Goal: Transaction & Acquisition: Purchase product/service

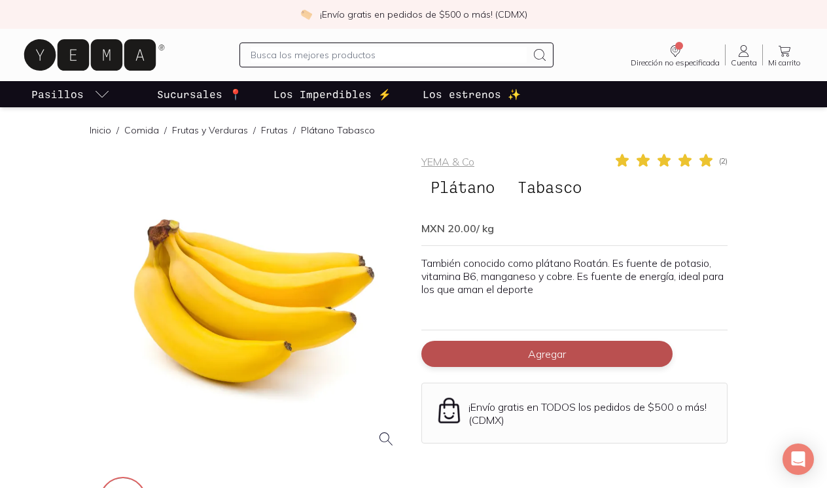
click at [545, 348] on span "Agregar" at bounding box center [547, 354] width 38 height 13
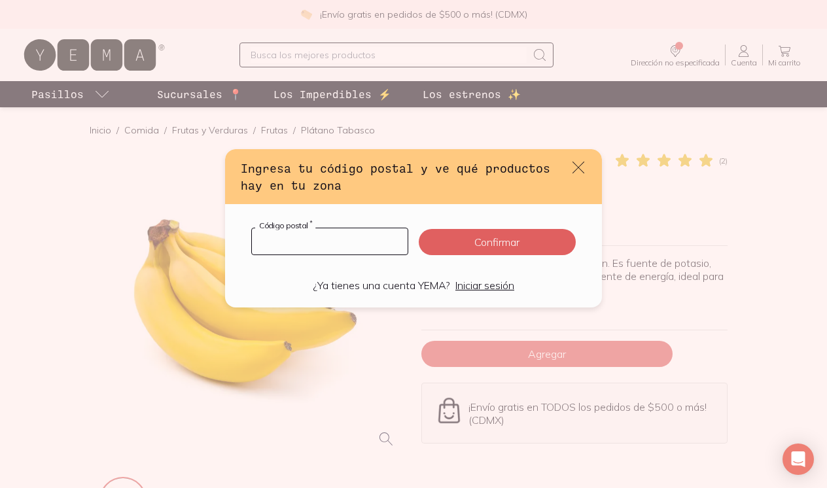
click at [368, 242] on input "default" at bounding box center [330, 241] width 156 height 26
type input "03000"
click at [511, 245] on button "Confirmar" at bounding box center [497, 242] width 157 height 26
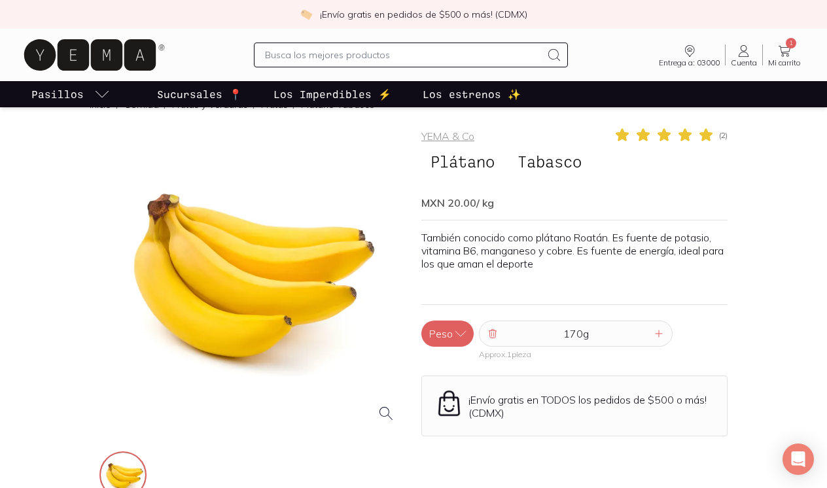
scroll to position [70, 0]
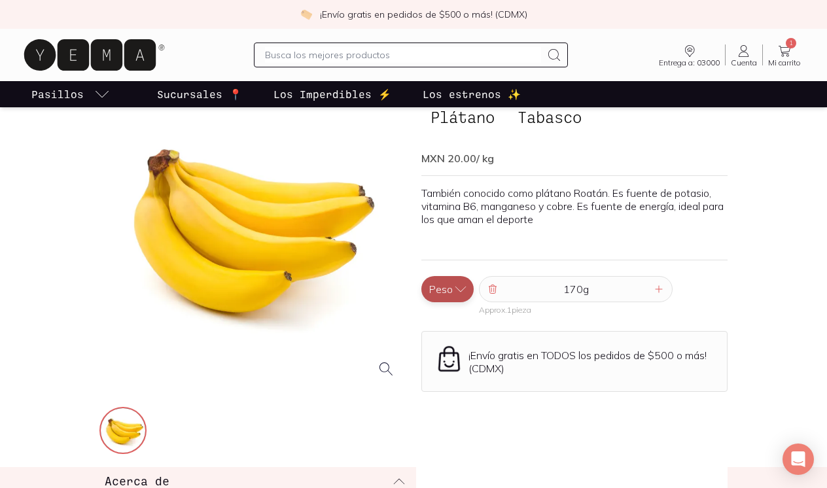
click at [455, 291] on icon "button" at bounding box center [460, 289] width 13 height 13
click at [456, 288] on icon "button" at bounding box center [460, 289] width 13 height 13
click at [657, 289] on icon at bounding box center [659, 289] width 10 height 10
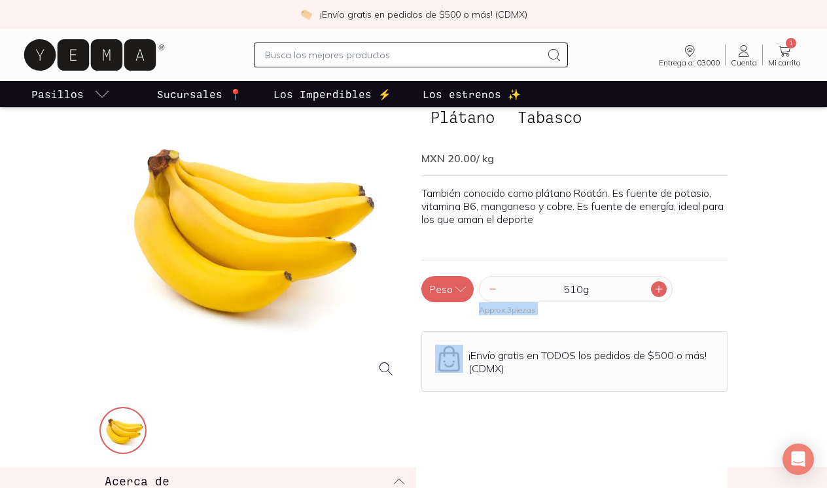
click at [657, 289] on icon at bounding box center [659, 289] width 10 height 10
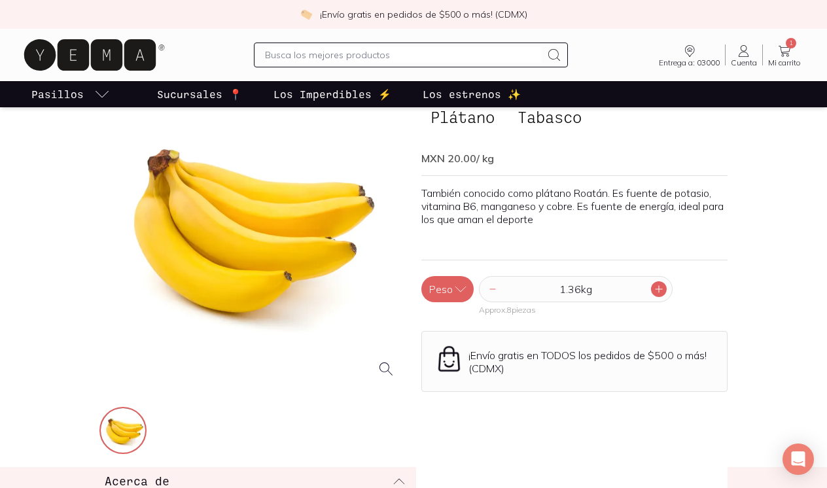
click at [658, 289] on icon at bounding box center [659, 289] width 7 height 7
click at [658, 290] on icon at bounding box center [659, 289] width 10 height 10
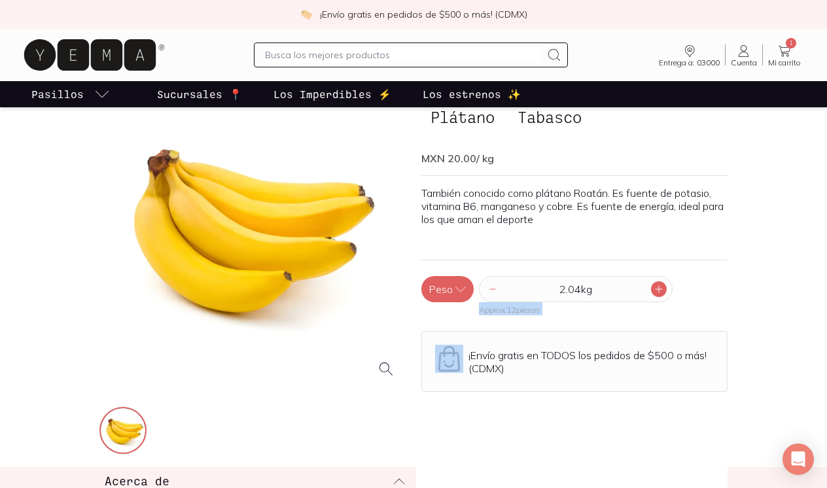
click at [658, 290] on icon at bounding box center [659, 289] width 10 height 10
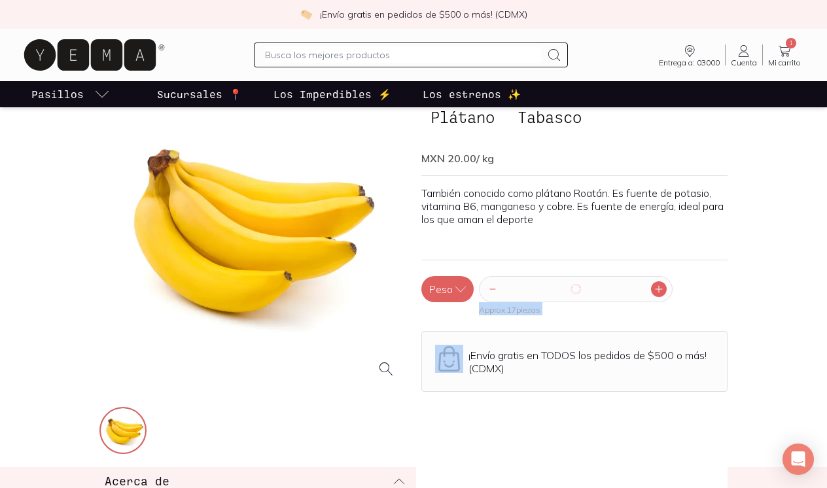
click at [658, 290] on icon at bounding box center [659, 289] width 10 height 10
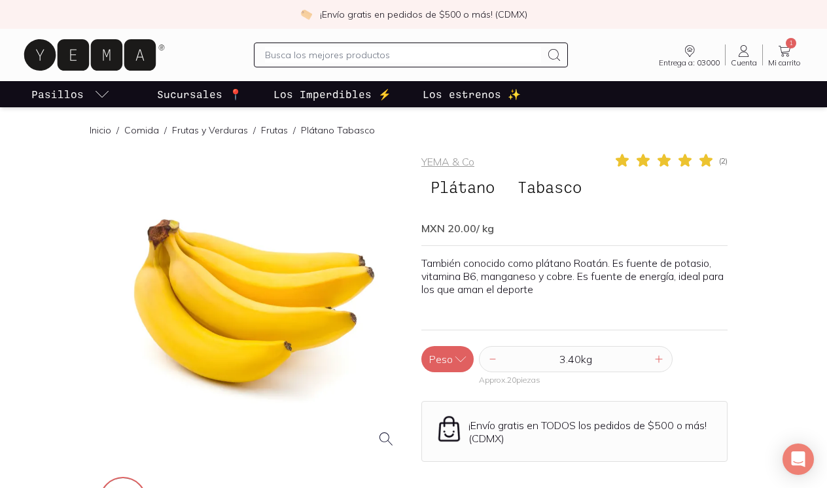
scroll to position [0, 0]
click at [787, 51] on icon at bounding box center [785, 51] width 16 height 16
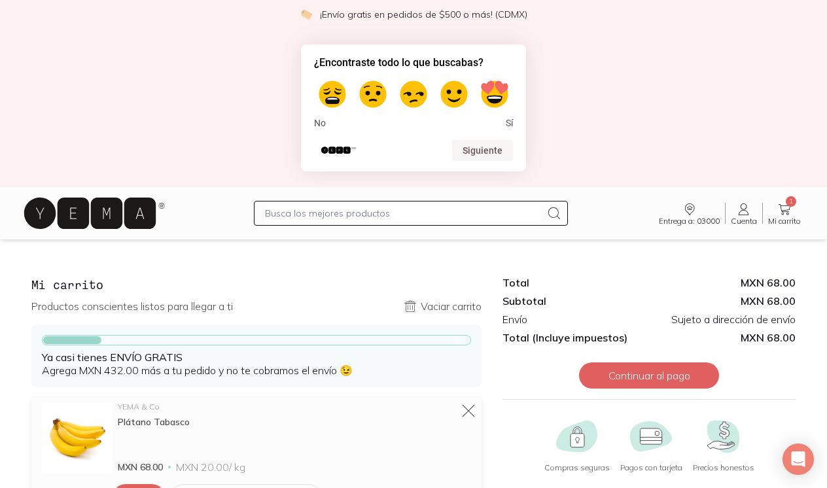
click at [382, 215] on input "text" at bounding box center [403, 213] width 276 height 16
type input "fruta"
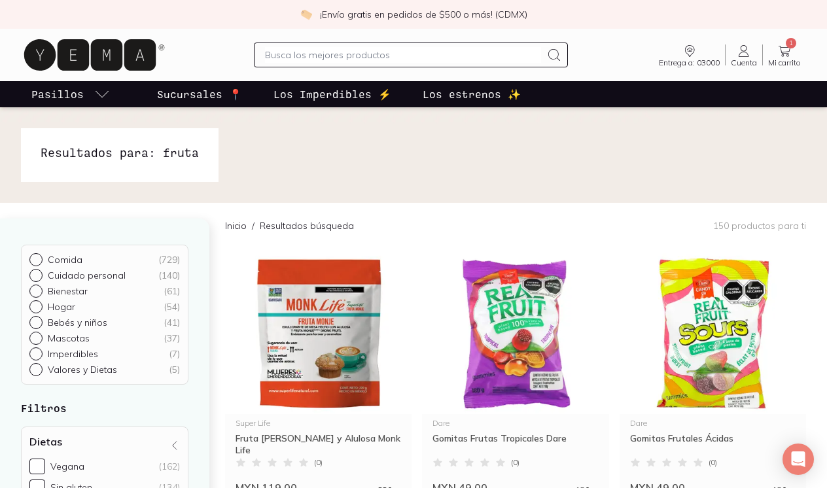
click at [37, 258] on input "Comida ( 729 )" at bounding box center [34, 258] width 10 height 10
radio input "true"
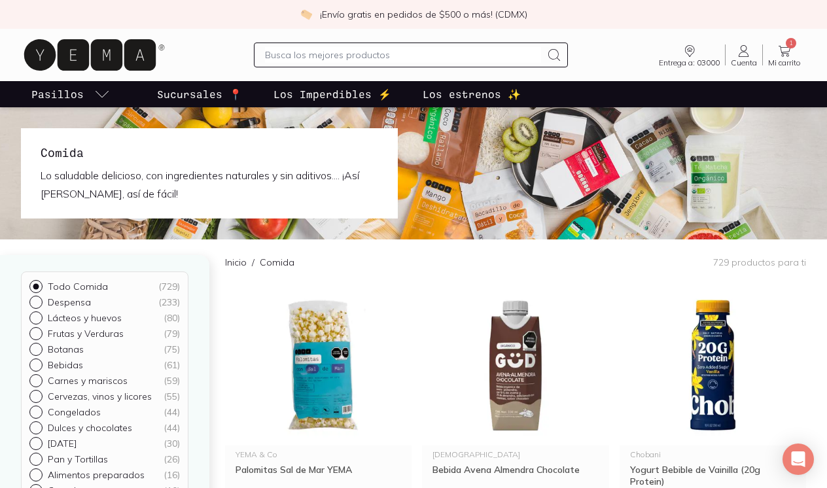
scroll to position [10, 0]
click at [36, 333] on div at bounding box center [38, 333] width 18 height 13
click at [36, 337] on input "Frutas y Verduras ( 79 )" at bounding box center [34, 342] width 10 height 10
radio input "true"
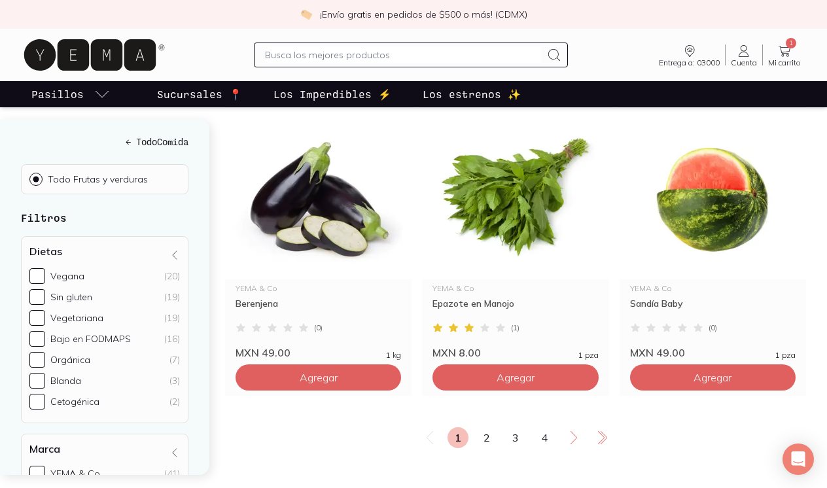
scroll to position [2168, 0]
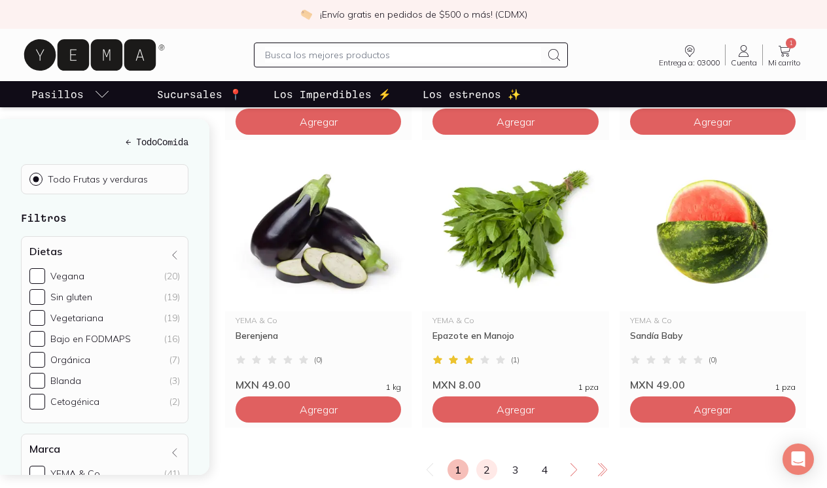
click at [488, 459] on link "2" at bounding box center [486, 469] width 21 height 21
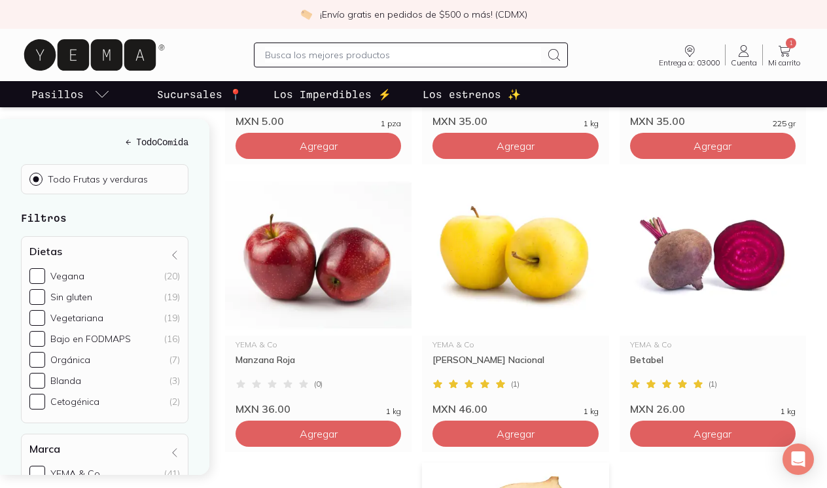
scroll to position [1293, 0]
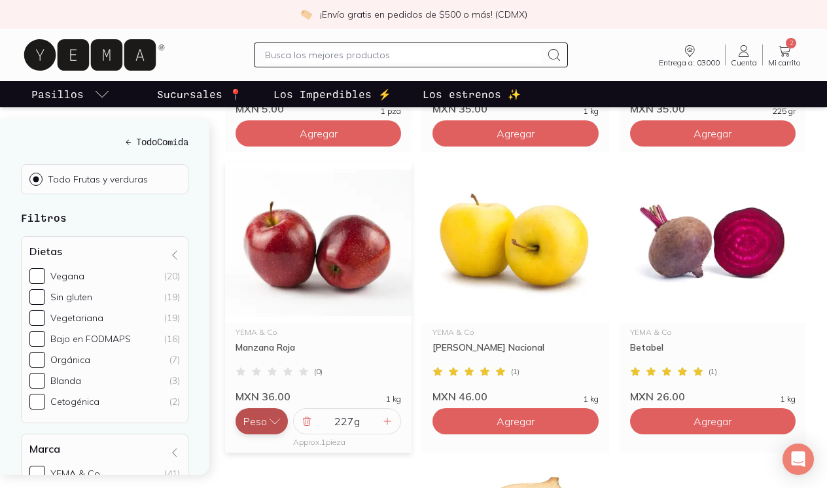
click at [274, 415] on icon "button" at bounding box center [274, 421] width 13 height 13
click at [270, 382] on button "Pieza" at bounding box center [262, 395] width 52 height 26
click at [354, 409] on input "1" at bounding box center [347, 421] width 65 height 25
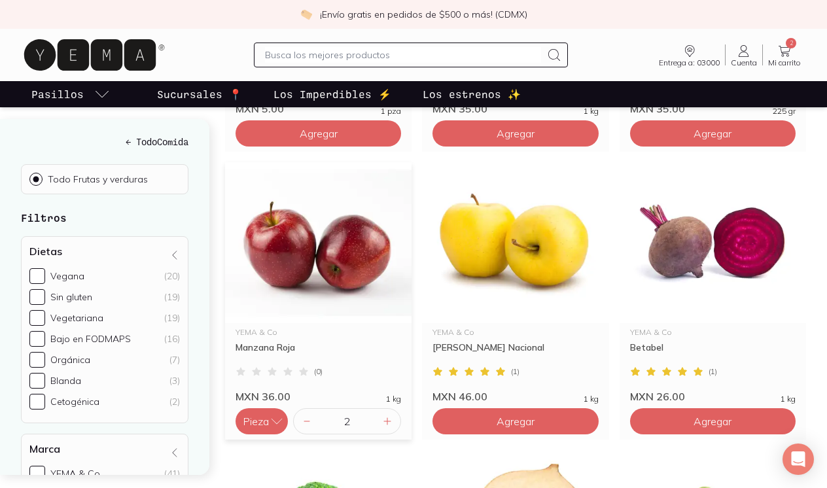
type input "18"
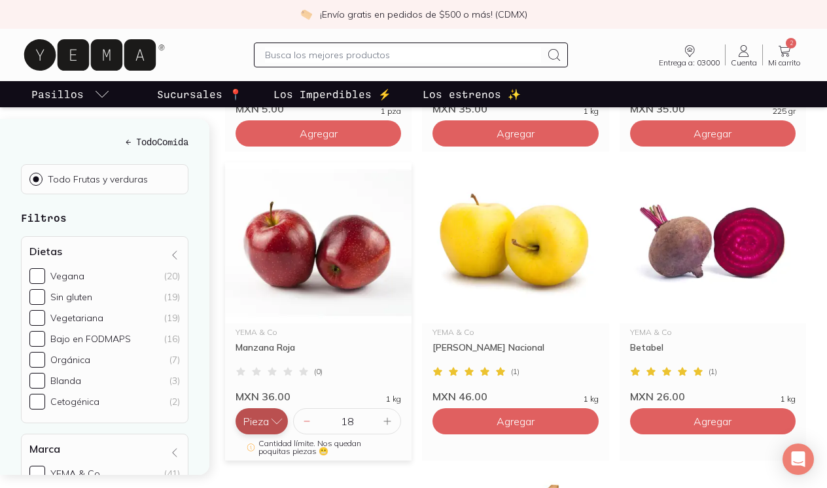
click at [268, 408] on button "Pieza" at bounding box center [262, 421] width 52 height 26
click at [268, 382] on button "Peso" at bounding box center [262, 395] width 52 height 26
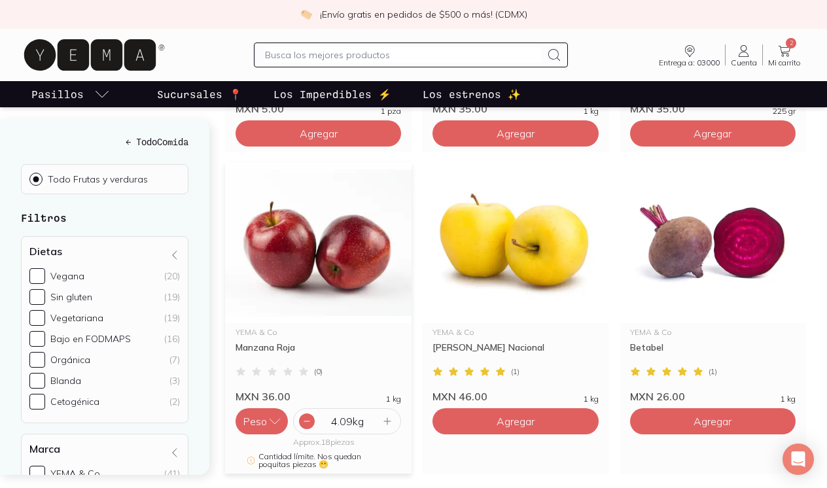
click at [310, 416] on icon at bounding box center [307, 421] width 10 height 10
click at [390, 416] on icon at bounding box center [387, 421] width 10 height 10
click at [306, 416] on icon at bounding box center [307, 421] width 10 height 10
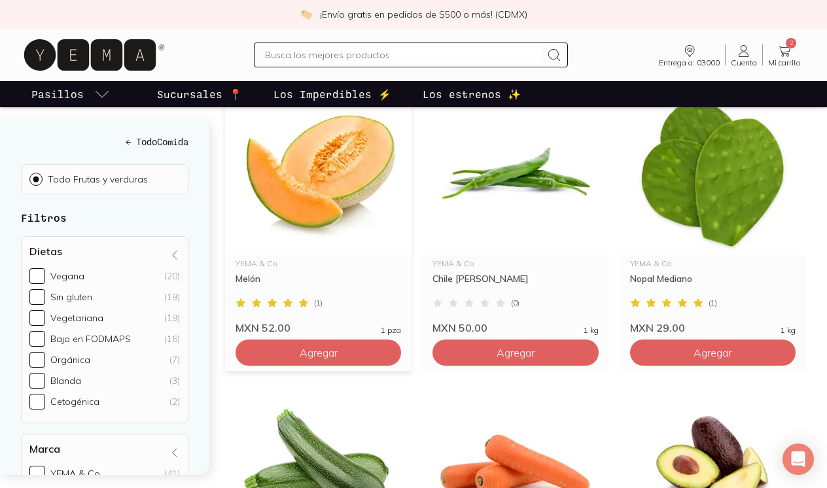
scroll to position [2033, 0]
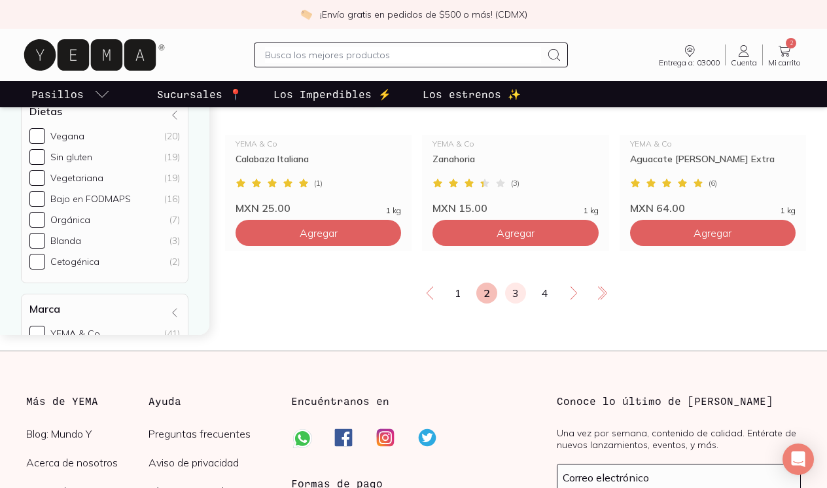
click at [520, 283] on link "3" at bounding box center [515, 293] width 21 height 21
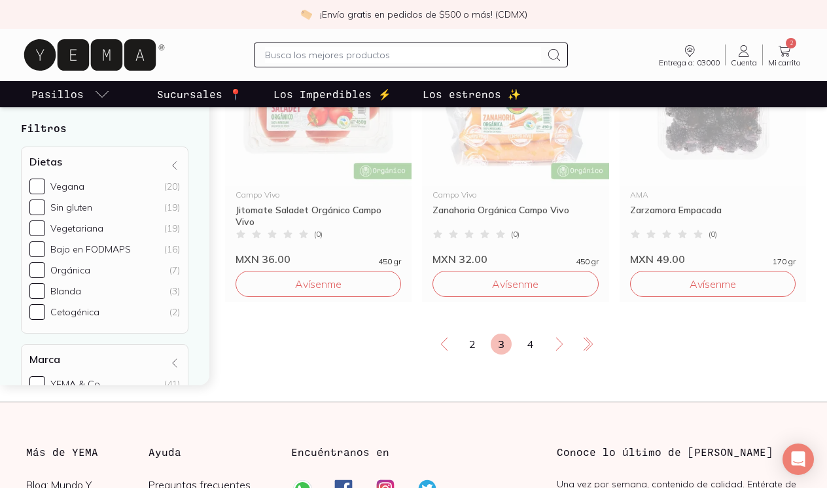
scroll to position [2269, 0]
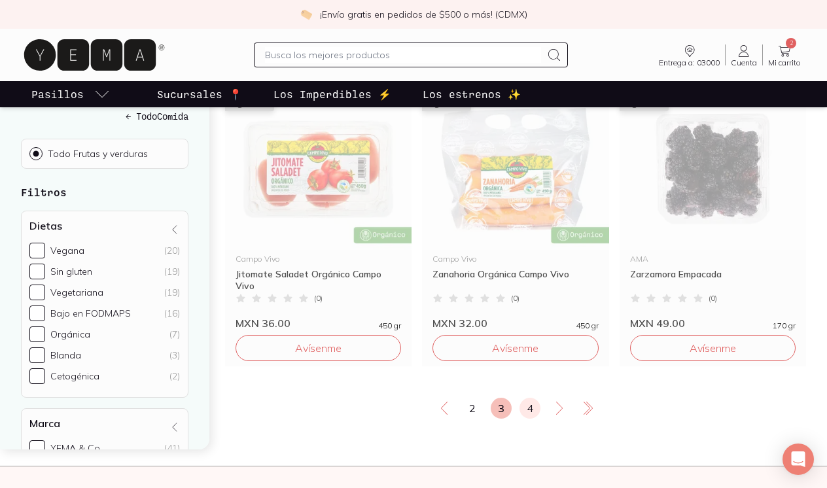
click at [529, 398] on link "4" at bounding box center [530, 408] width 21 height 21
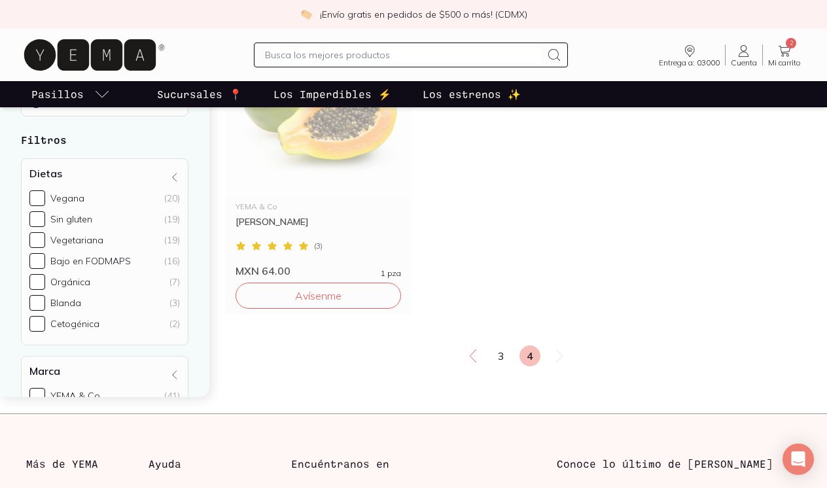
scroll to position [844, 0]
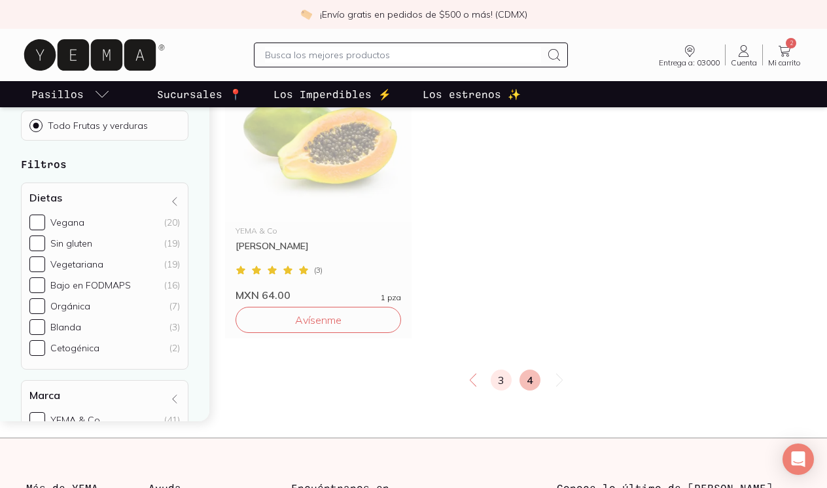
click at [501, 370] on link "3" at bounding box center [501, 380] width 21 height 21
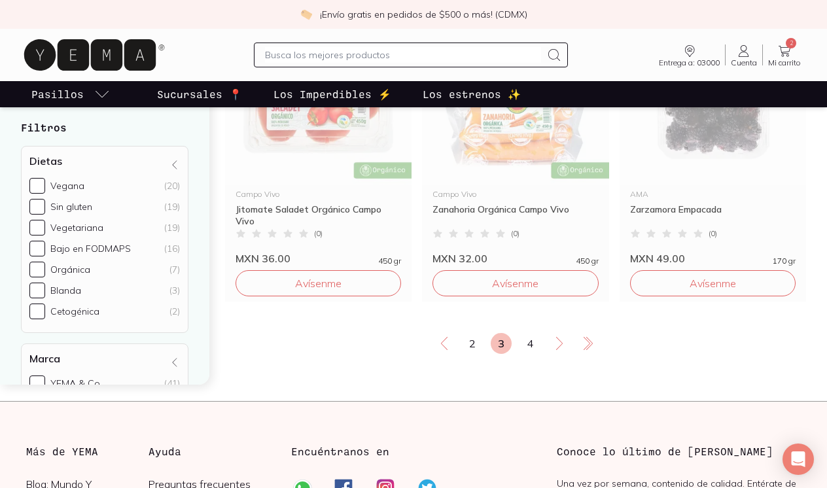
scroll to position [2305, 0]
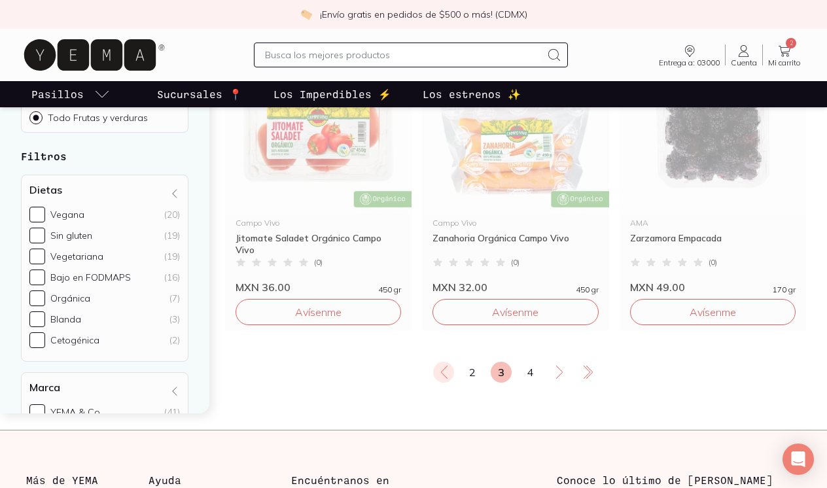
click at [446, 365] on icon at bounding box center [445, 373] width 16 height 16
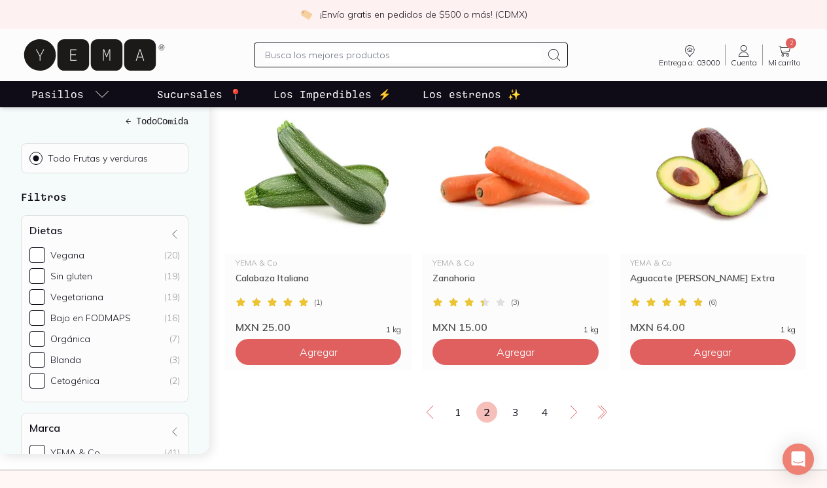
scroll to position [2179, 0]
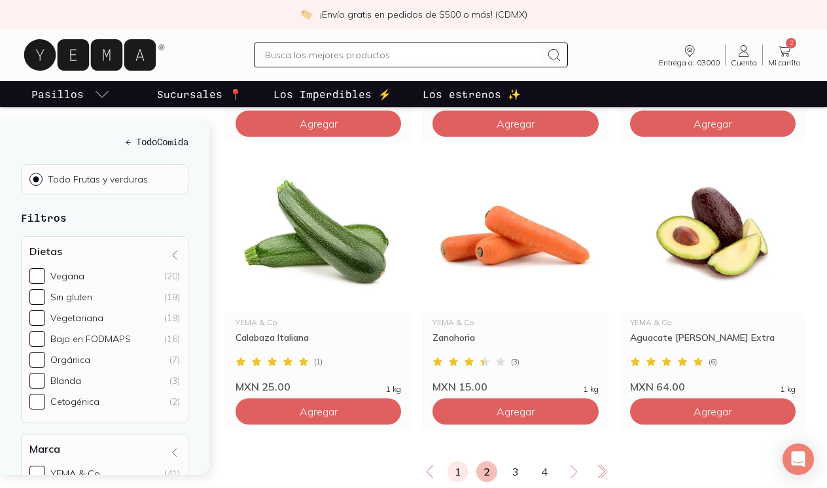
click at [458, 461] on link "1" at bounding box center [458, 471] width 21 height 21
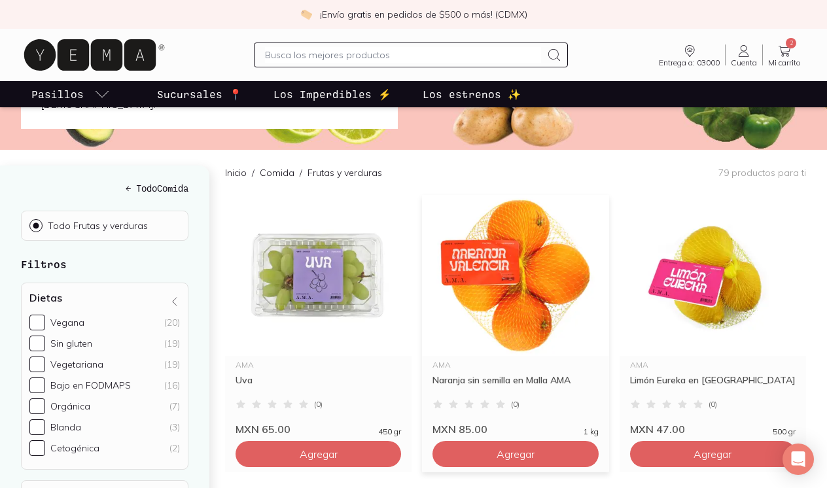
scroll to position [144, 0]
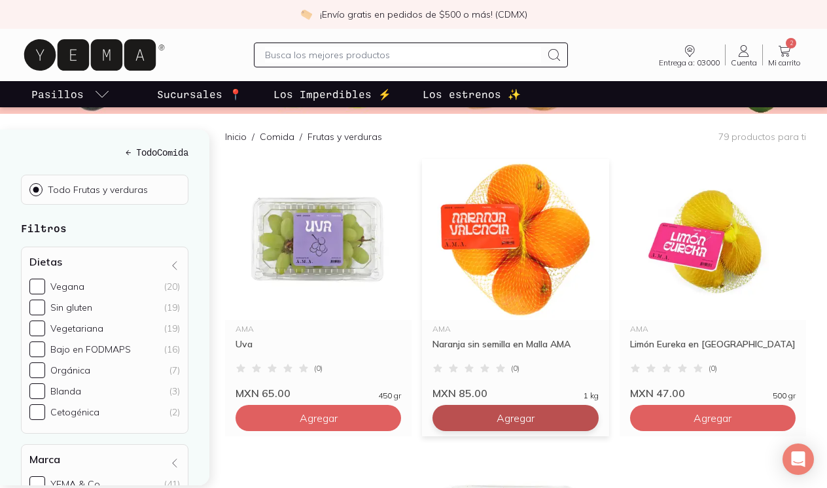
click at [338, 412] on span "Agregar" at bounding box center [319, 418] width 38 height 13
click at [584, 415] on icon at bounding box center [585, 418] width 7 height 7
type input "2"
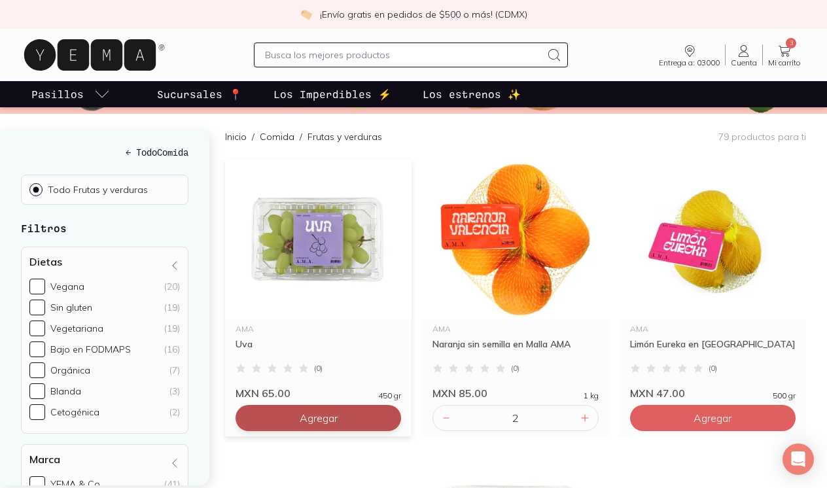
click at [313, 412] on span "Agregar" at bounding box center [319, 418] width 38 height 13
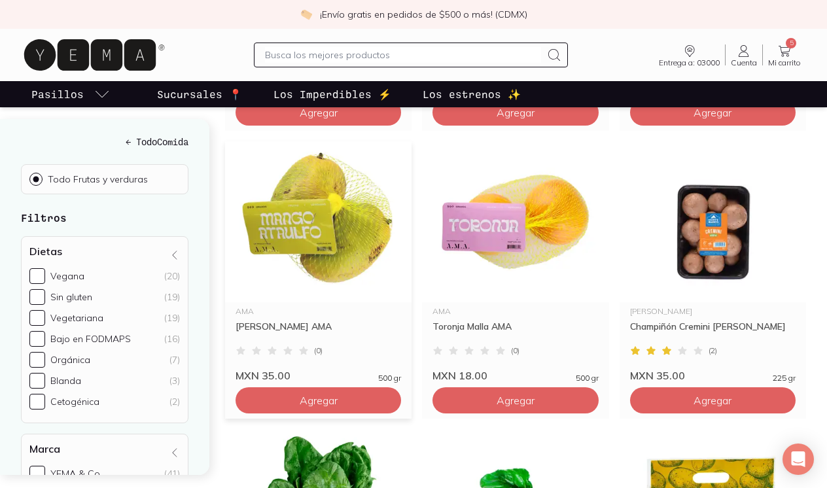
scroll to position [1029, 0]
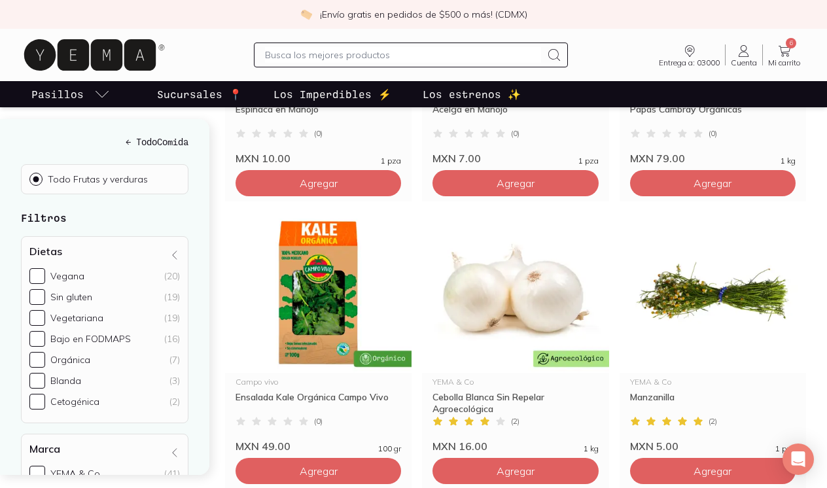
scroll to position [0, 0]
click at [208, 92] on p "Sucursales 📍" at bounding box center [199, 94] width 85 height 16
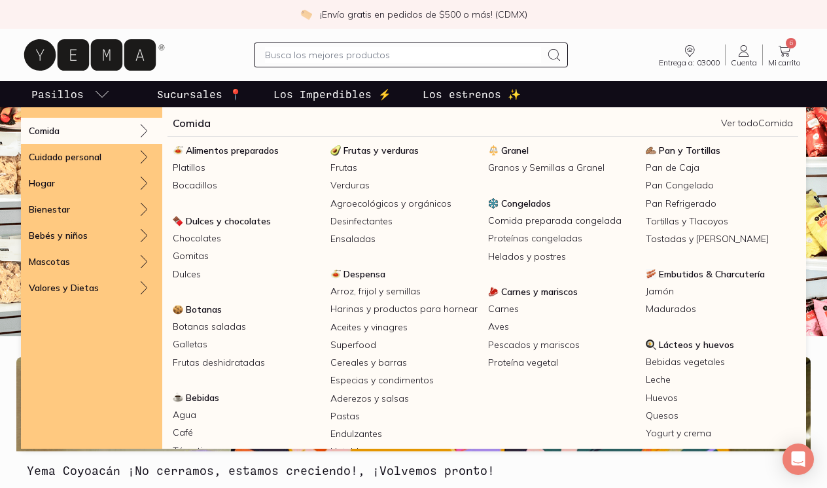
click at [105, 95] on icon "pasillo-todos-link" at bounding box center [102, 94] width 16 height 16
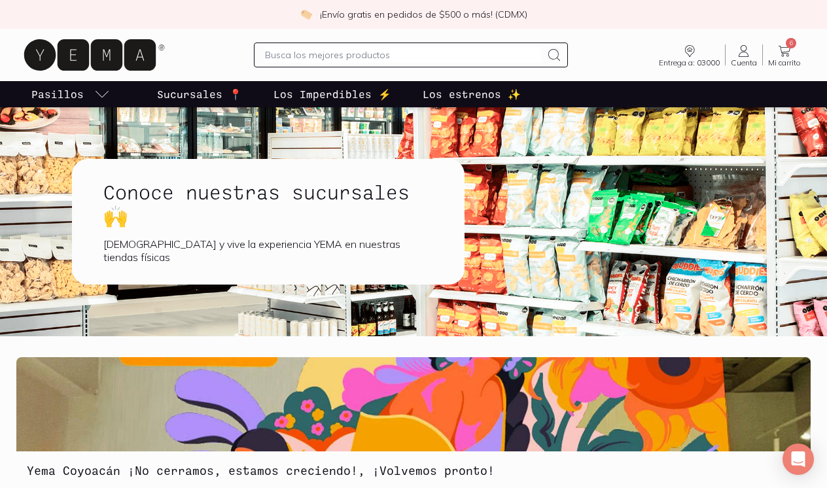
click at [113, 106] on li "Pasillos" at bounding box center [70, 94] width 141 height 26
click at [103, 94] on icon "pasillo-todos-link" at bounding box center [102, 94] width 16 height 16
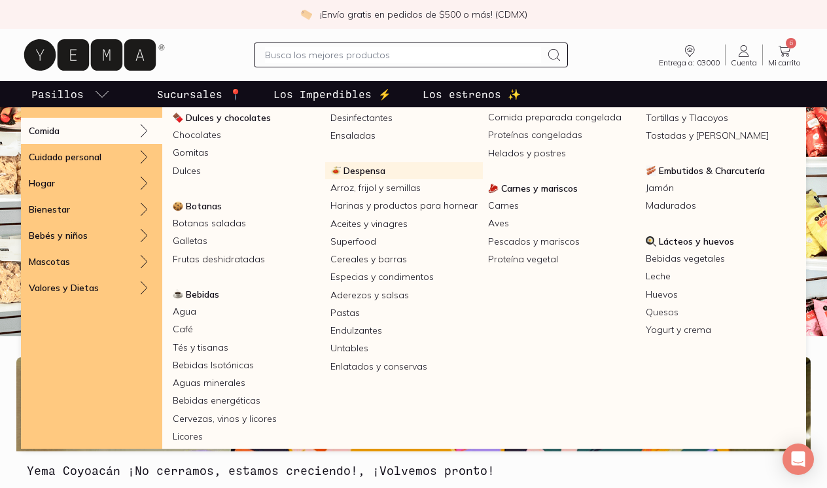
scroll to position [110, 0]
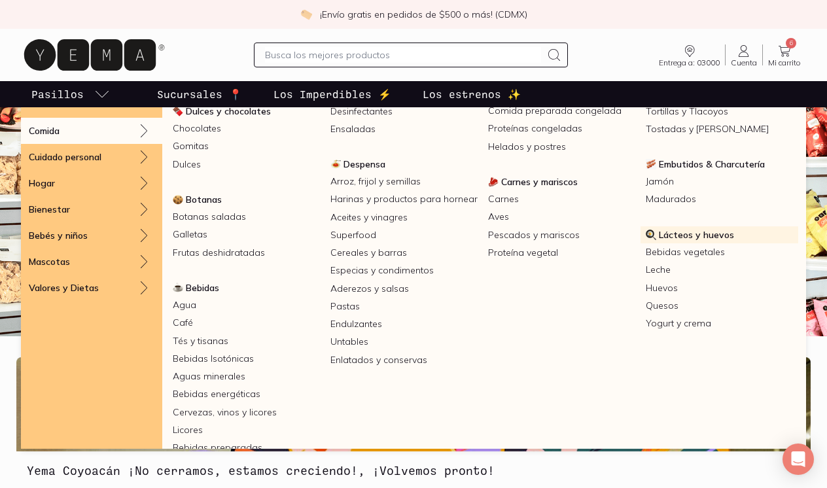
click at [698, 234] on span "Lácteos y huevos" at bounding box center [696, 235] width 75 height 12
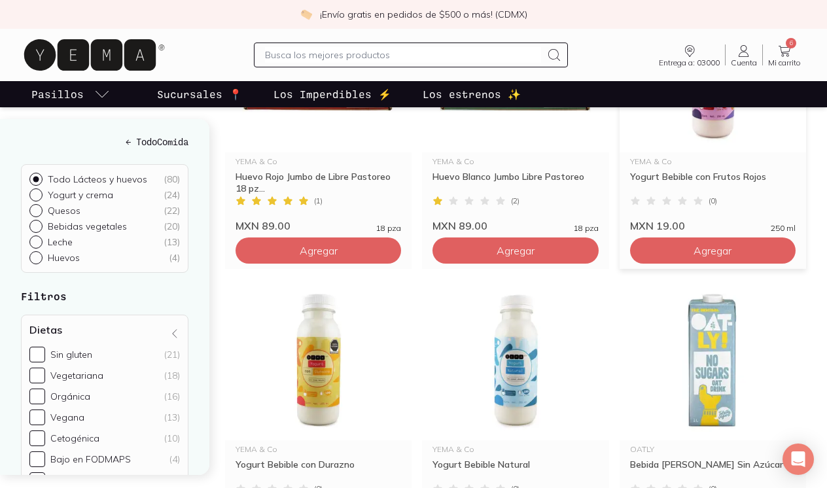
scroll to position [658, 0]
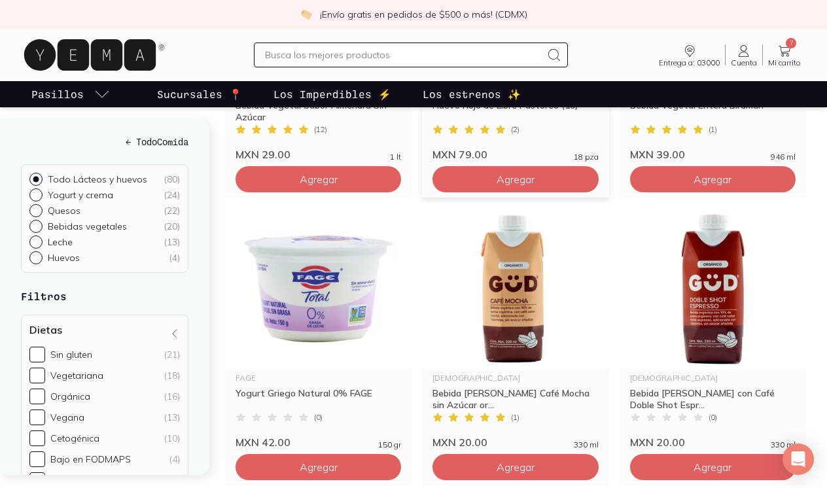
scroll to position [2156, 0]
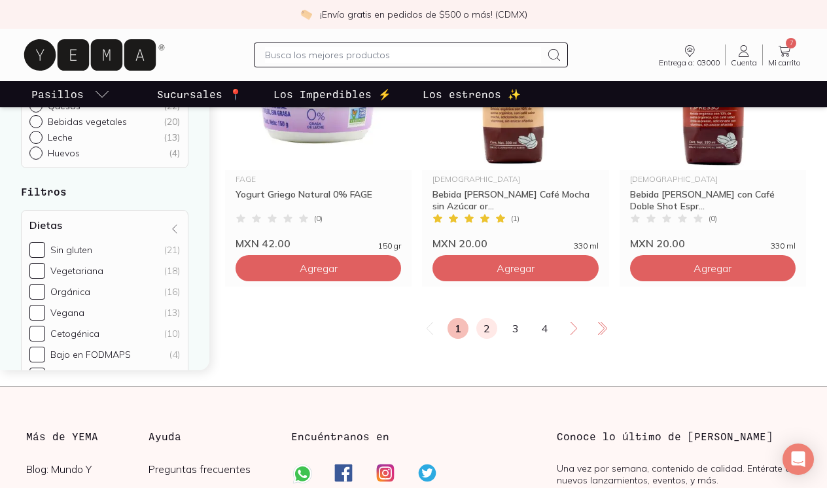
click at [488, 318] on link "2" at bounding box center [486, 328] width 21 height 21
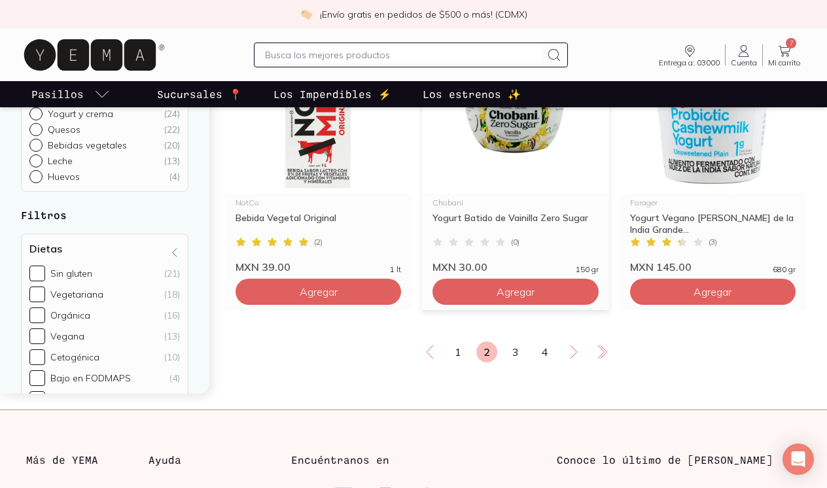
scroll to position [2293, 0]
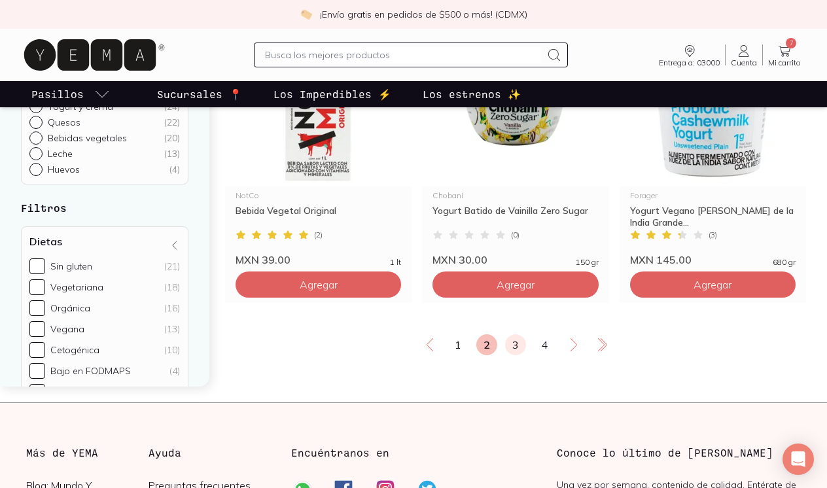
click at [514, 334] on link "3" at bounding box center [515, 344] width 21 height 21
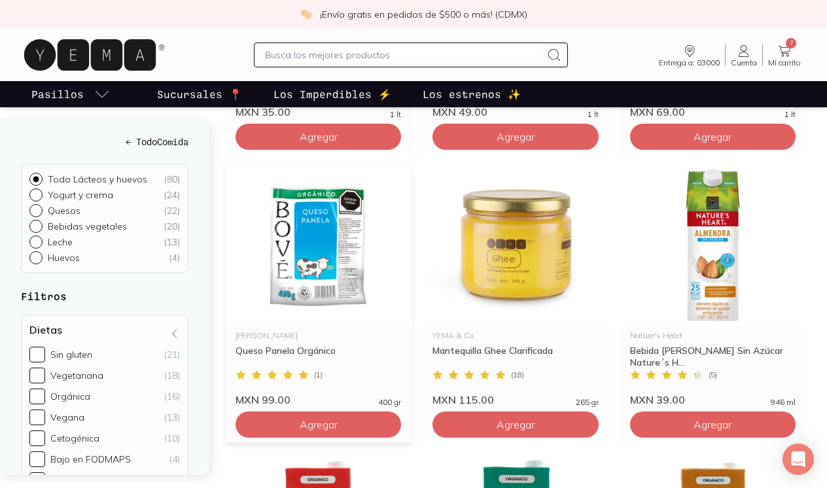
scroll to position [1304, 0]
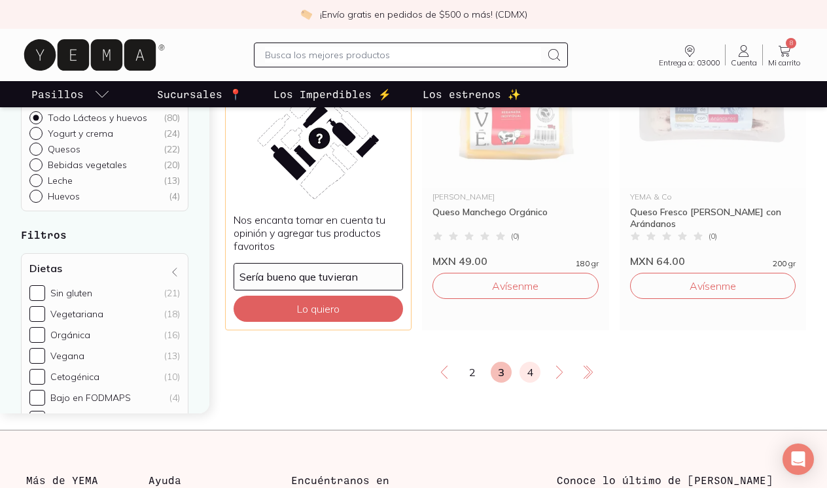
click at [523, 362] on link "4" at bounding box center [530, 372] width 21 height 21
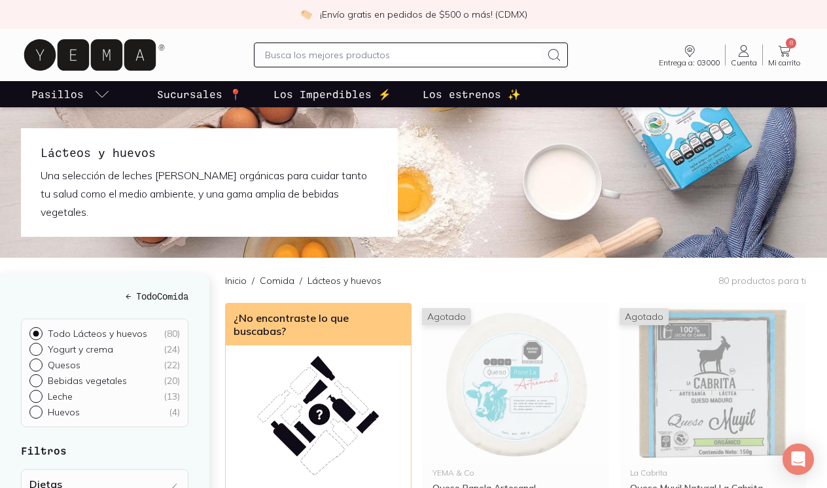
click at [37, 343] on input "Yogurt y crema ( 24 )" at bounding box center [34, 348] width 10 height 10
radio input "true"
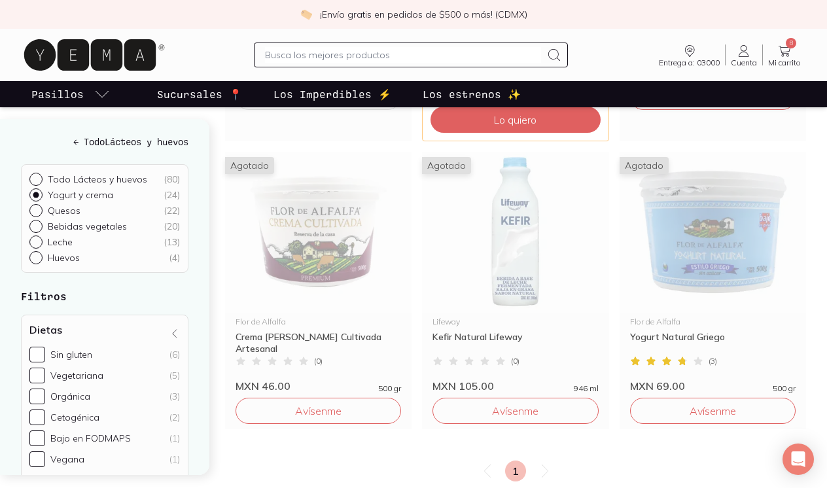
scroll to position [2177, 0]
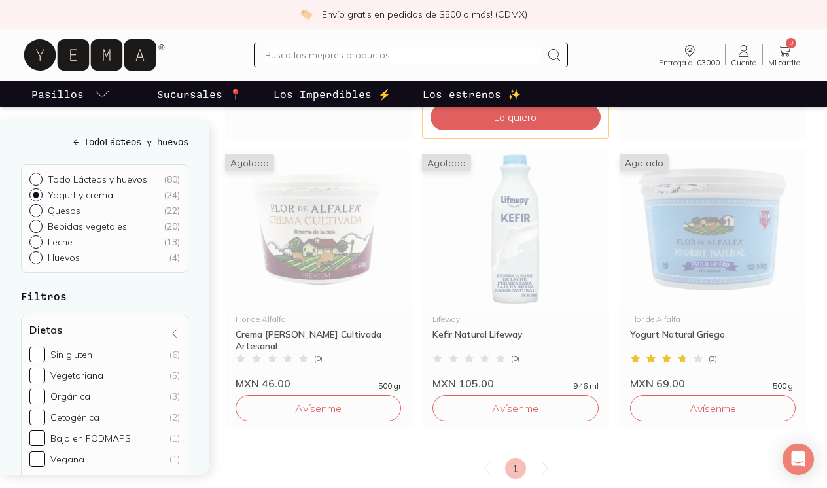
click at [37, 209] on input "Quesos ( 22 )" at bounding box center [34, 209] width 10 height 10
radio input "true"
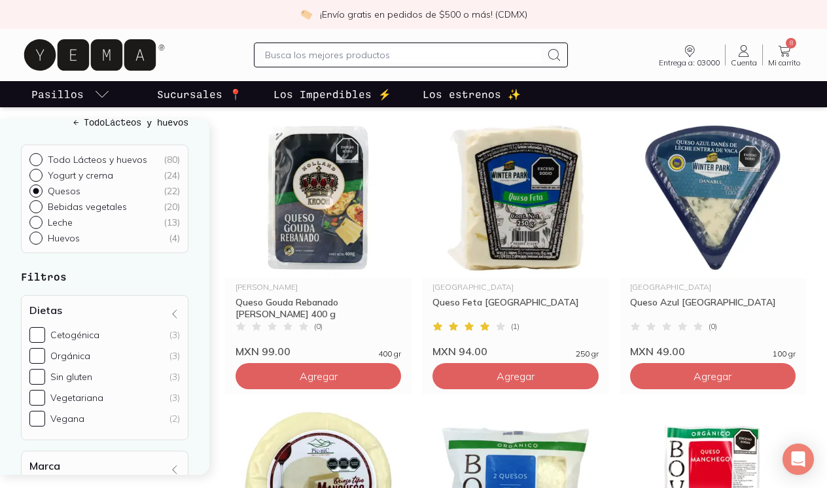
scroll to position [23, 0]
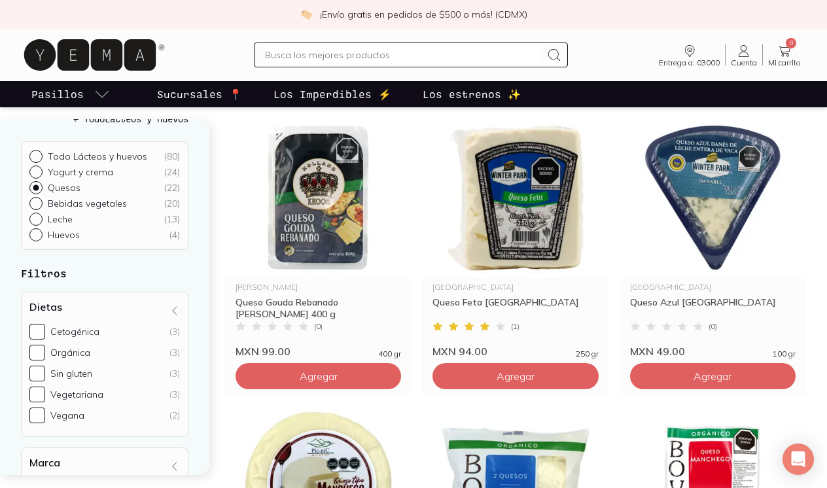
click at [39, 202] on div at bounding box center [38, 203] width 18 height 13
click at [39, 220] on input "Bebidas vegetales ( 20 )" at bounding box center [34, 225] width 10 height 10
radio input "true"
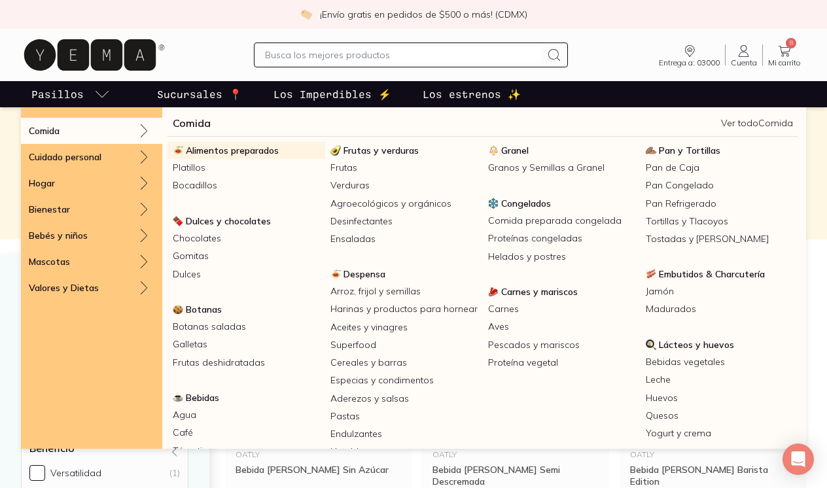
click at [201, 152] on span "Alimentos preparados" at bounding box center [232, 151] width 93 height 12
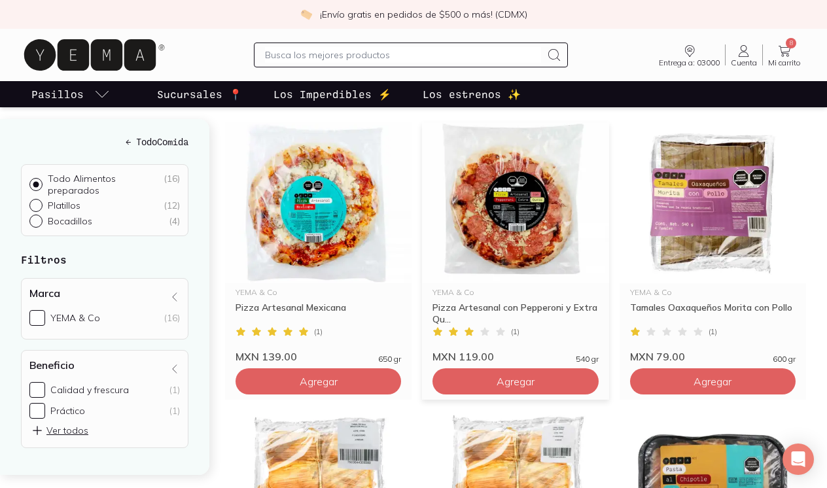
scroll to position [181, 0]
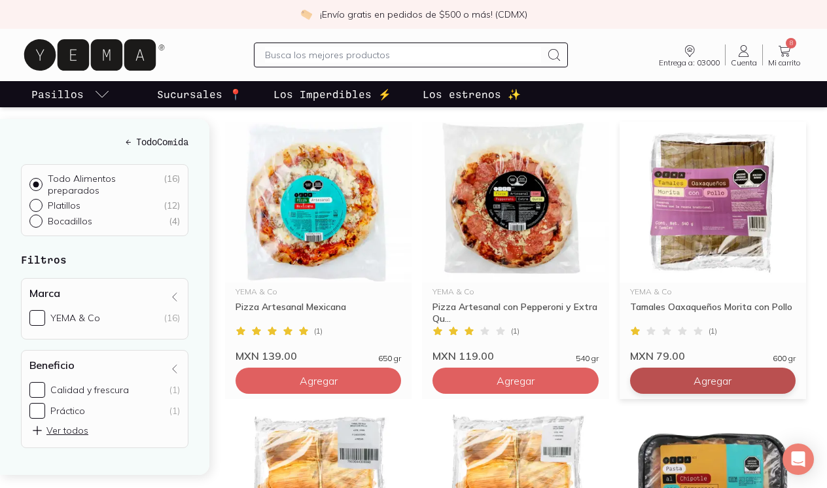
click at [338, 377] on span "Agregar" at bounding box center [319, 380] width 38 height 13
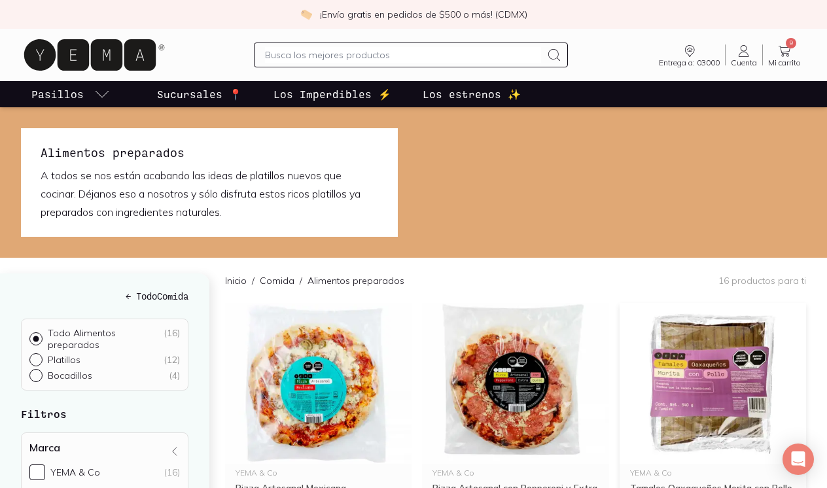
scroll to position [0, 0]
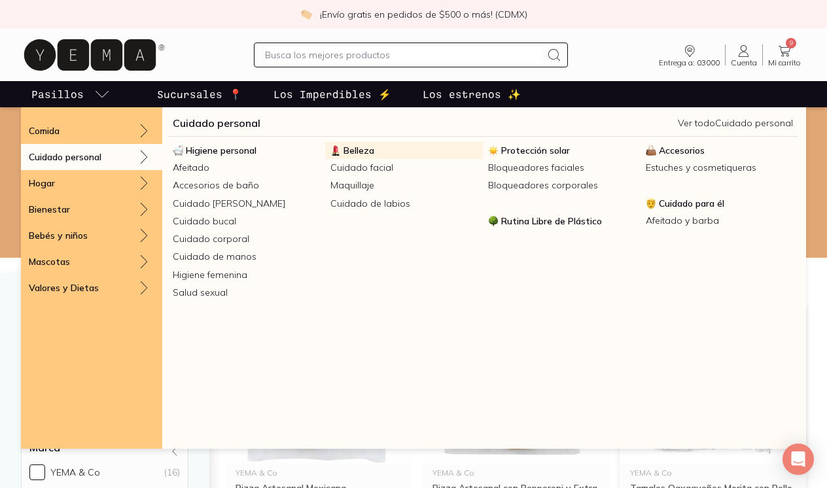
click at [370, 151] on span "Belleza" at bounding box center [359, 151] width 31 height 12
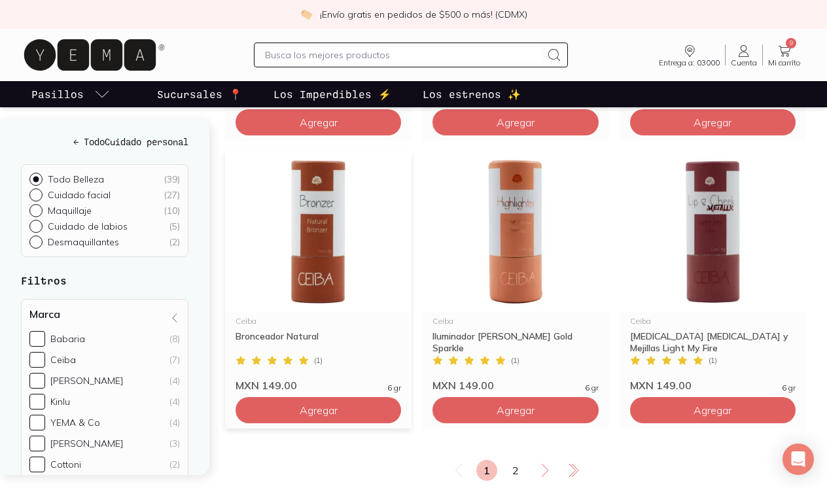
scroll to position [2162, 0]
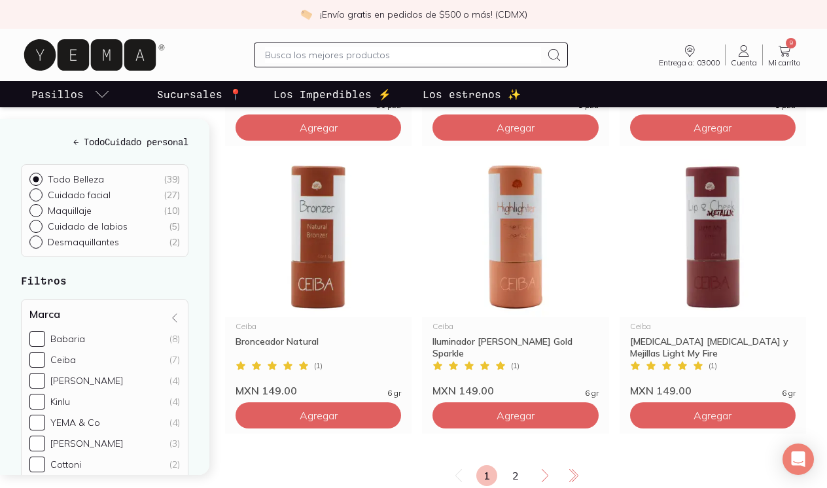
click at [37, 190] on input "Cuidado facial ( 27 )" at bounding box center [34, 193] width 10 height 10
radio input "true"
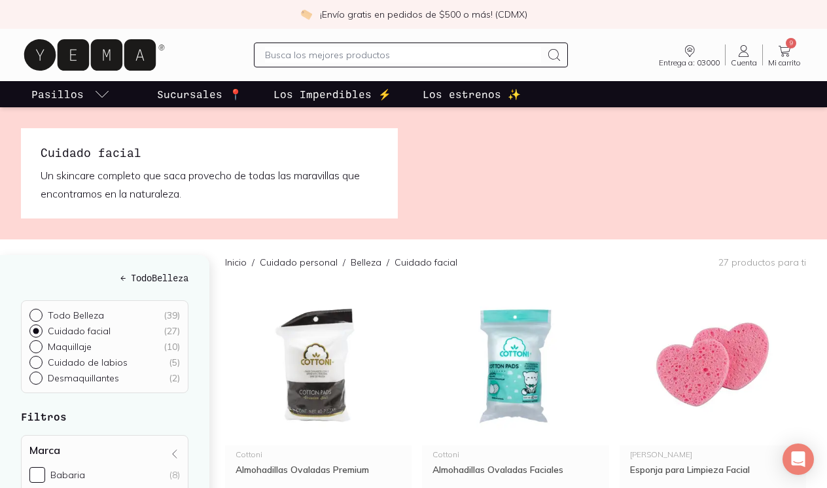
click at [37, 348] on input "Maquillaje ( 10 )" at bounding box center [34, 345] width 10 height 10
radio input "true"
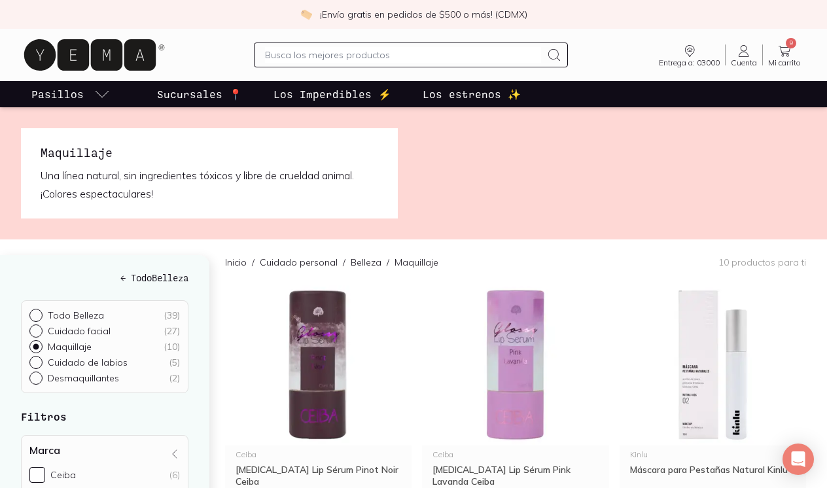
scroll to position [76, 0]
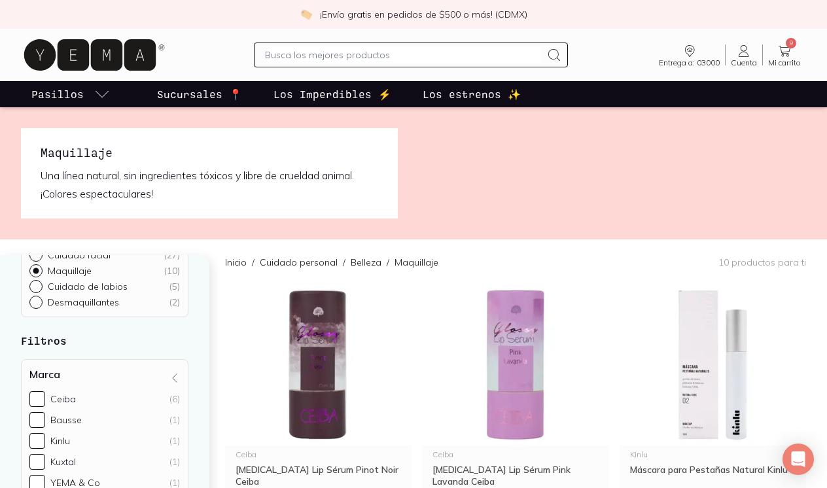
click at [37, 289] on div at bounding box center [38, 286] width 18 height 13
click at [37, 356] on input "Cuidado de [MEDICAL_DATA] ( 5 )" at bounding box center [34, 361] width 10 height 10
radio input "true"
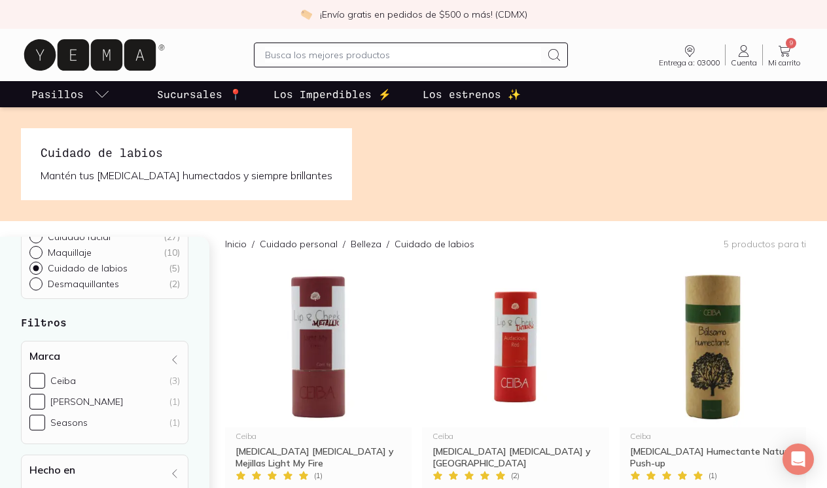
click at [35, 286] on div at bounding box center [38, 283] width 18 height 13
click at [35, 353] on input "Desmaquillantes ( 2 )" at bounding box center [34, 358] width 10 height 10
radio input "true"
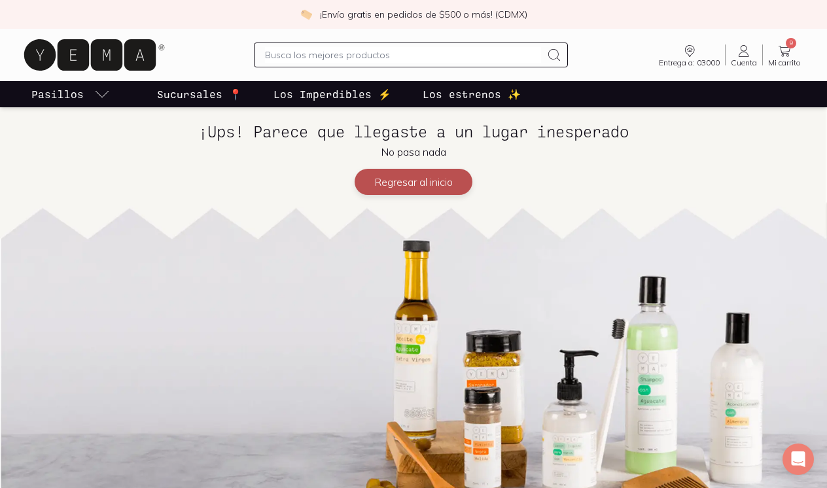
click at [396, 185] on button "Regresar al inicio" at bounding box center [414, 182] width 118 height 26
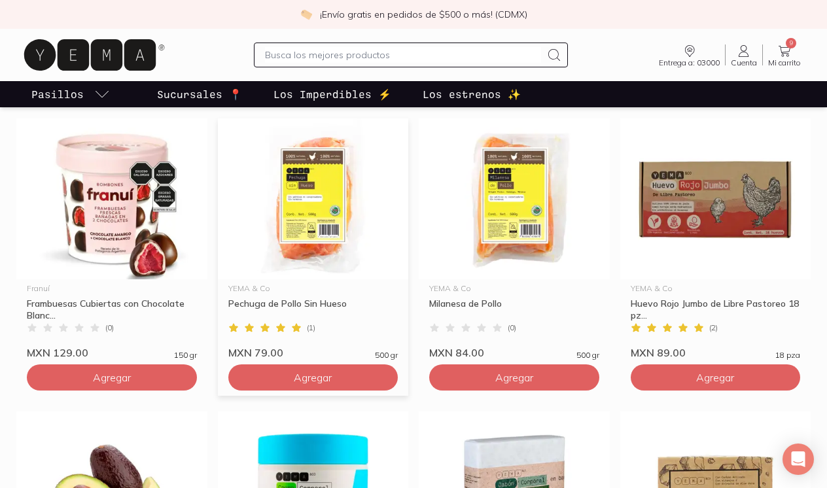
scroll to position [968, 0]
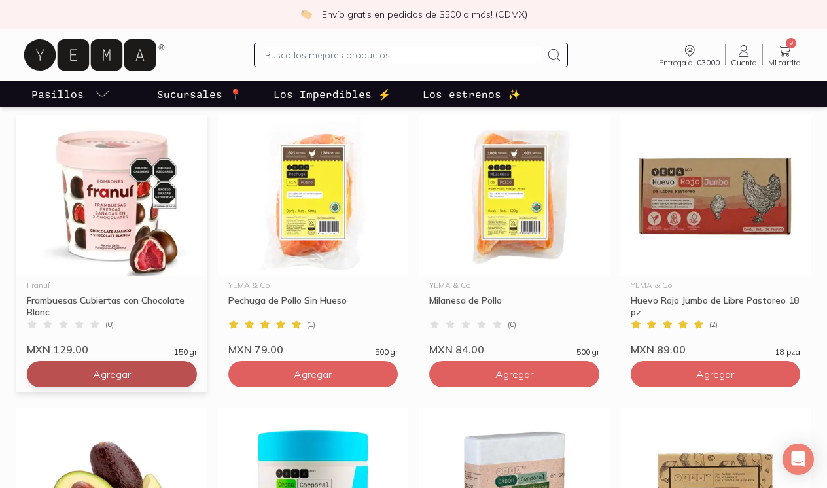
click at [128, 373] on span "Agregar" at bounding box center [112, 374] width 38 height 13
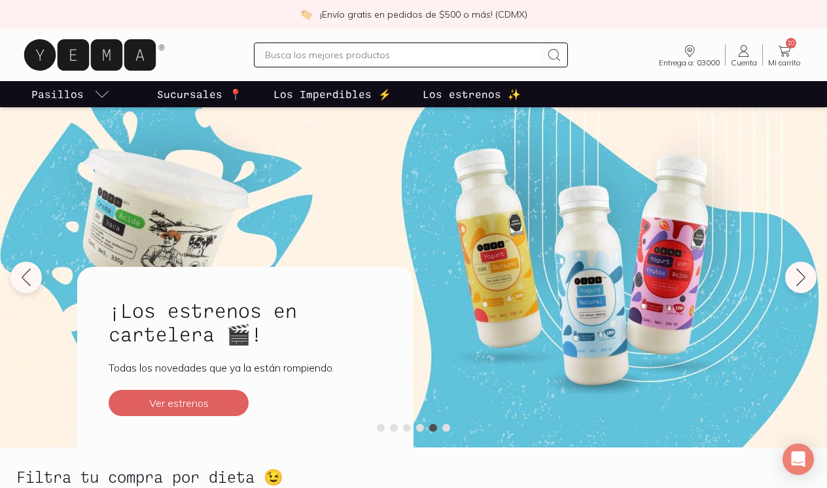
scroll to position [0, 0]
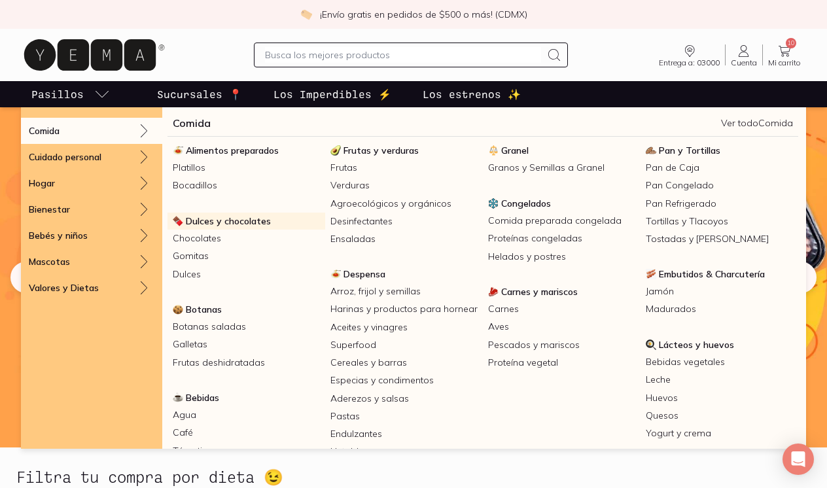
click at [224, 223] on span "Dulces y chocolates" at bounding box center [228, 221] width 85 height 12
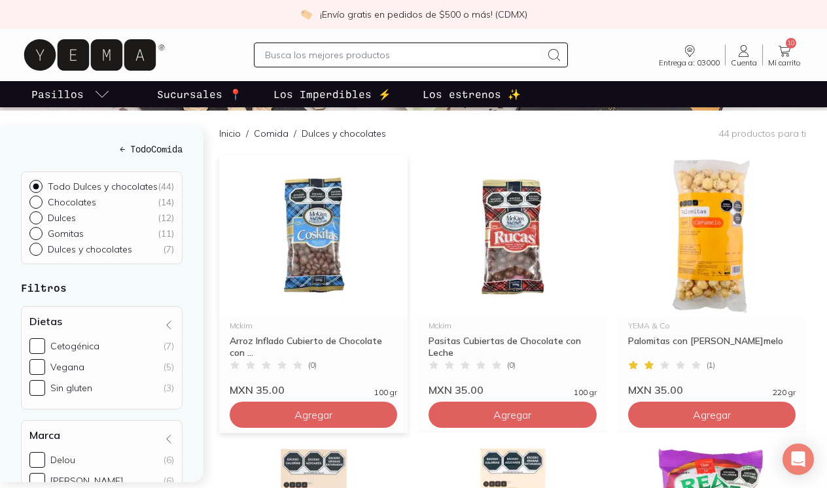
scroll to position [135, 0]
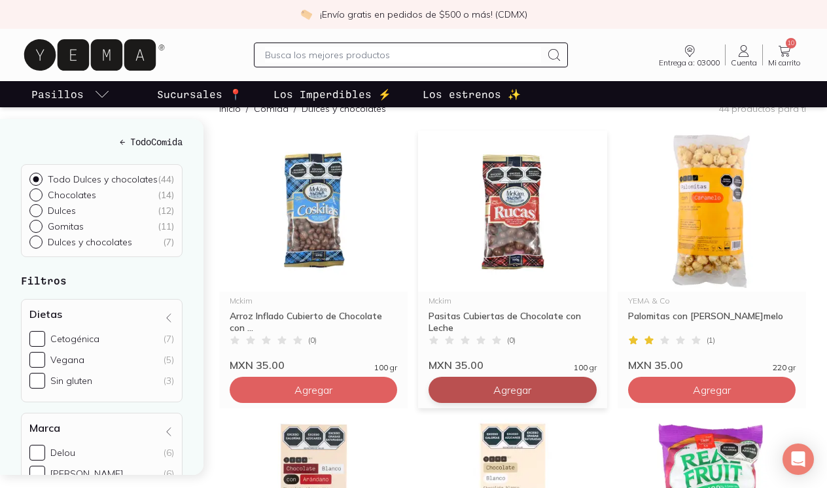
click at [397, 386] on button "Agregar" at bounding box center [314, 390] width 168 height 26
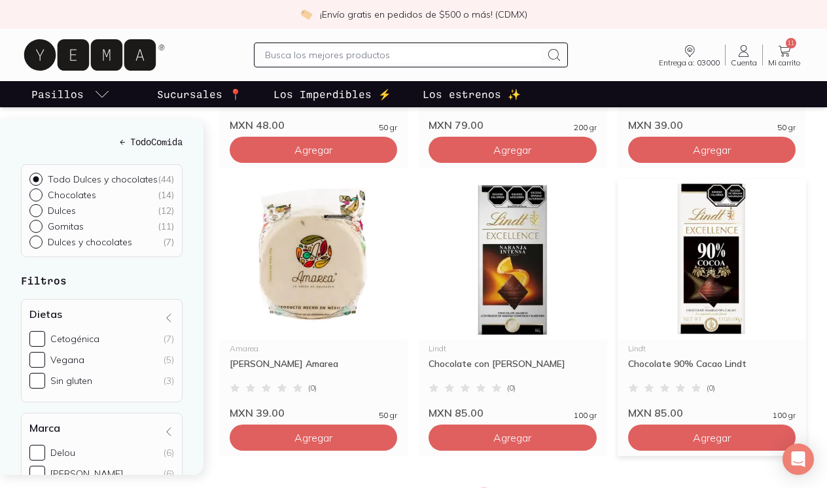
scroll to position [2094, 0]
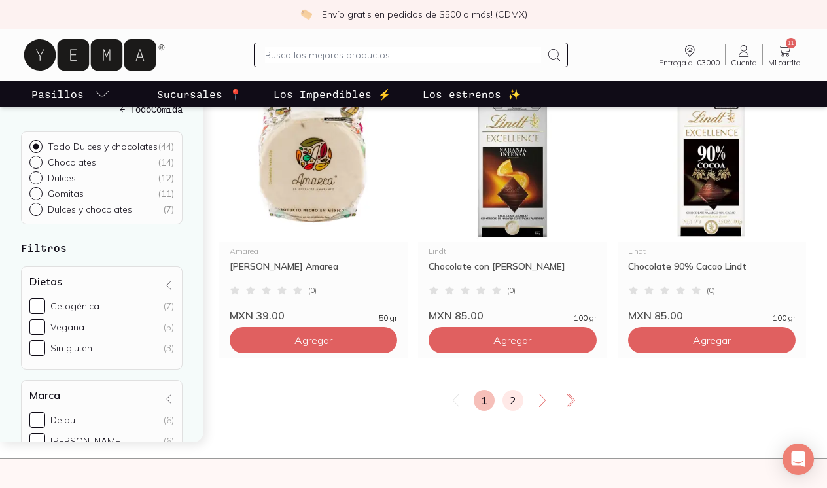
click at [507, 405] on link "2" at bounding box center [513, 400] width 21 height 21
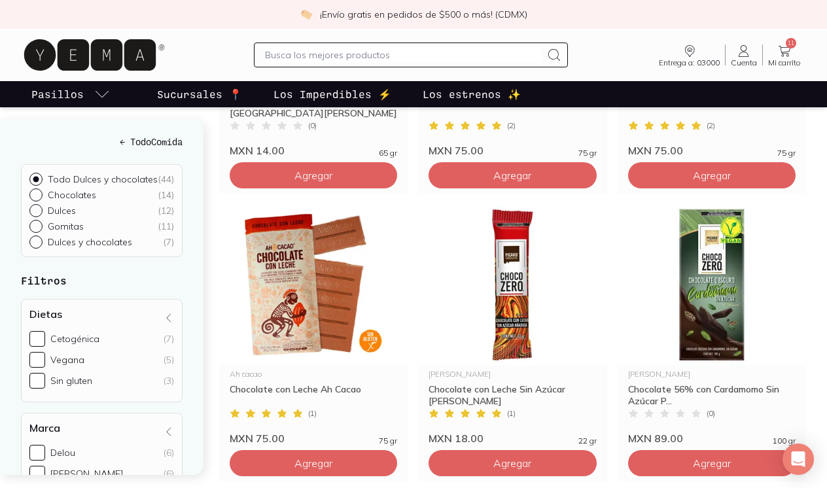
scroll to position [437, 0]
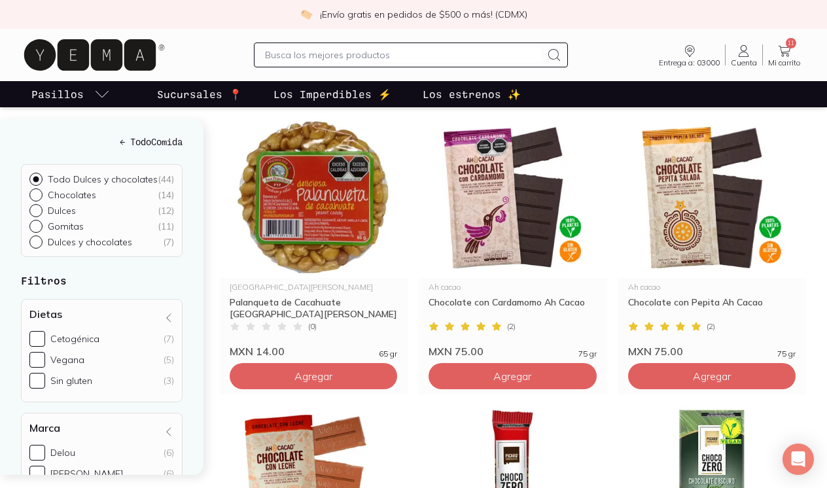
click at [784, 44] on icon at bounding box center [785, 51] width 16 height 16
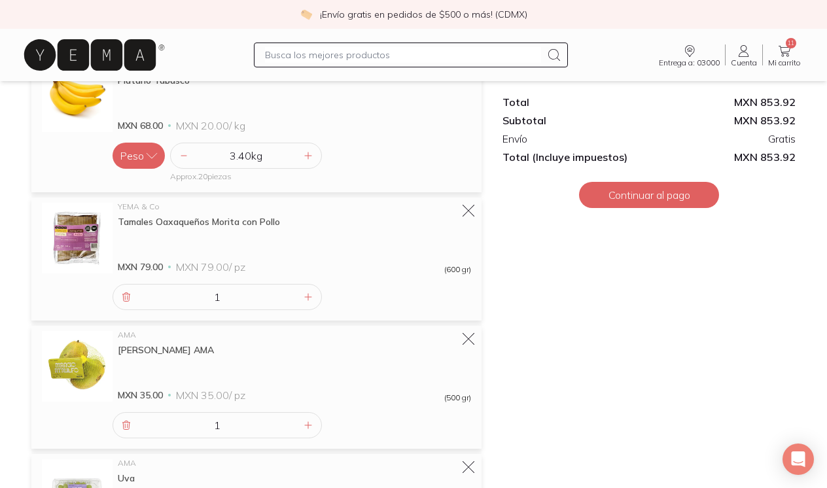
scroll to position [730, 0]
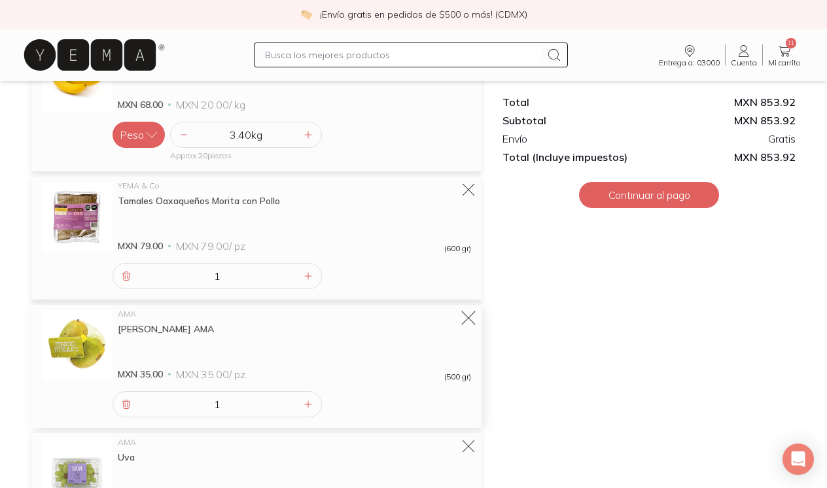
click at [470, 318] on icon at bounding box center [468, 319] width 18 height 18
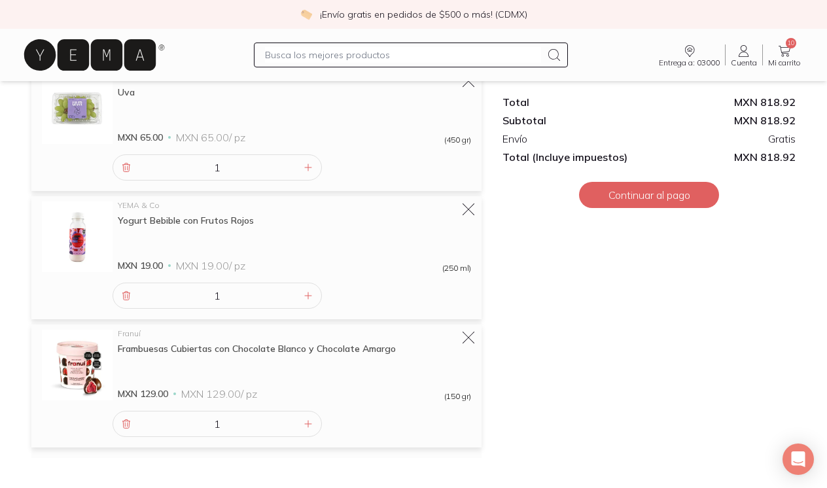
scroll to position [899, 0]
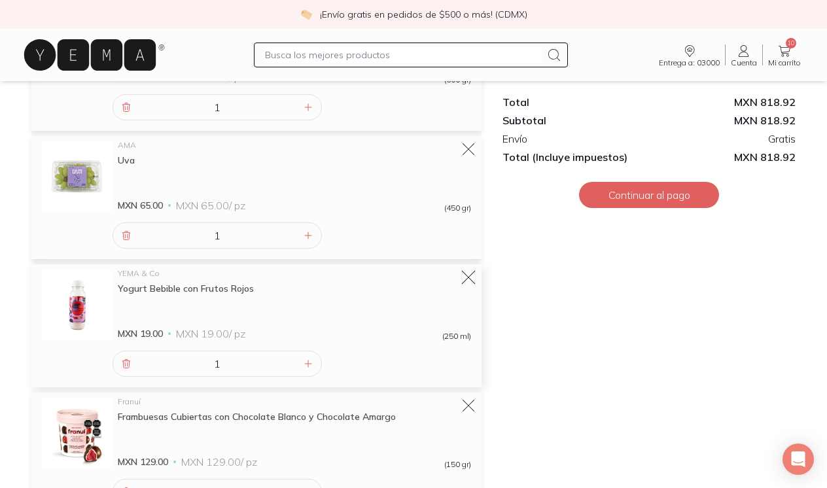
click at [469, 275] on icon at bounding box center [468, 278] width 18 height 18
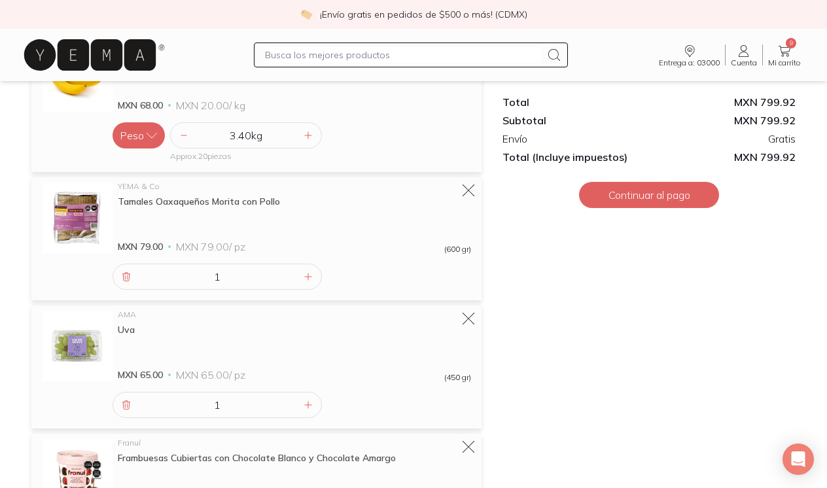
scroll to position [728, 0]
click at [469, 317] on icon at bounding box center [468, 321] width 18 height 18
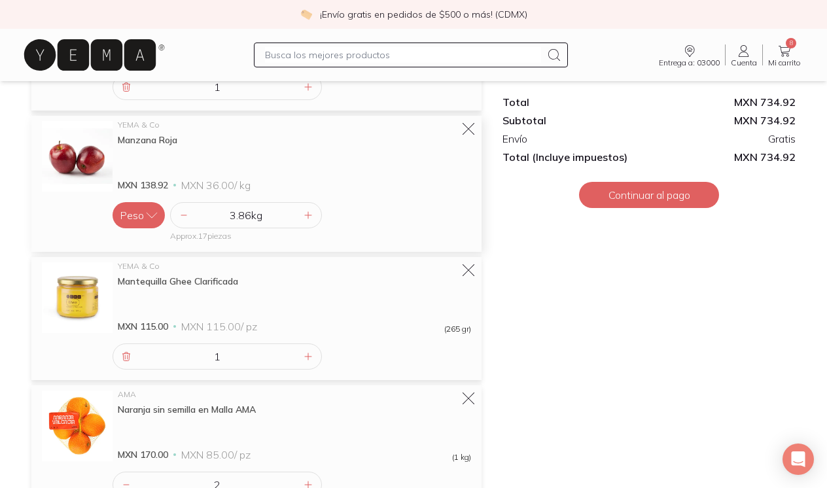
scroll to position [253, 0]
click at [467, 270] on icon at bounding box center [468, 269] width 18 height 18
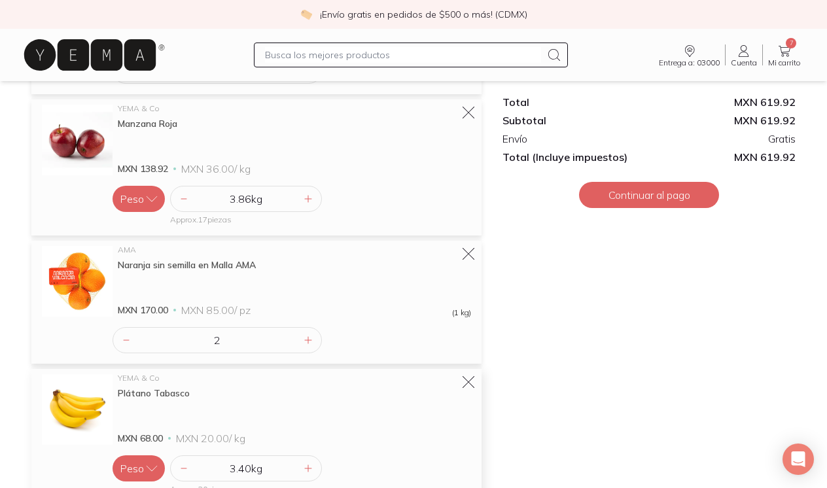
scroll to position [262, 0]
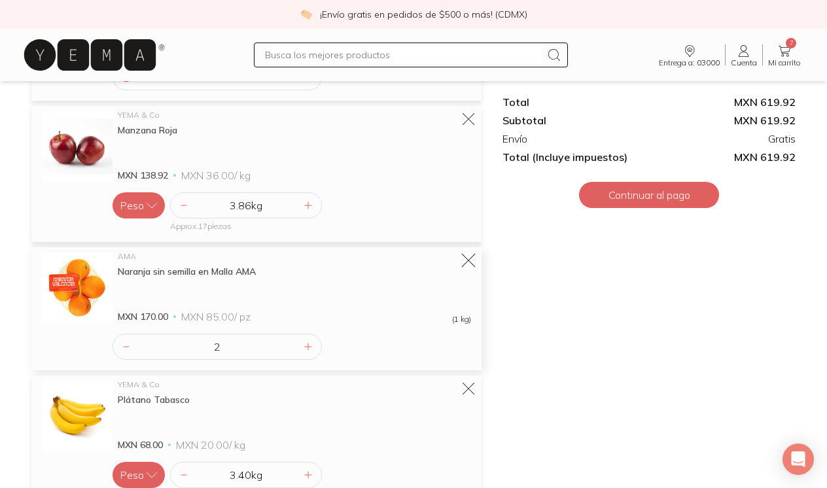
click at [471, 259] on icon at bounding box center [468, 261] width 18 height 18
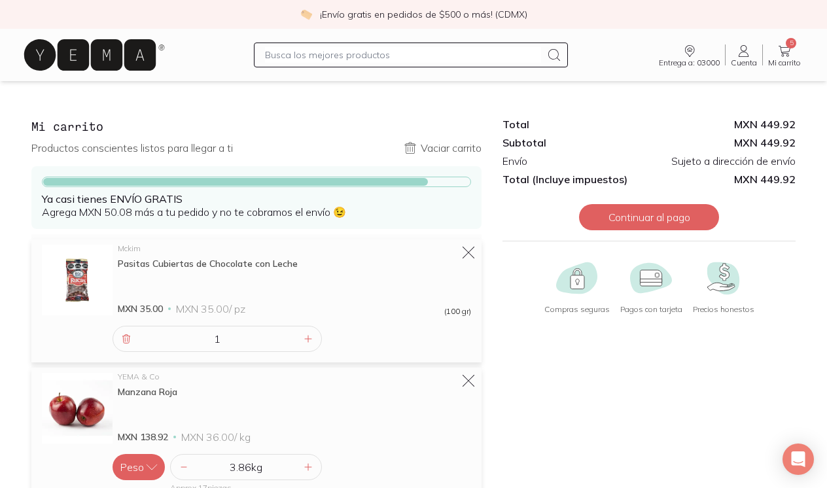
scroll to position [0, 0]
click at [694, 51] on icon "Entrega a: 03000" at bounding box center [690, 51] width 16 height 16
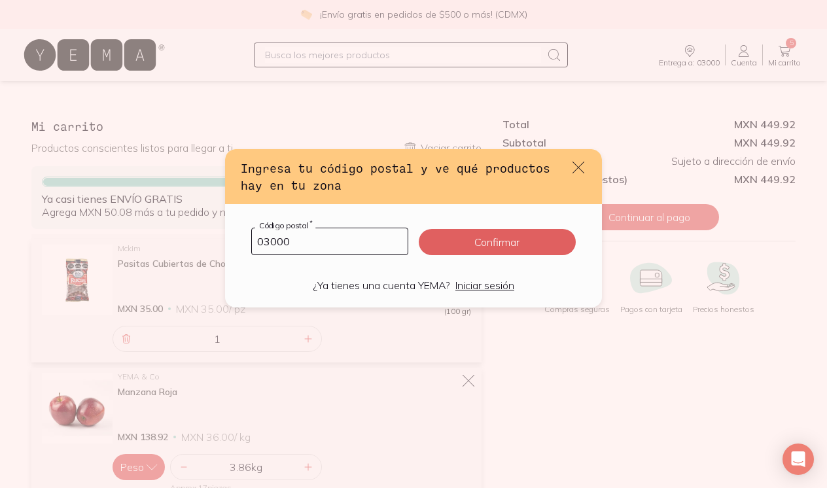
click at [323, 245] on input "03000" at bounding box center [330, 241] width 156 height 26
type input "03240"
click at [490, 247] on button "Confirmar" at bounding box center [497, 242] width 157 height 26
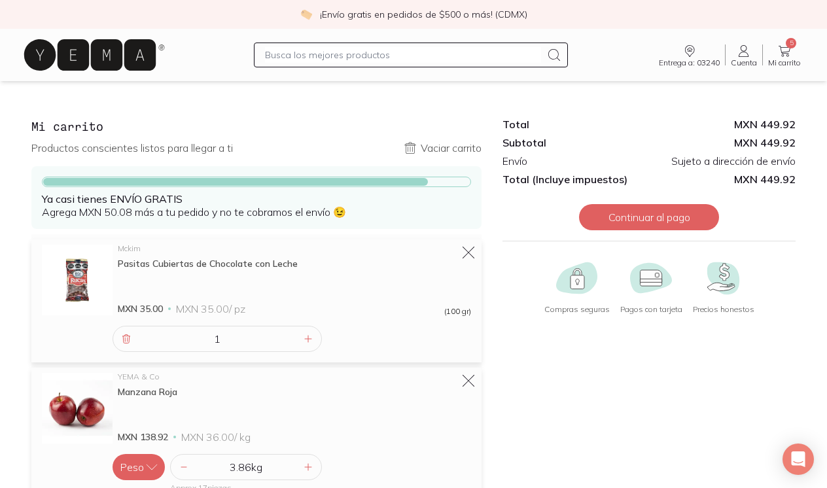
click at [365, 56] on input "text" at bounding box center [403, 55] width 276 height 16
click at [88, 58] on icon at bounding box center [90, 54] width 132 height 31
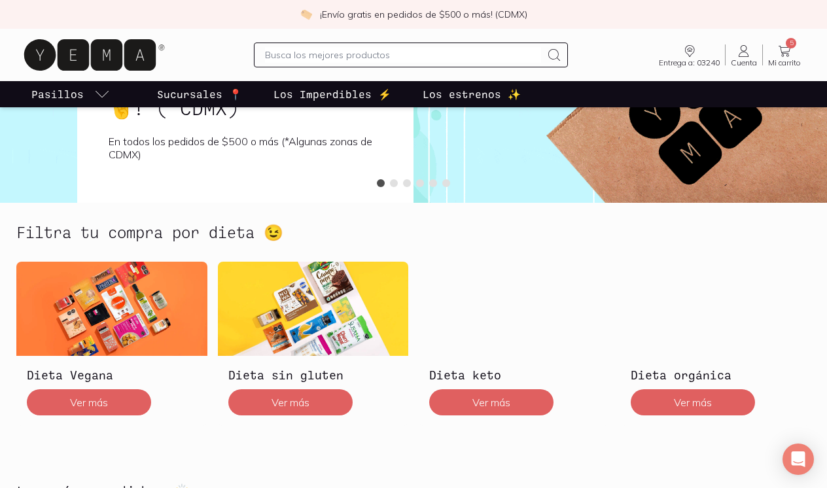
scroll to position [63, 0]
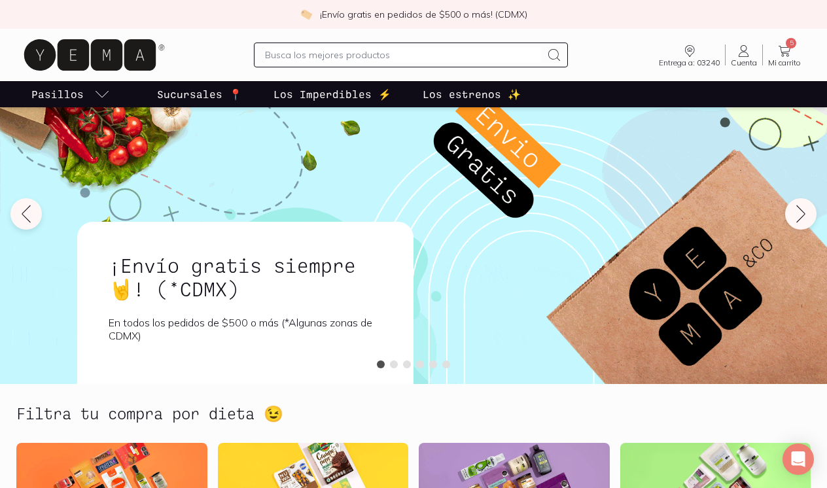
click at [208, 98] on p "Sucursales 📍" at bounding box center [199, 94] width 85 height 16
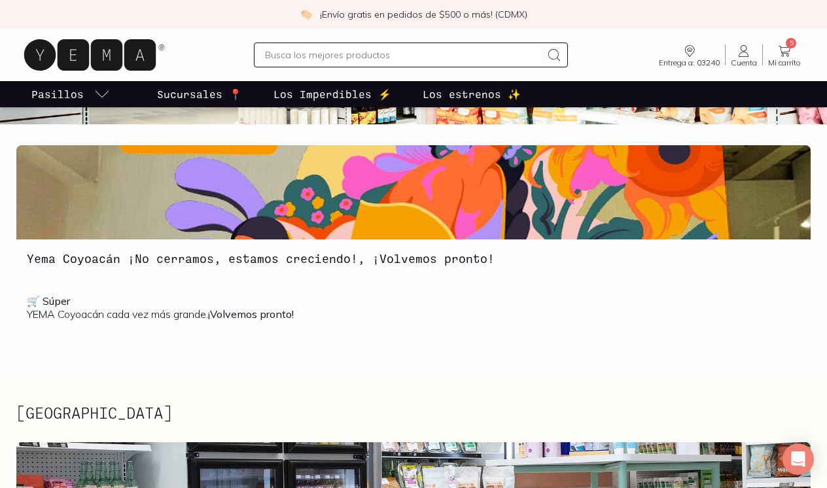
scroll to position [242, 0]
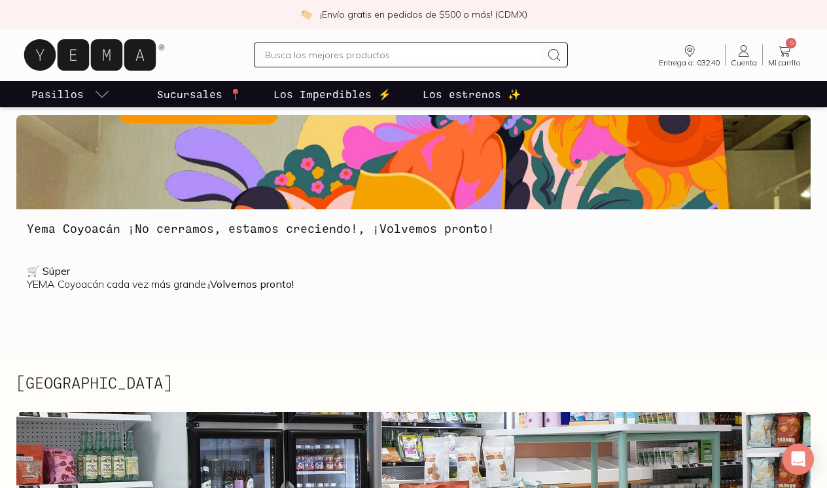
click at [190, 228] on h3 "Yema Coyoacán ¡No cerramos, estamos creciendo!, ¡Volvemos pronto!" at bounding box center [414, 228] width 774 height 17
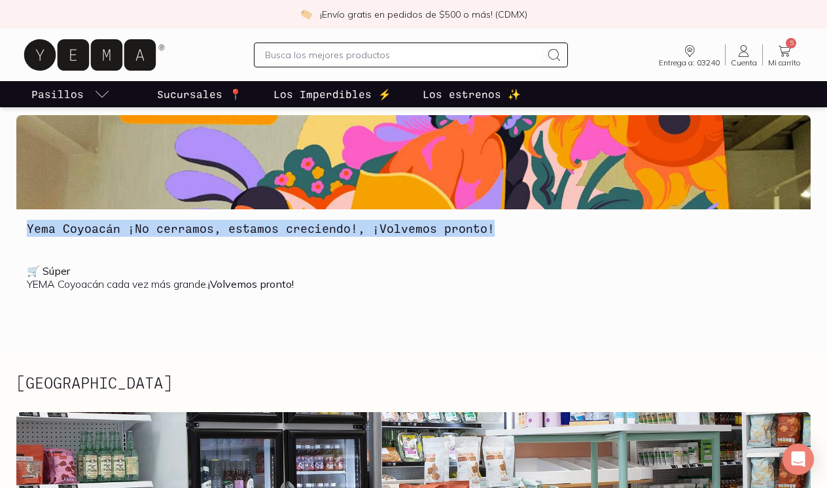
click at [190, 228] on h3 "Yema Coyoacán ¡No cerramos, estamos creciendo!, ¡Volvemos pronto!" at bounding box center [414, 228] width 774 height 17
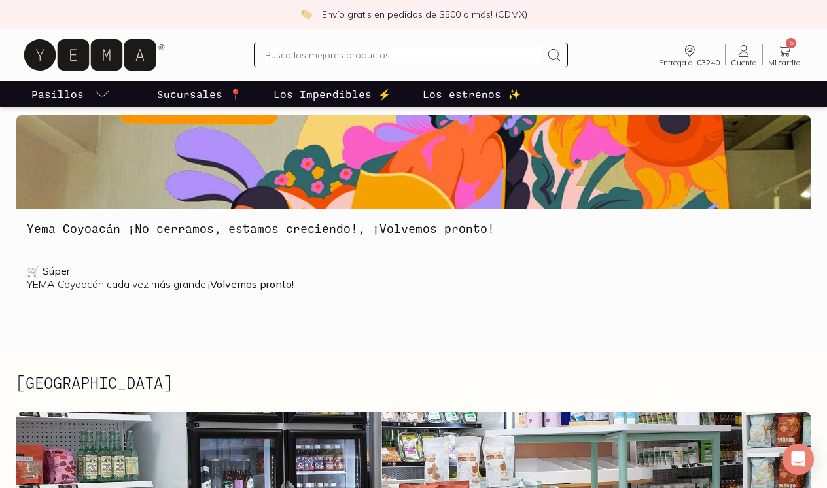
click at [197, 268] on p "🛒 Súper YEMA Coyoacán cada vez más grande. ¡Volvemos pronto!" at bounding box center [414, 277] width 774 height 26
click at [173, 287] on p "🛒 Súper YEMA Coyoacán cada vez más grande. ¡Volvemos pronto!" at bounding box center [414, 277] width 774 height 26
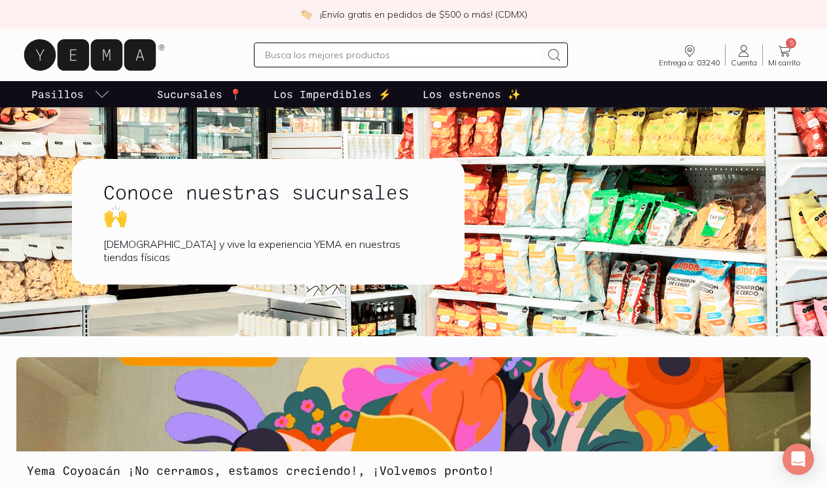
scroll to position [0, 0]
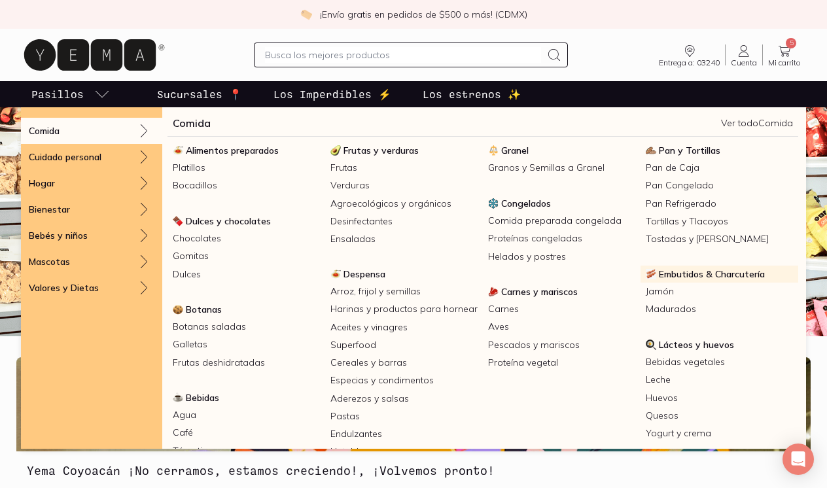
click at [681, 273] on span "Embutidos & Charcutería" at bounding box center [712, 274] width 106 height 12
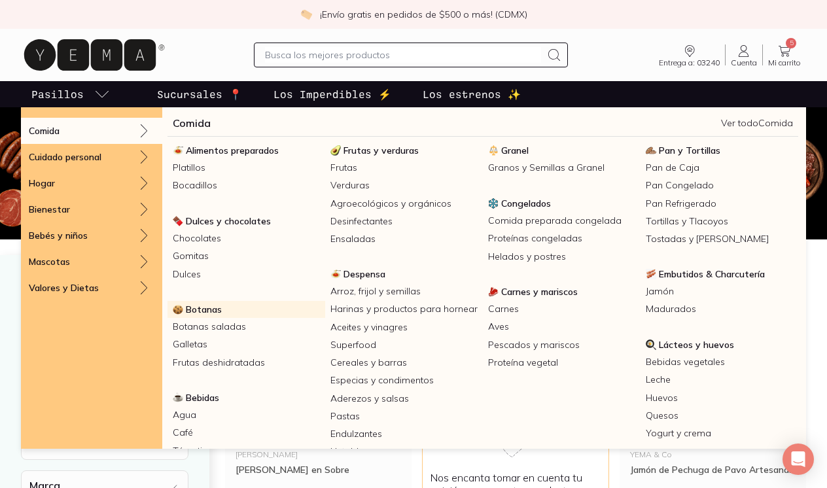
click at [195, 306] on span "Botanas" at bounding box center [204, 310] width 36 height 12
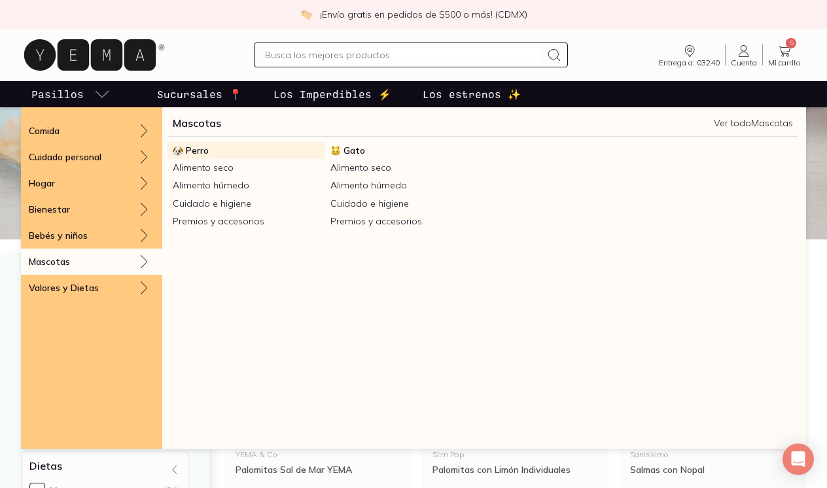
click at [200, 151] on span "Perro" at bounding box center [197, 151] width 23 height 12
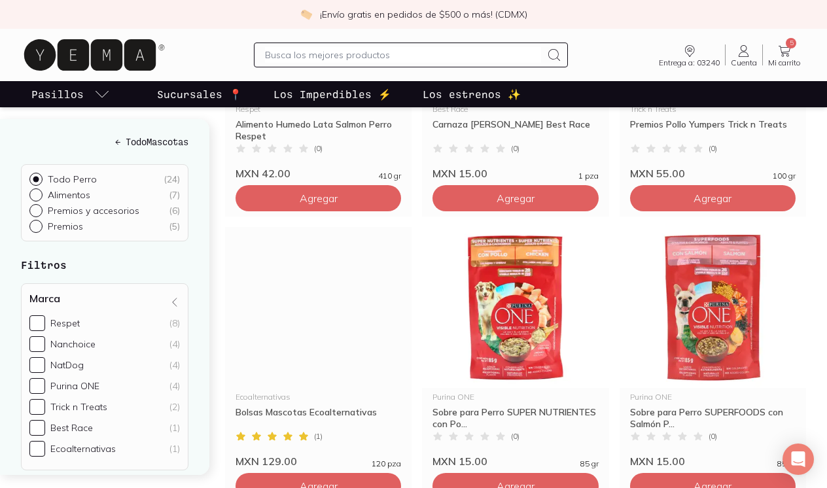
scroll to position [861, 0]
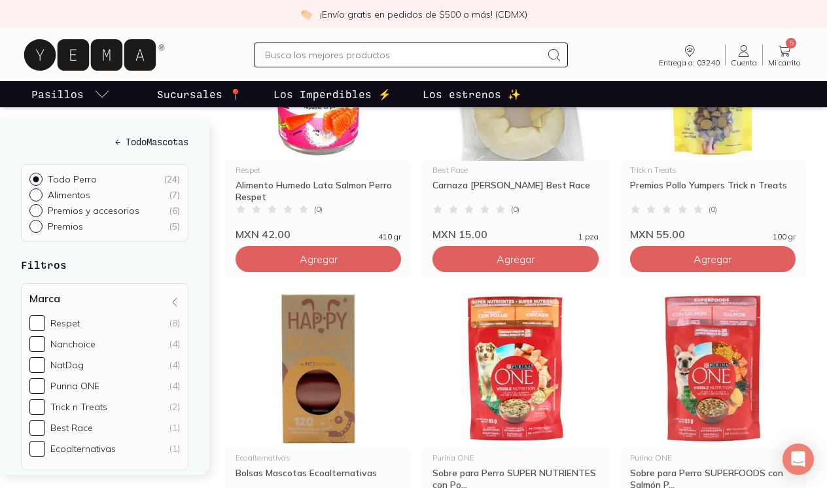
click at [28, 196] on div "Todo Perro ( 24 ) Alimentos ( 7 ) Premios y accesorios ( 6 ) Premios ( 5 )" at bounding box center [105, 202] width 168 height 77
click at [36, 196] on input "Alimentos ( 7 )" at bounding box center [34, 193] width 10 height 10
radio input "true"
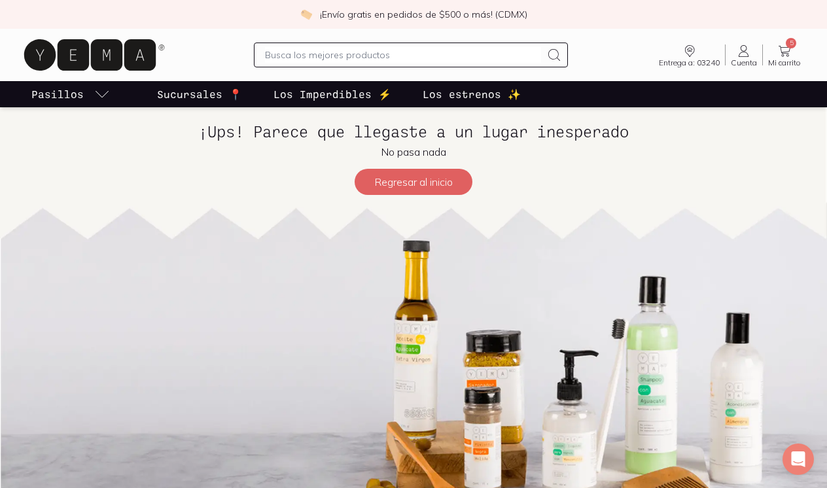
click at [205, 94] on p "Sucursales 📍" at bounding box center [199, 94] width 85 height 16
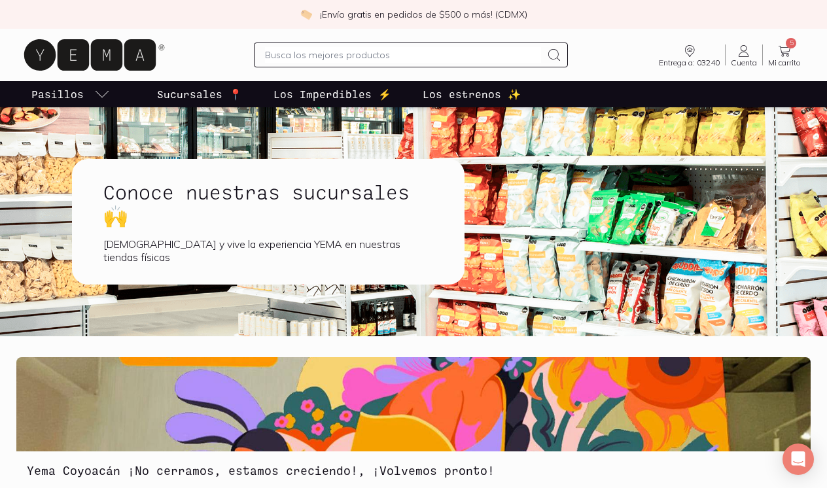
click at [205, 94] on p "Sucursales 📍" at bounding box center [199, 94] width 85 height 16
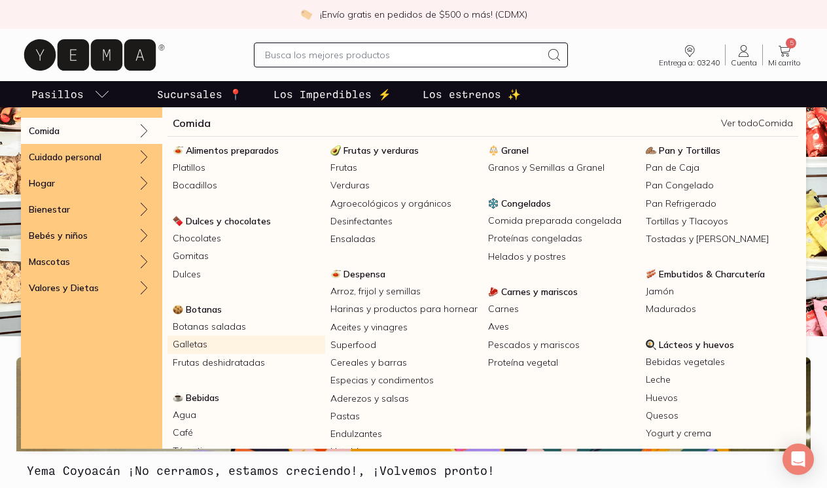
click at [195, 344] on link "Galletas" at bounding box center [247, 345] width 158 height 18
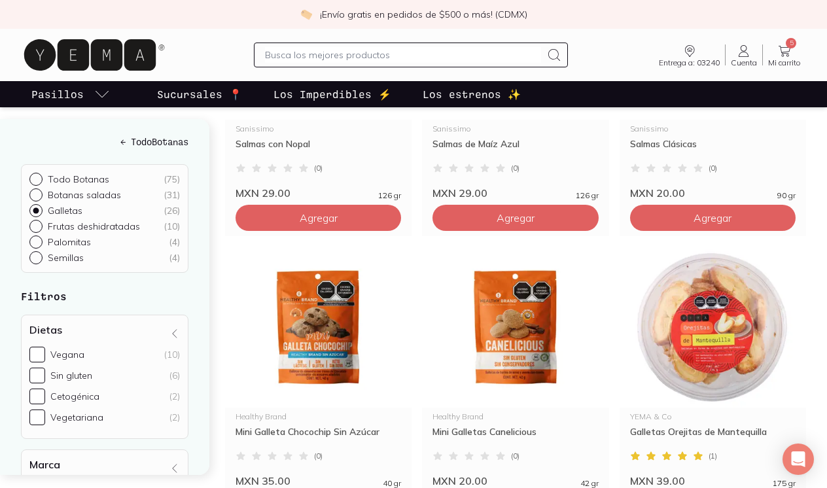
scroll to position [408, 0]
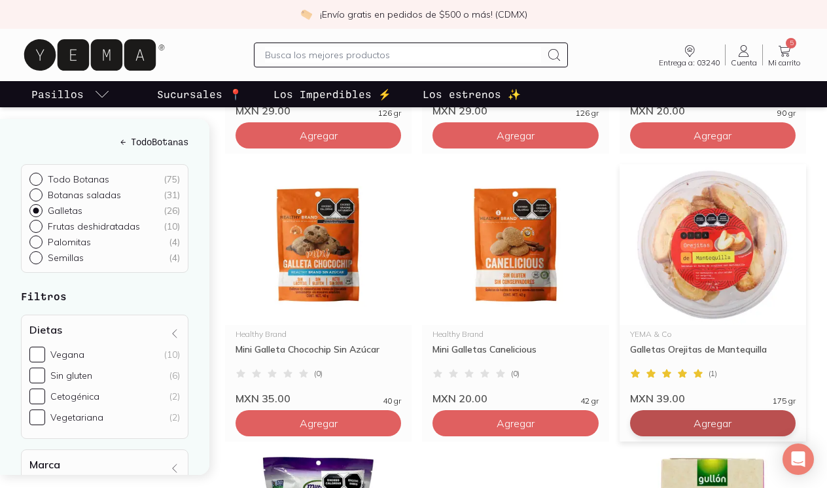
click at [338, 142] on span "Agregar" at bounding box center [319, 135] width 38 height 13
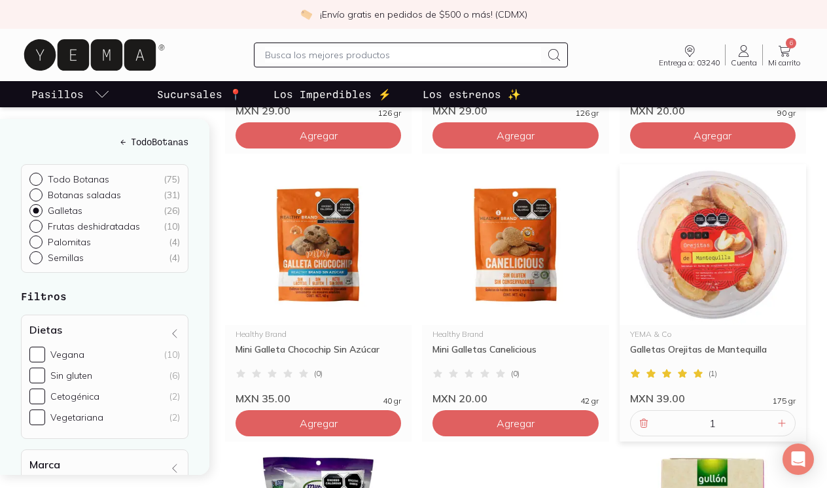
click at [783, 50] on icon at bounding box center [785, 51] width 16 height 16
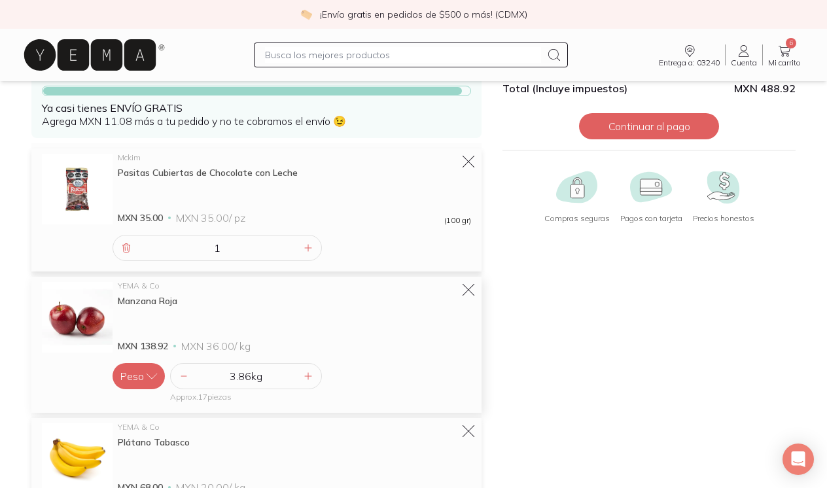
scroll to position [99, 0]
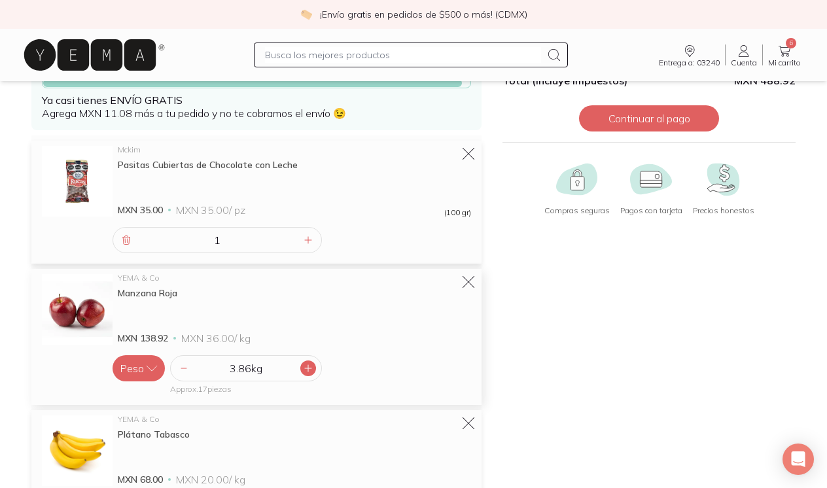
click at [315, 367] on div at bounding box center [308, 369] width 16 height 16
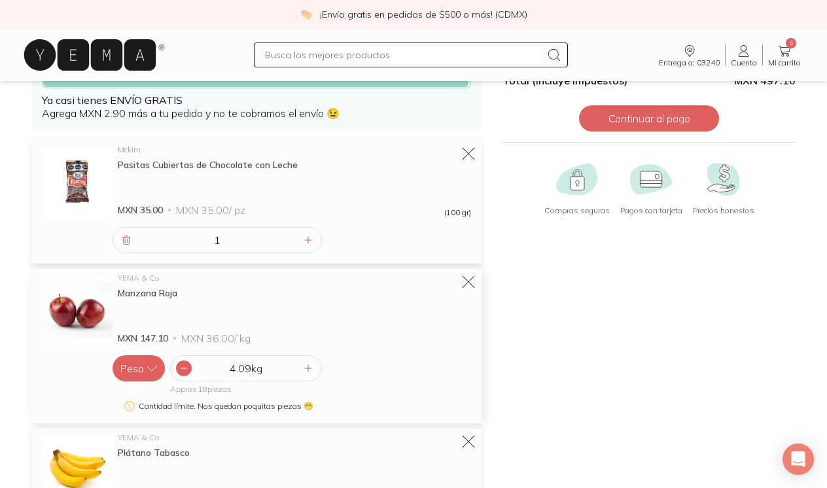
click at [180, 369] on icon at bounding box center [184, 368] width 10 height 10
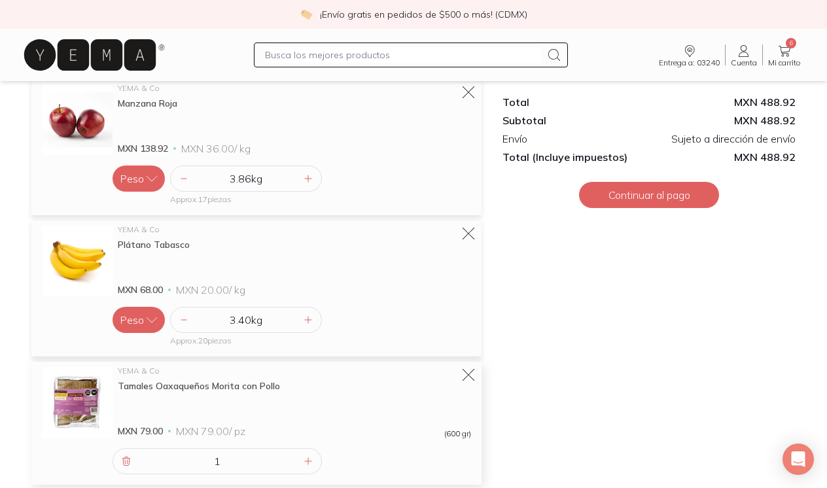
scroll to position [301, 0]
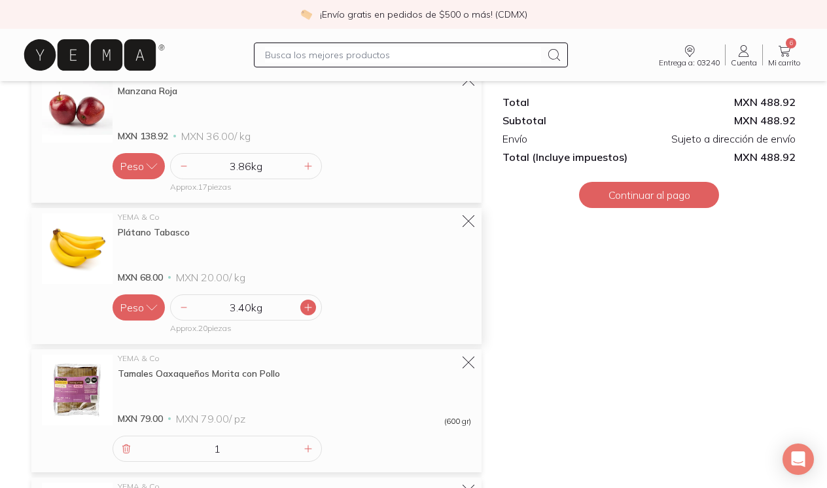
click at [310, 306] on icon at bounding box center [308, 307] width 10 height 10
click at [308, 308] on icon at bounding box center [308, 307] width 7 height 7
click at [310, 306] on icon at bounding box center [308, 307] width 10 height 10
click at [575, 346] on div "Total MXN 502.52 Subtotal MXN 502.52 Envío Gratis Total (Incluye impuestos) MXN…" at bounding box center [649, 270] width 314 height 938
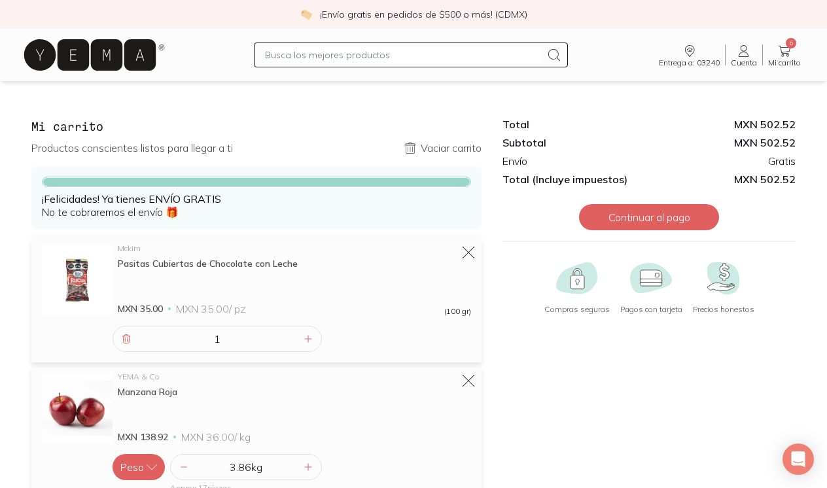
scroll to position [0, 0]
click at [665, 220] on button "Continuar al pago" at bounding box center [649, 217] width 140 height 26
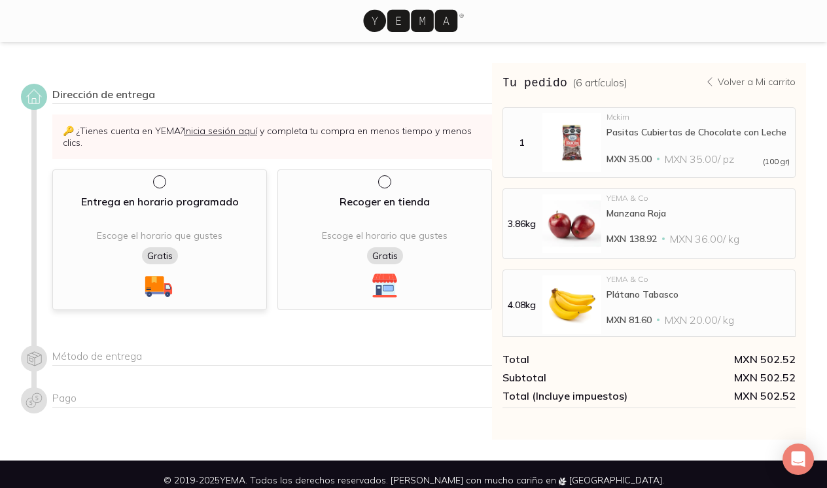
click at [164, 181] on div at bounding box center [162, 181] width 18 height 13
click at [164, 181] on input "radio" at bounding box center [158, 180] width 10 height 10
radio input "true"
select select "204"
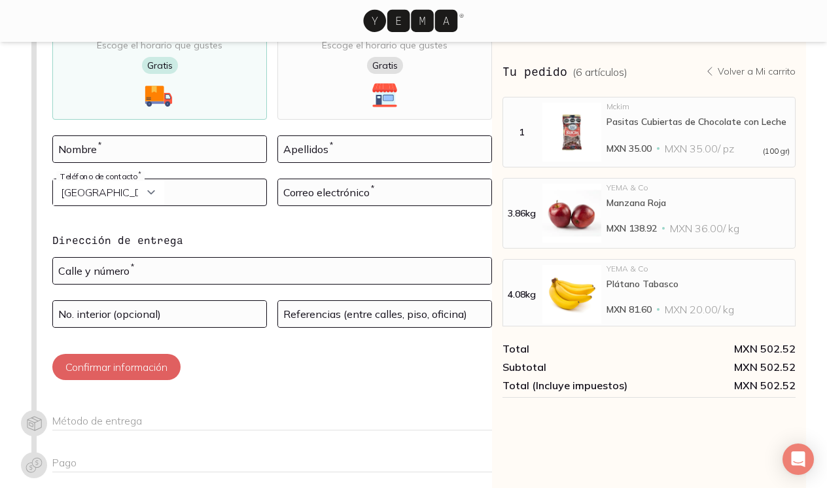
scroll to position [192, 0]
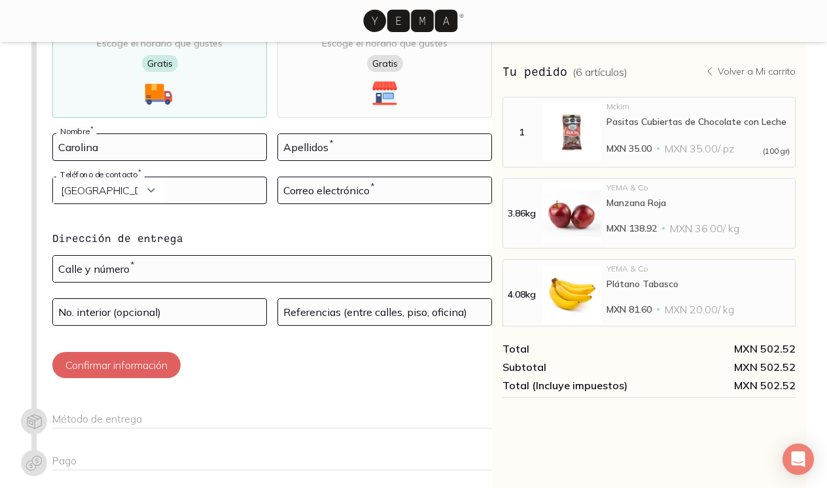
type input "Carolina"
type input "[PERSON_NAME]"
type input "5565823672"
type input "[EMAIL_ADDRESS][DOMAIN_NAME]"
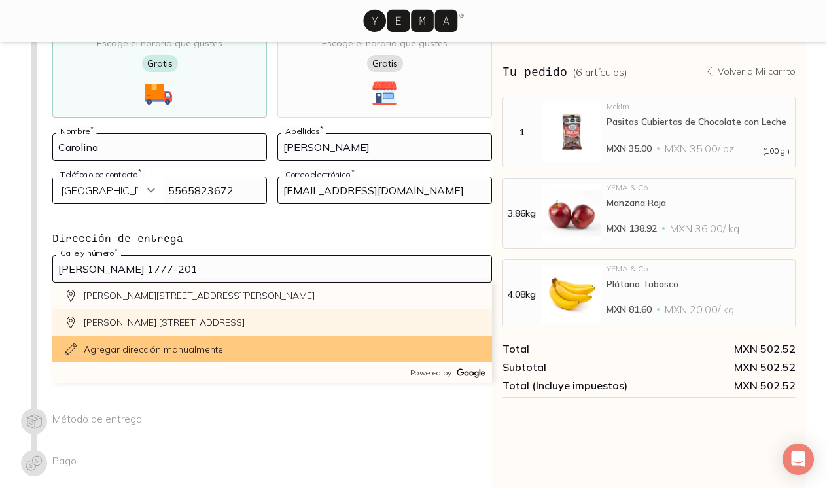
click at [296, 325] on div "[PERSON_NAME] [STREET_ADDRESS]" at bounding box center [272, 323] width 440 height 27
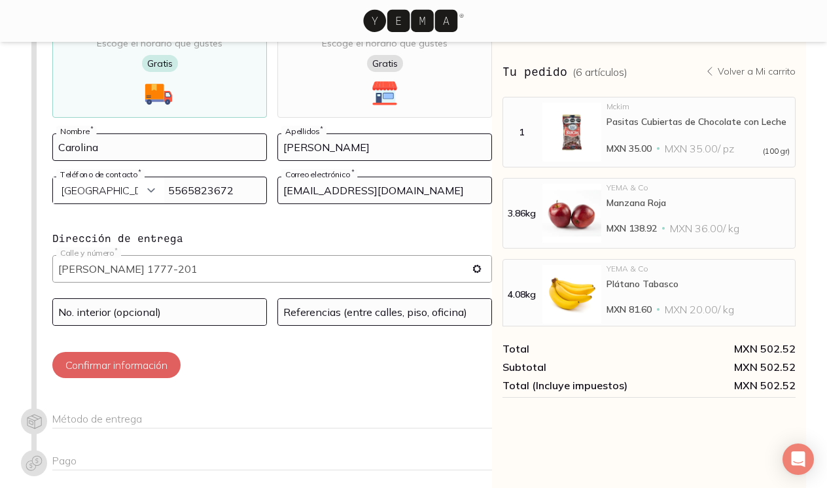
type input "[PERSON_NAME] 1777, Acacias, [PERSON_NAME][STREET_ADDRESS]"
click at [228, 309] on input at bounding box center [159, 312] width 213 height 26
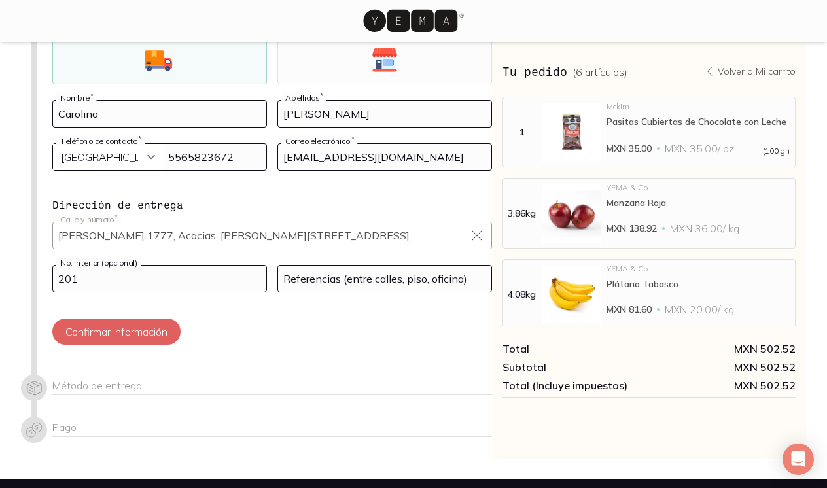
scroll to position [228, 0]
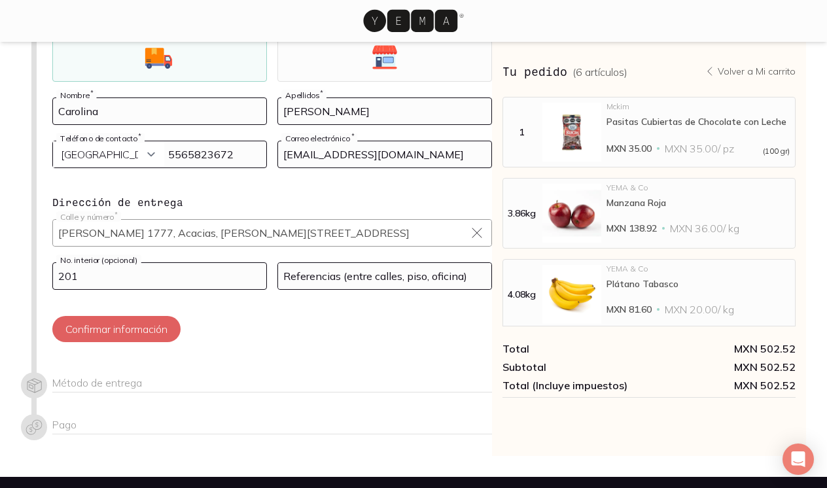
type input "201"
click at [376, 278] on input at bounding box center [384, 276] width 213 height 26
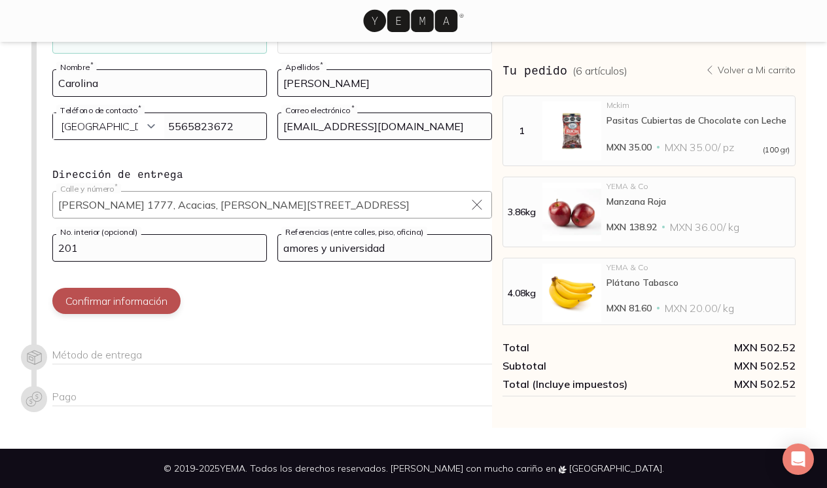
scroll to position [257, 0]
type input "amores y universidad"
click at [117, 301] on button "Confirmar información" at bounding box center [116, 301] width 128 height 26
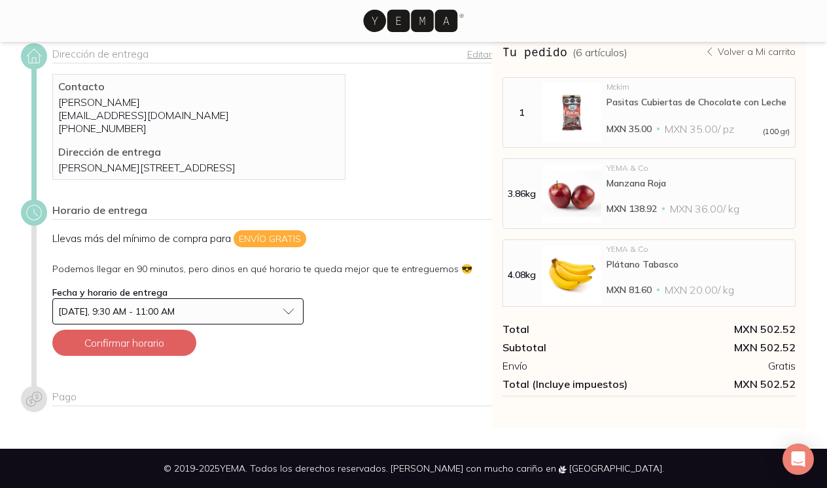
scroll to position [54, 0]
click at [289, 312] on button "[DATE], 9:30 AM - 11:00 AM" at bounding box center [177, 311] width 251 height 26
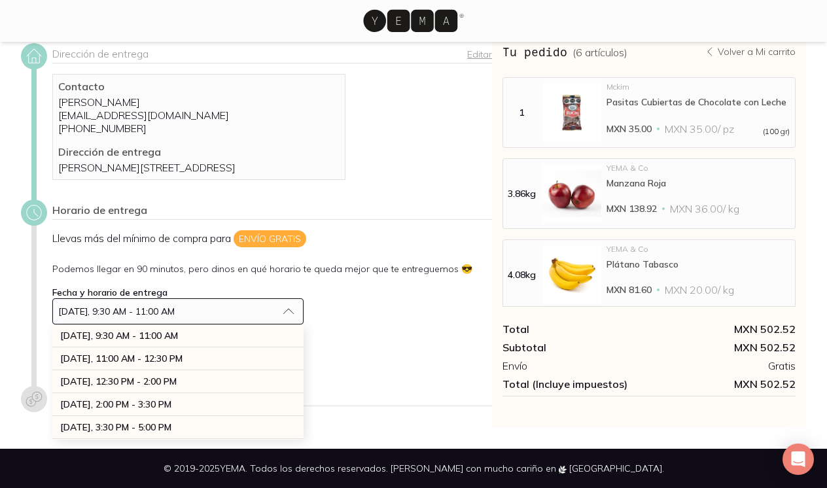
click at [289, 312] on button "[DATE], 9:30 AM - 11:00 AM" at bounding box center [177, 311] width 251 height 26
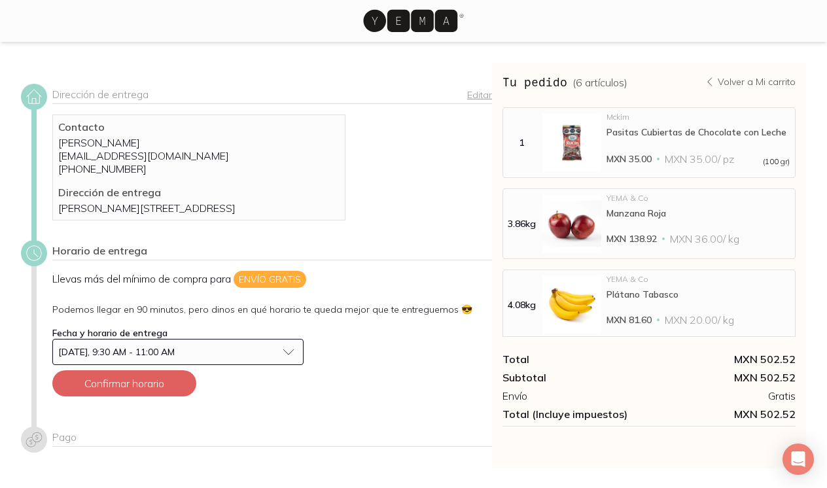
scroll to position [0, 0]
click at [168, 154] on p "[EMAIL_ADDRESS][DOMAIN_NAME]" at bounding box center [198, 155] width 281 height 13
click at [152, 215] on p "[PERSON_NAME][STREET_ADDRESS]" at bounding box center [198, 208] width 281 height 13
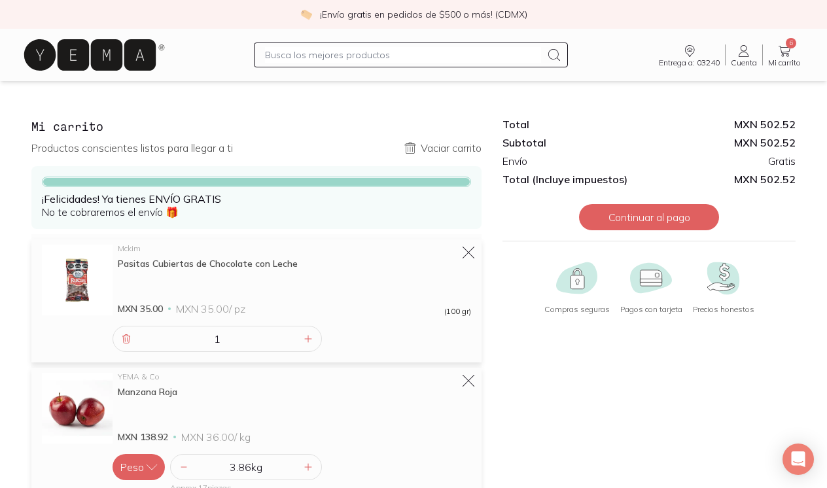
click at [685, 63] on span "Entrega a: 03240" at bounding box center [689, 63] width 61 height 8
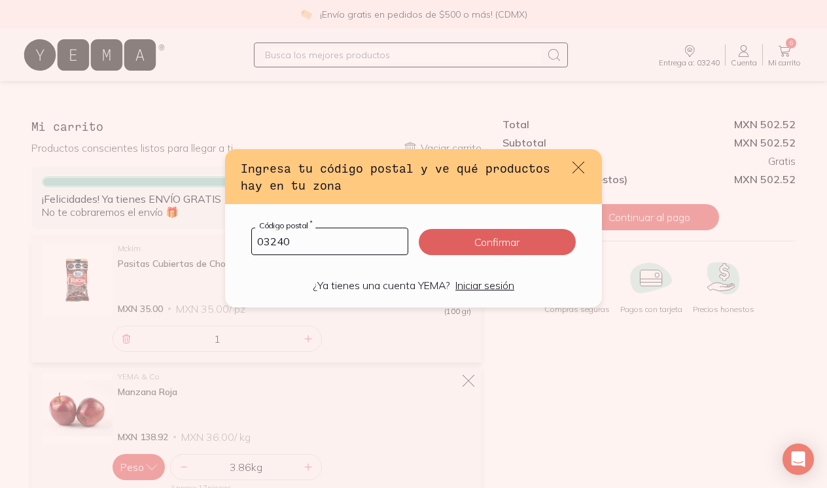
click at [372, 237] on input "03240" at bounding box center [330, 241] width 156 height 26
type input "03000"
click at [527, 241] on button "Confirmar" at bounding box center [497, 242] width 157 height 26
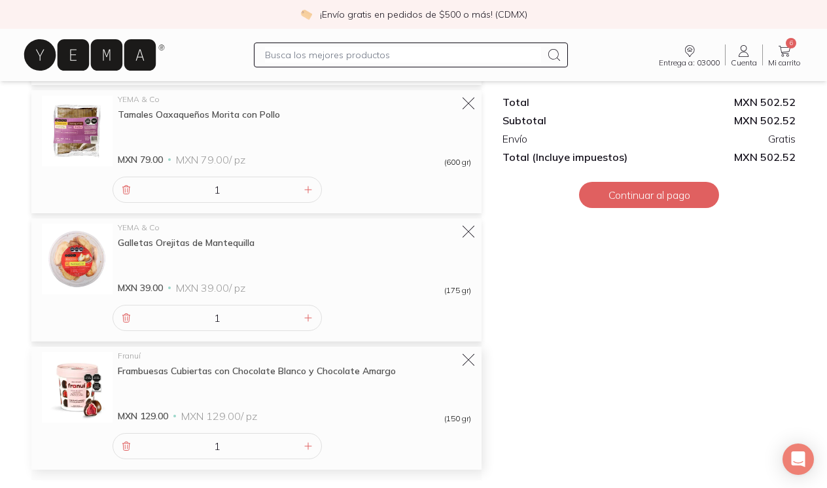
scroll to position [554, 0]
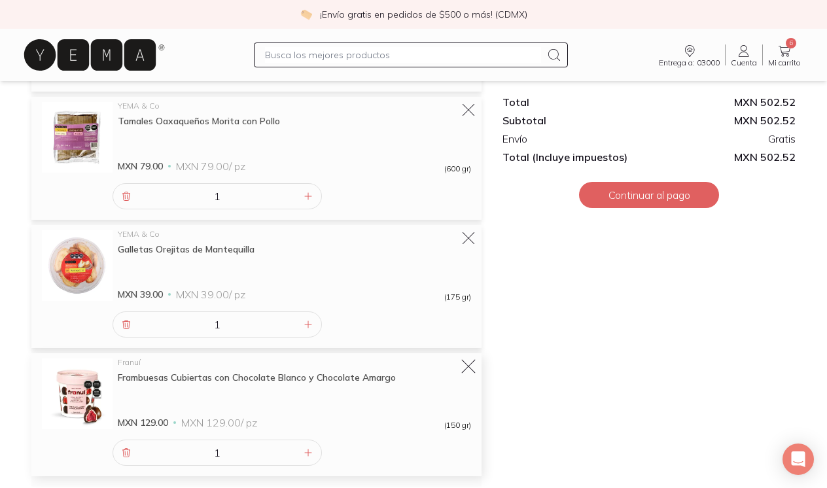
click at [463, 368] on icon at bounding box center [468, 367] width 18 height 18
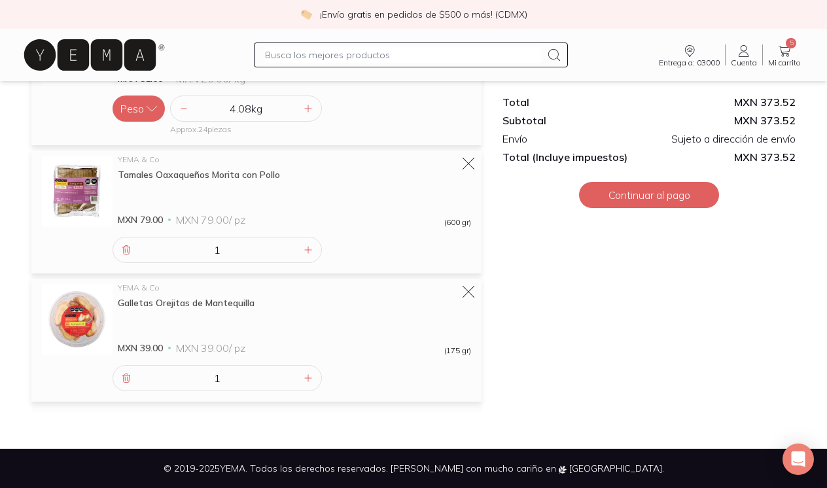
scroll to position [500, 0]
click at [306, 378] on icon at bounding box center [308, 378] width 7 height 7
type input "3"
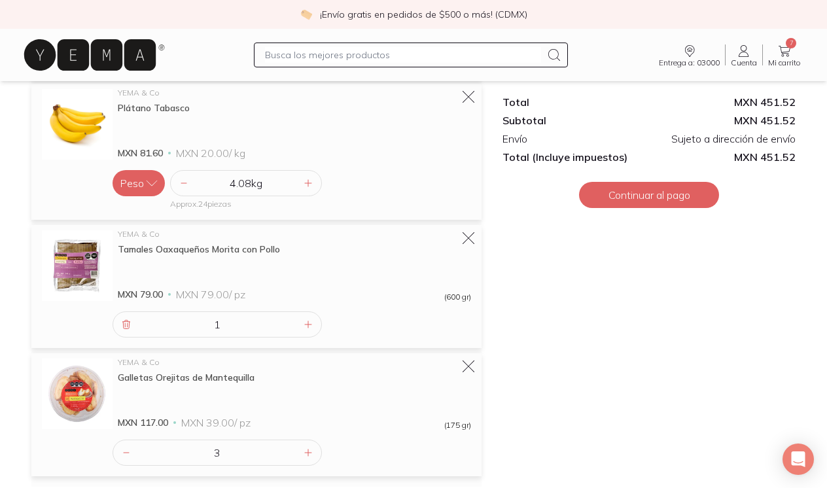
scroll to position [424, 0]
click at [465, 236] on icon at bounding box center [469, 240] width 14 height 14
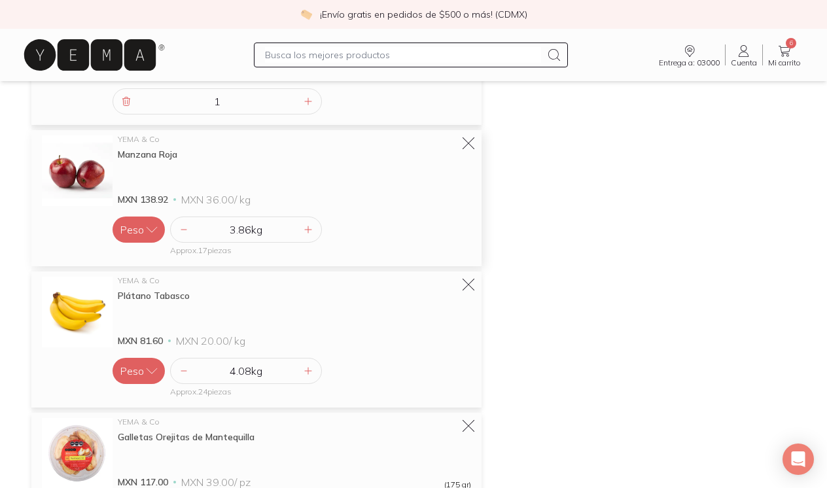
scroll to position [289, 0]
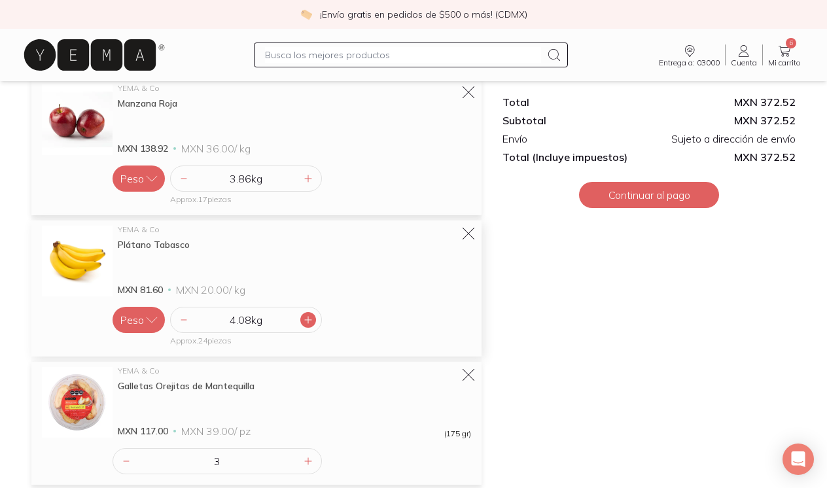
click at [310, 319] on icon at bounding box center [308, 320] width 10 height 10
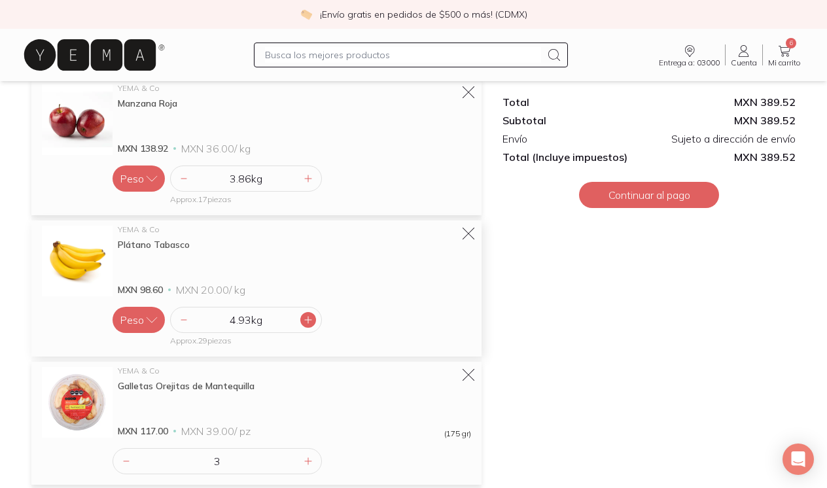
click at [310, 319] on icon at bounding box center [308, 320] width 10 height 10
click at [311, 319] on icon at bounding box center [308, 320] width 10 height 10
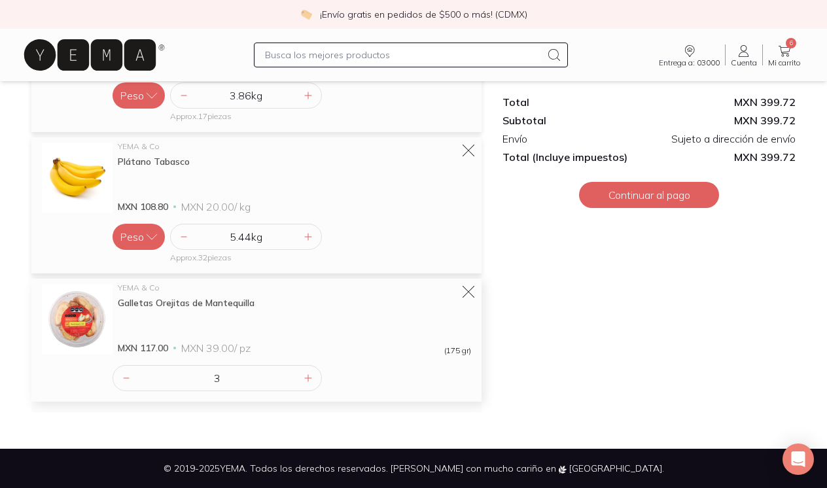
scroll to position [372, 0]
click at [306, 383] on icon at bounding box center [308, 378] width 10 height 10
type input "6"
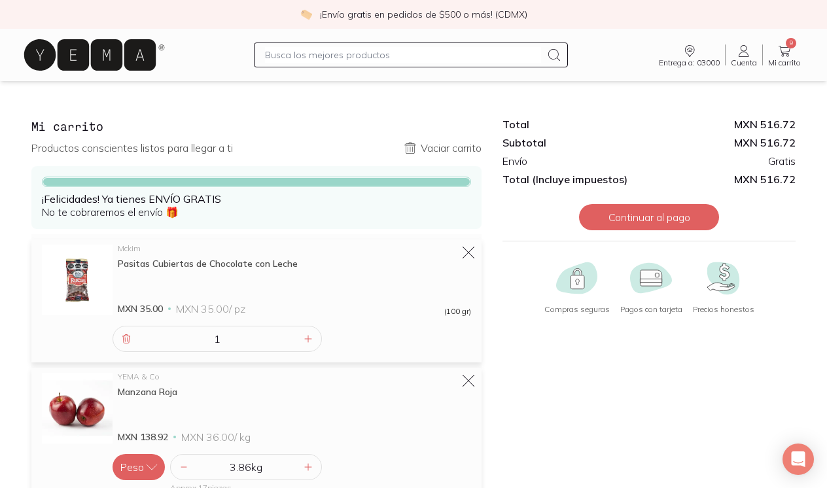
scroll to position [0, 0]
click at [635, 215] on button "Continuar al pago" at bounding box center [649, 217] width 140 height 26
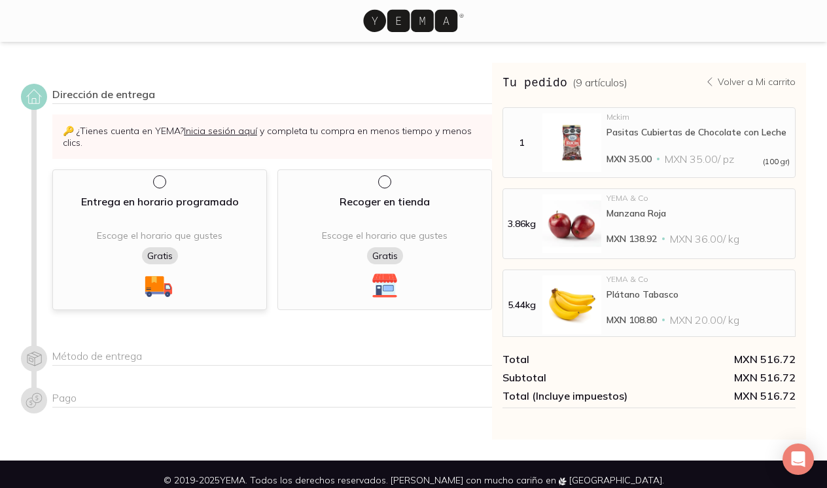
click at [162, 183] on input "radio" at bounding box center [158, 180] width 10 height 10
radio input "true"
select select "204"
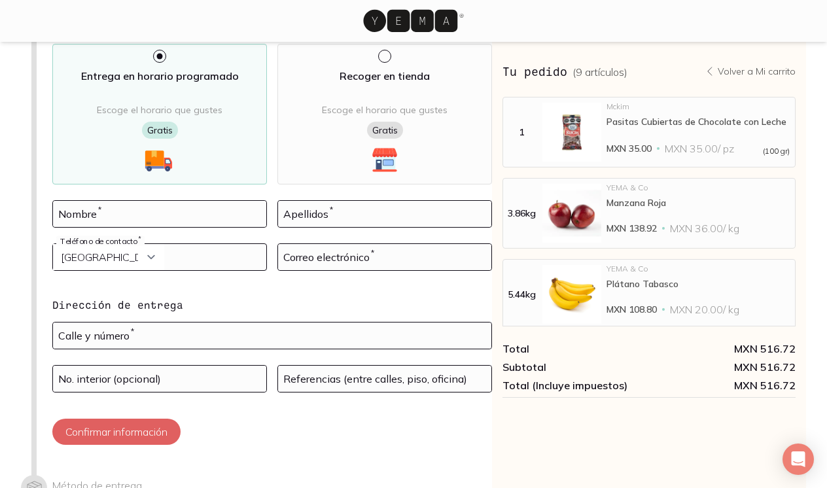
scroll to position [157, 0]
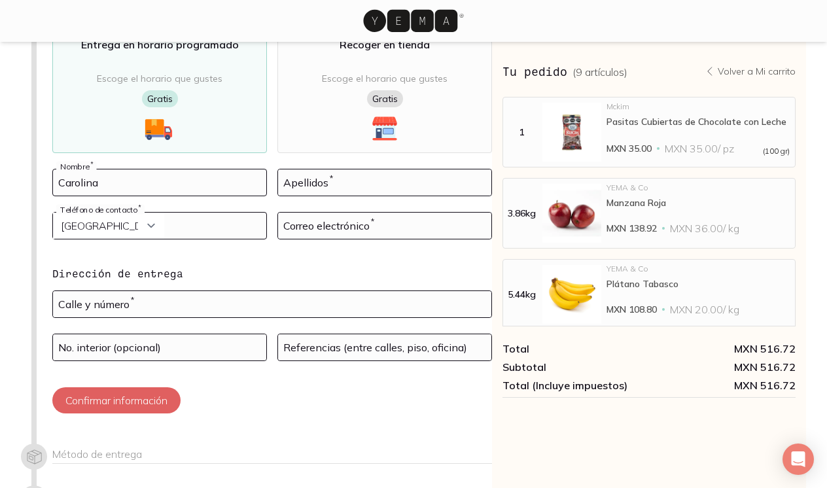
type input "Carolina"
type input "[PERSON_NAME]"
type input "5565823672"
type input "[EMAIL_ADDRESS][DOMAIN_NAME]"
click at [280, 245] on div "[EMAIL_ADDRESS][DOMAIN_NAME] Correo electrónico *" at bounding box center [384, 233] width 215 height 43
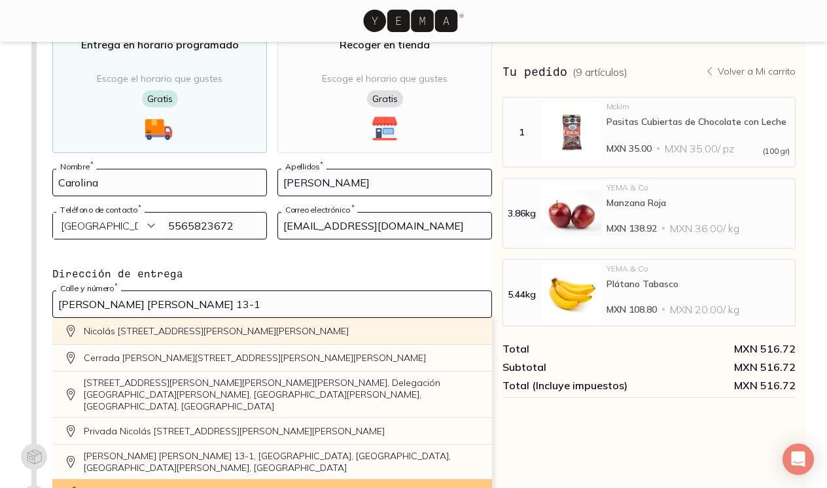
click at [217, 333] on div "Nicolás [STREET_ADDRESS][PERSON_NAME][PERSON_NAME]" at bounding box center [272, 331] width 440 height 27
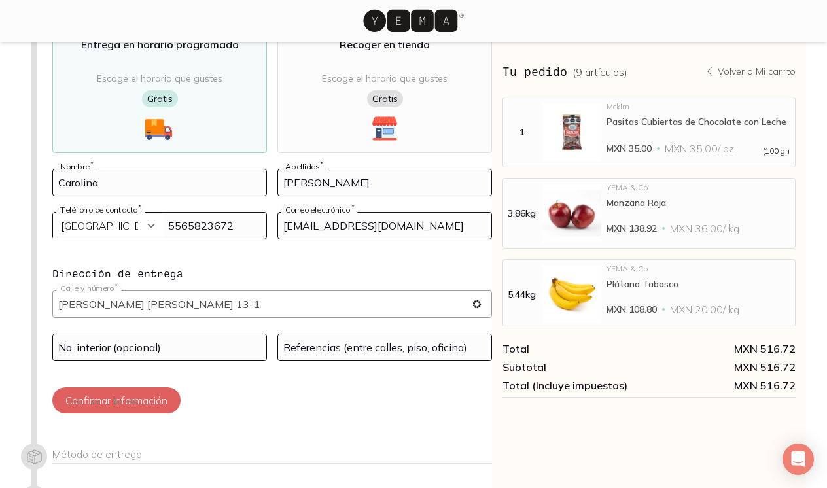
type input "Nicolás [STREET_ADDRESS][PERSON_NAME][PERSON_NAME][PERSON_NAME]"
click at [183, 354] on input at bounding box center [159, 347] width 213 height 26
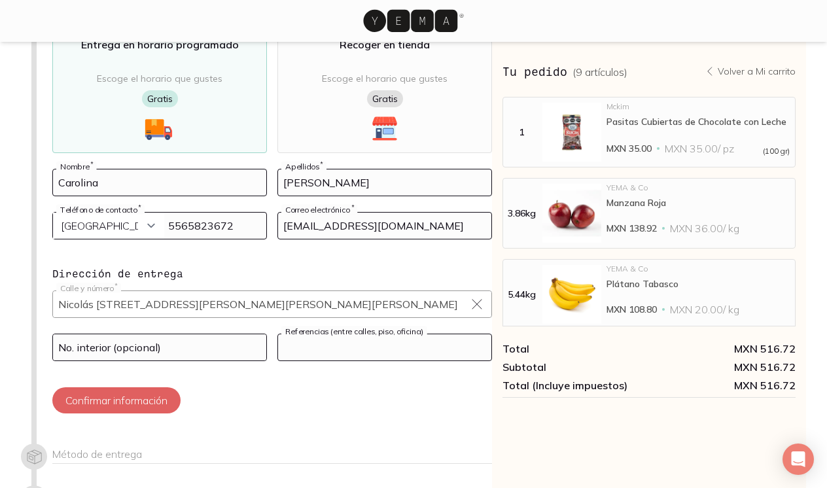
click at [341, 342] on input at bounding box center [384, 347] width 213 height 26
type input "a"
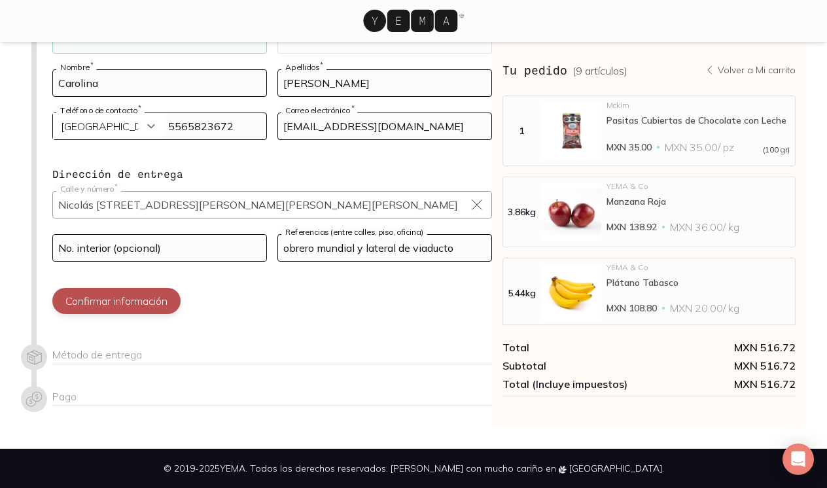
scroll to position [257, 0]
type input "obrero mundial y lateral de viaducto"
click at [128, 310] on button "Confirmar información" at bounding box center [116, 301] width 128 height 26
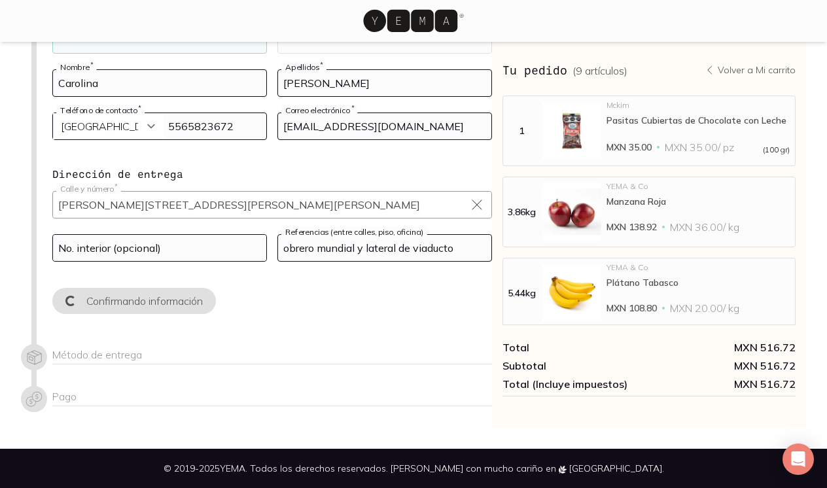
scroll to position [12, 0]
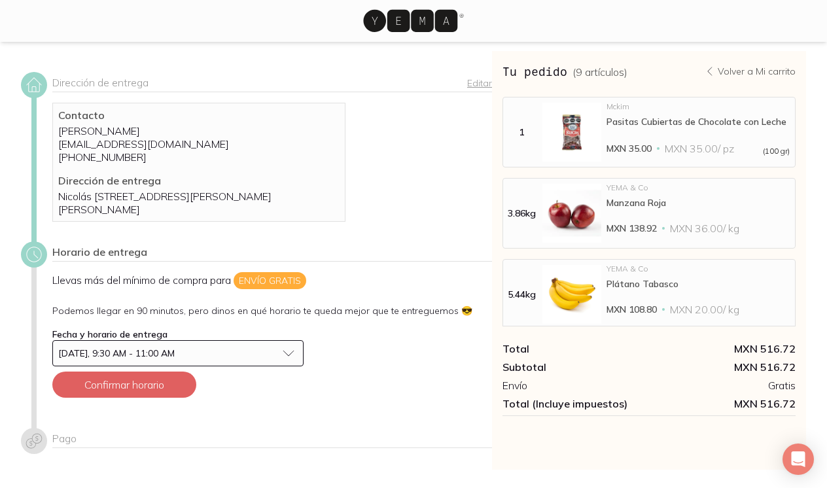
click at [202, 355] on div "[DATE], 9:30 AM - 11:00 AM" at bounding box center [167, 354] width 219 height 12
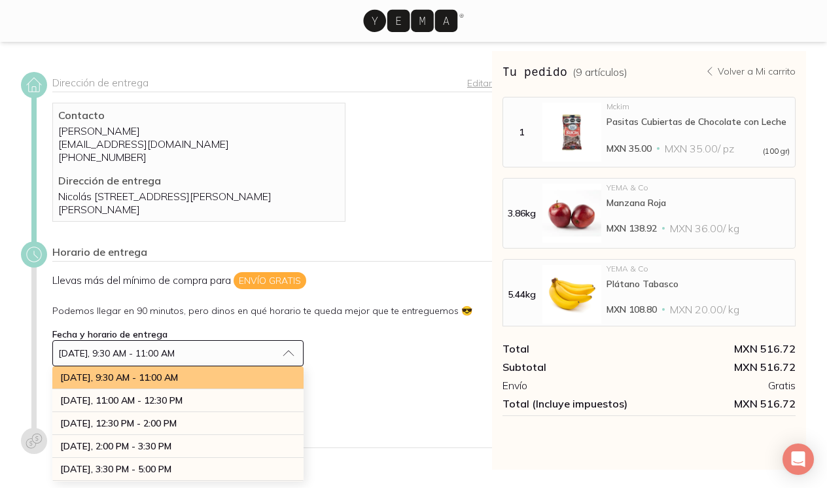
click at [198, 378] on div "[DATE], 9:30 AM - 11:00 AM" at bounding box center [177, 377] width 251 height 23
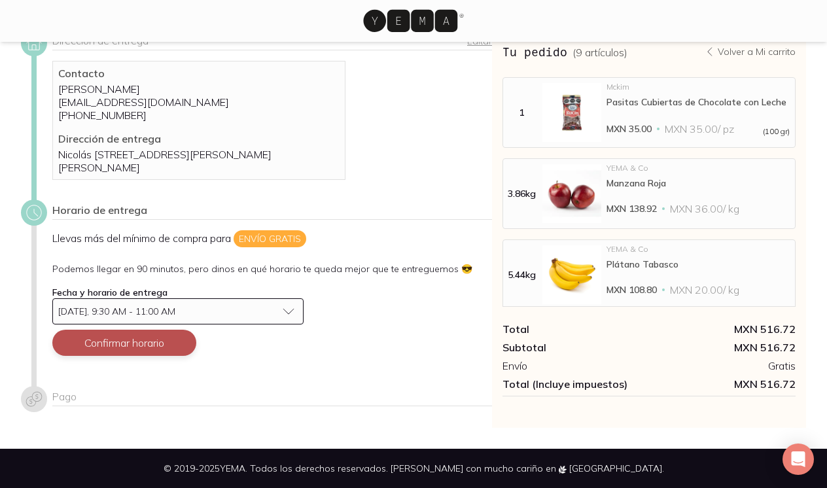
scroll to position [54, 0]
click at [113, 346] on button "Confirmar horario" at bounding box center [124, 343] width 144 height 26
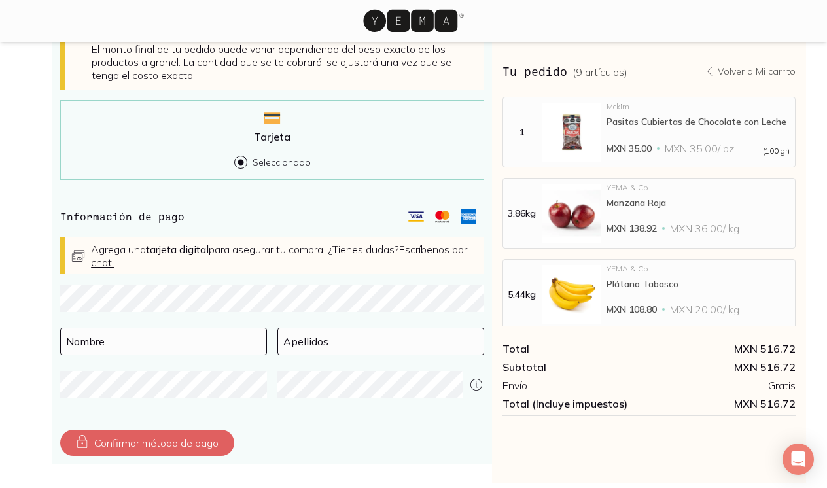
scroll to position [437, 0]
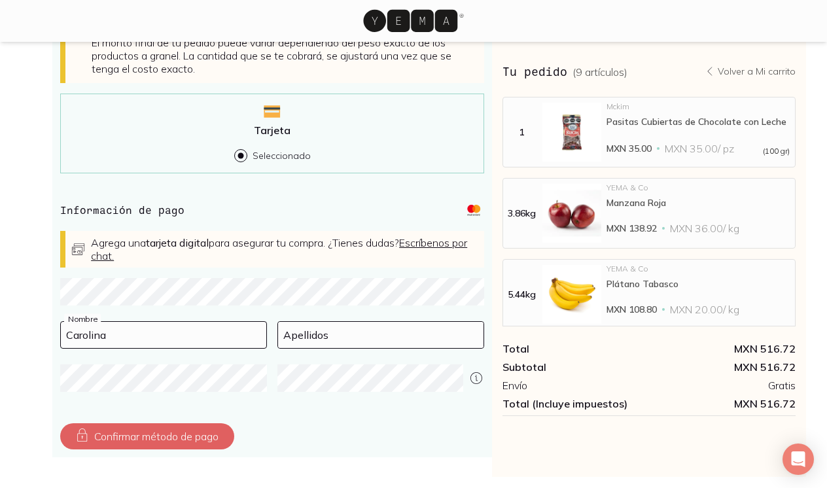
type input "Carolina"
type input "[PERSON_NAME]"
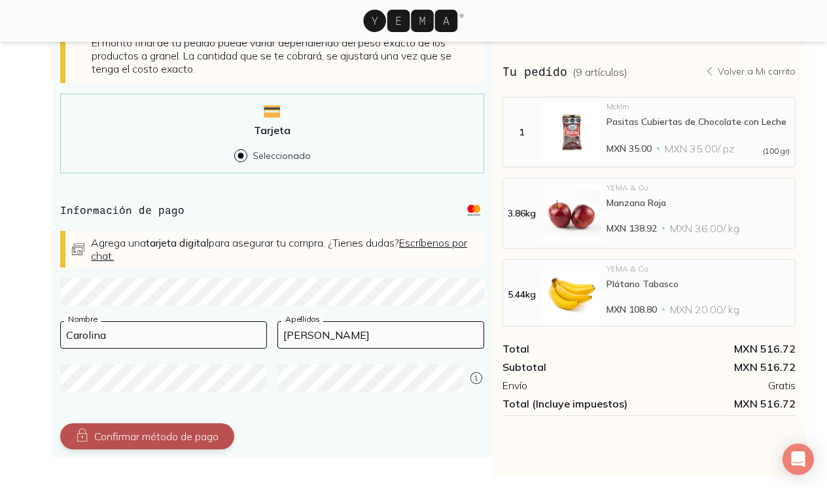
click at [172, 430] on button "Confirmar método de pago" at bounding box center [147, 436] width 174 height 26
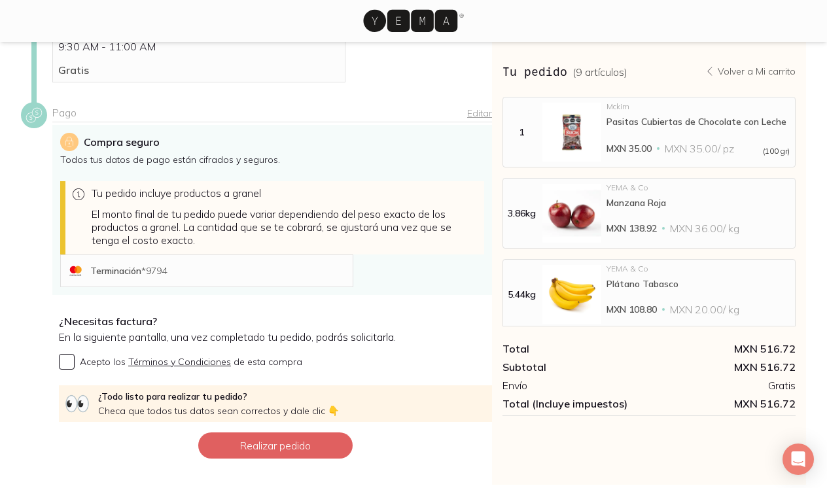
scroll to position [274, 0]
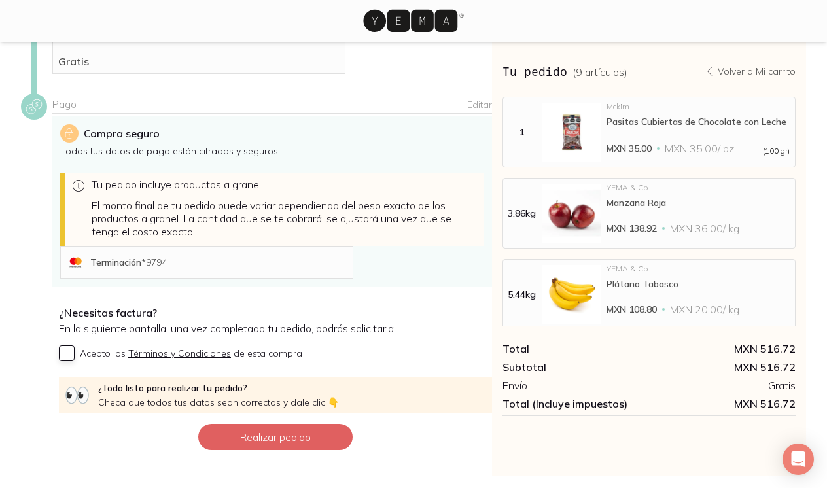
click at [67, 350] on input "Acepto los Términos y Condiciones de esta compra" at bounding box center [67, 354] width 16 height 16
checkbox input "true"
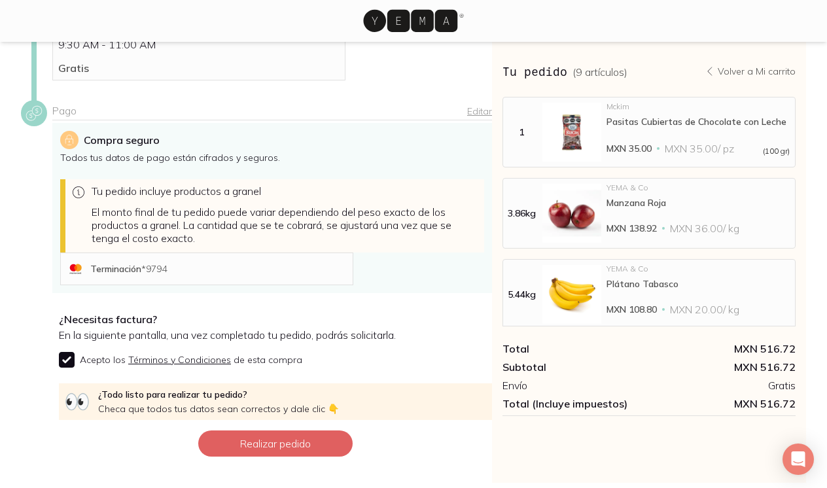
scroll to position [294, 0]
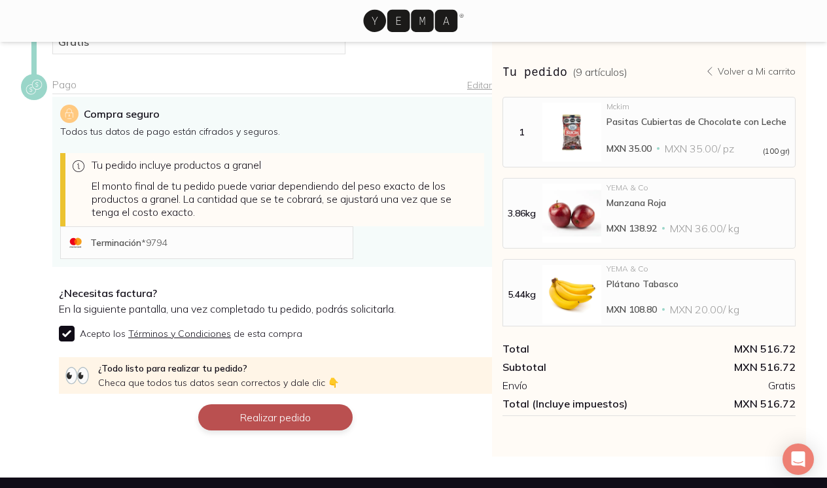
click at [275, 417] on button "Realizar pedido" at bounding box center [275, 417] width 154 height 26
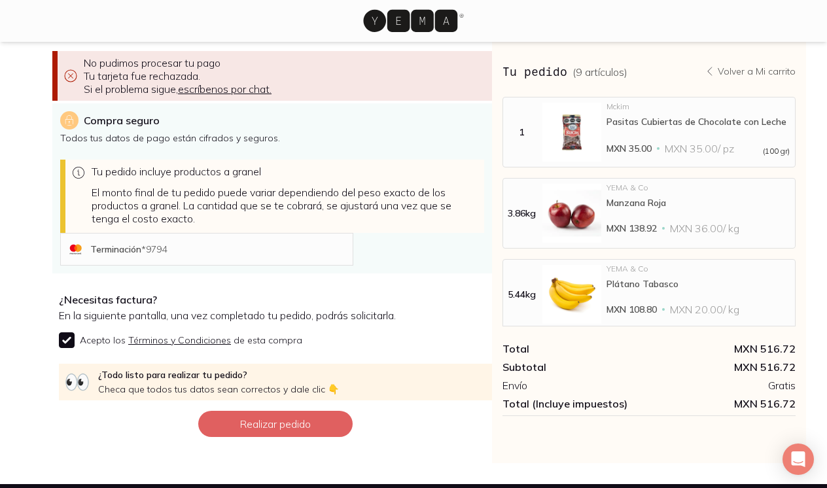
scroll to position [363, 0]
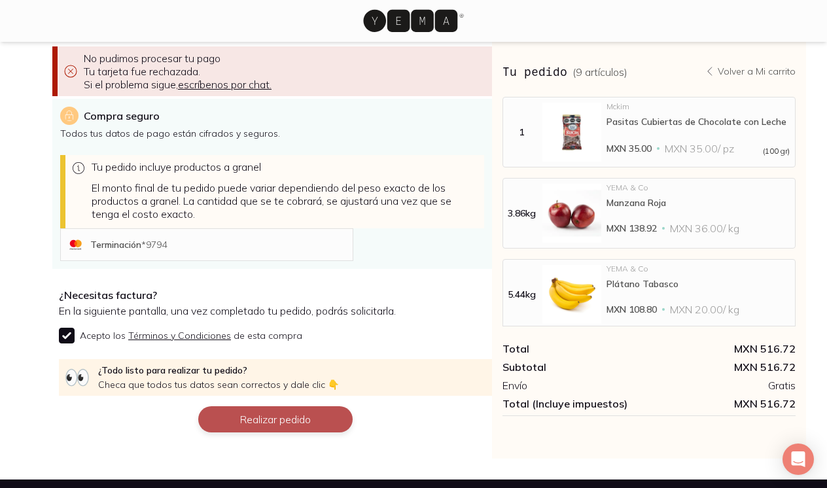
click at [277, 420] on button "Realizar pedido" at bounding box center [275, 419] width 154 height 26
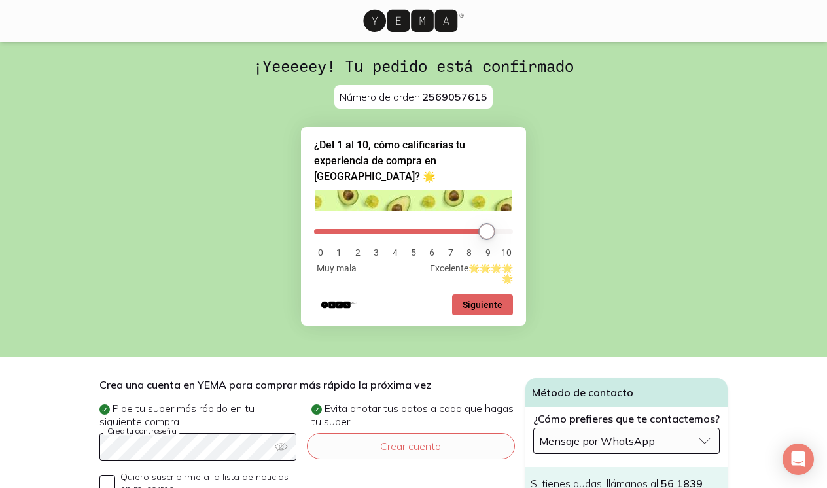
drag, startPoint x: 322, startPoint y: 215, endPoint x: 488, endPoint y: 240, distance: 167.4
type input "9"
click at [488, 240] on div "0 1 2 3 4 5 6 7 8 9 10 Muy mala Excelente🌟🌟🌟🌟🌟" at bounding box center [413, 251] width 199 height 65
click at [486, 305] on button "Siguiente" at bounding box center [482, 305] width 61 height 21
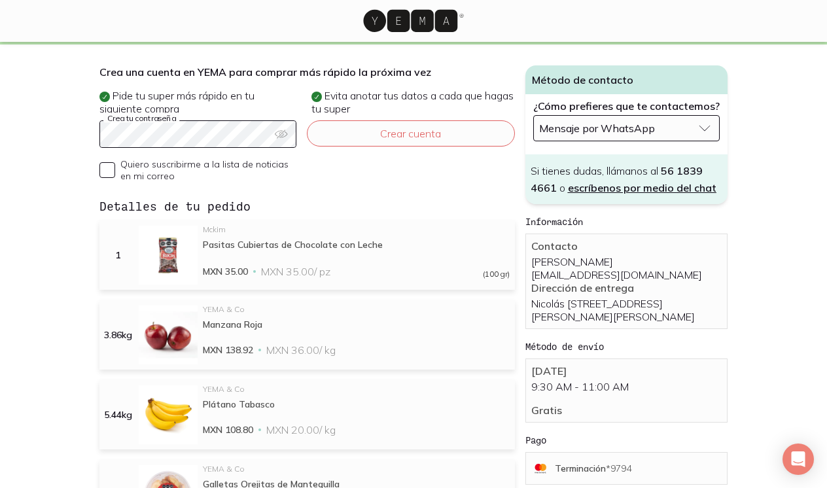
scroll to position [253, 0]
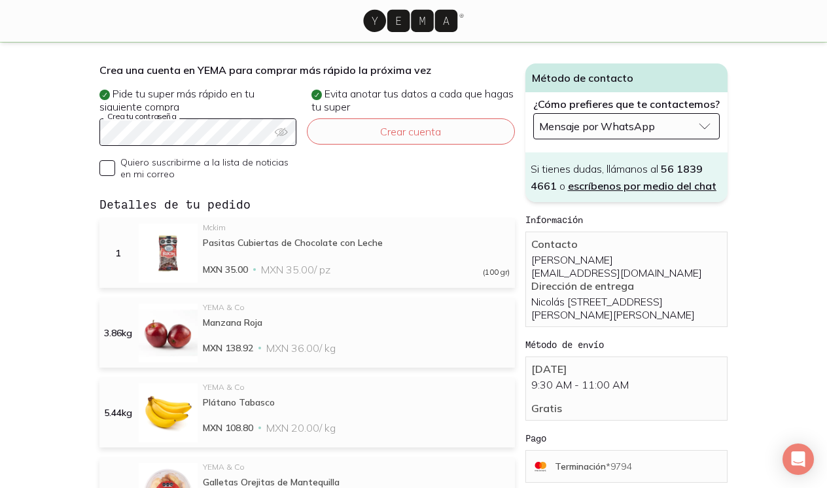
click at [627, 132] on span "Mensaje por WhatsApp" at bounding box center [597, 126] width 116 height 13
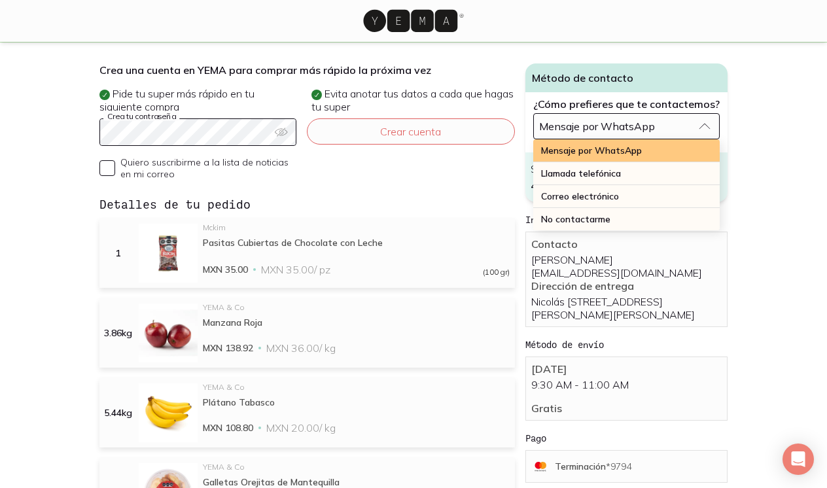
click at [625, 149] on span "Mensaje por WhatsApp" at bounding box center [591, 151] width 101 height 12
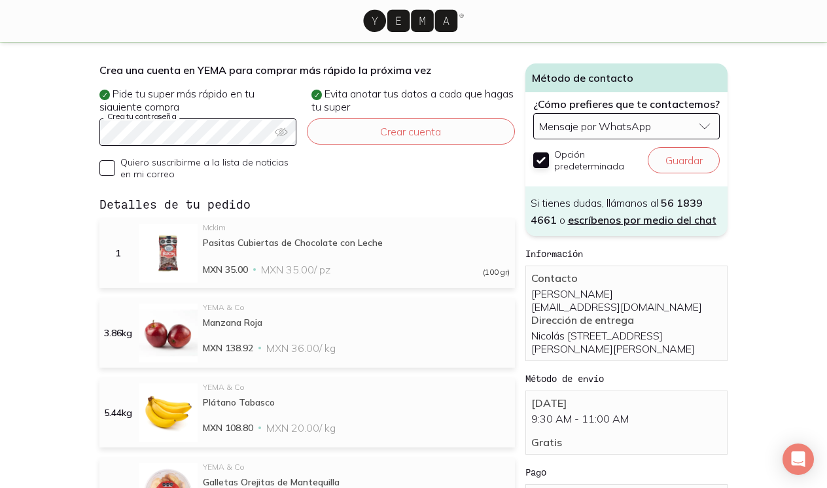
click at [546, 163] on input "Opción predeterminada" at bounding box center [541, 160] width 16 height 16
checkbox input "true"
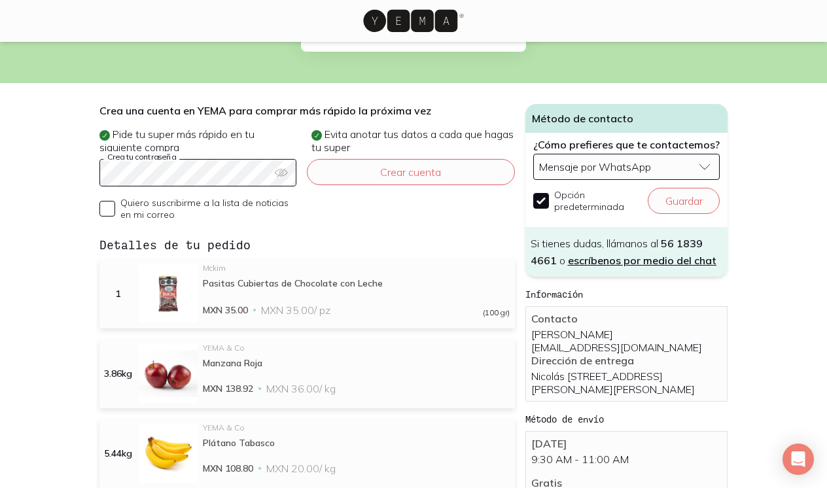
scroll to position [209, 0]
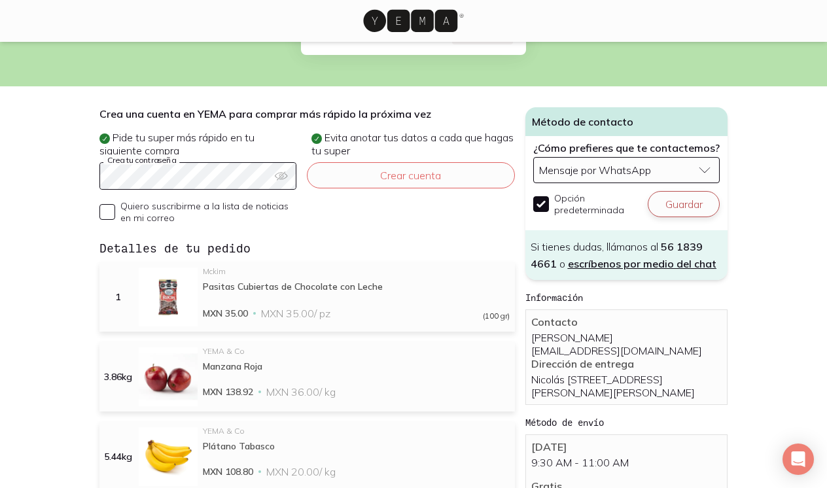
click at [705, 207] on button "Guardar" at bounding box center [684, 204] width 72 height 26
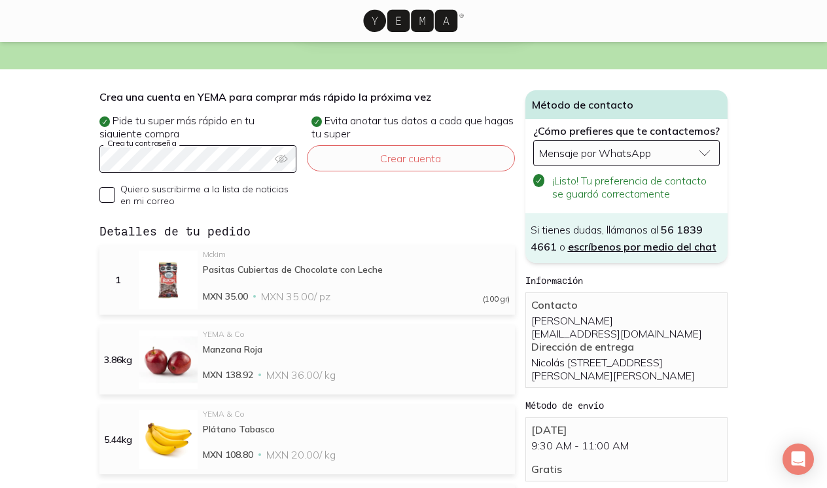
scroll to position [228, 0]
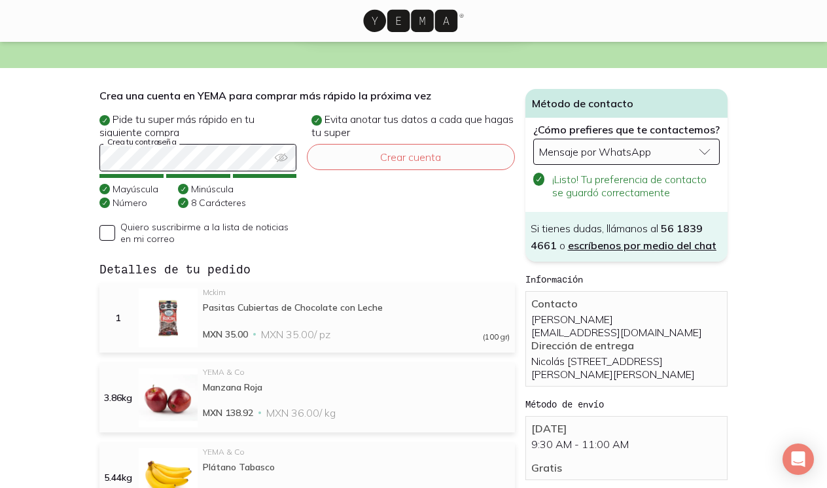
click at [412, 225] on div "Crear cuenta" at bounding box center [410, 194] width 207 height 101
click at [110, 236] on input "Quiero suscribirme a la lista de noticias en mi correo" at bounding box center [107, 233] width 16 height 16
click at [105, 230] on input "Quiero suscribirme a la lista de noticias en mi correo" at bounding box center [107, 233] width 16 height 16
checkbox input "false"
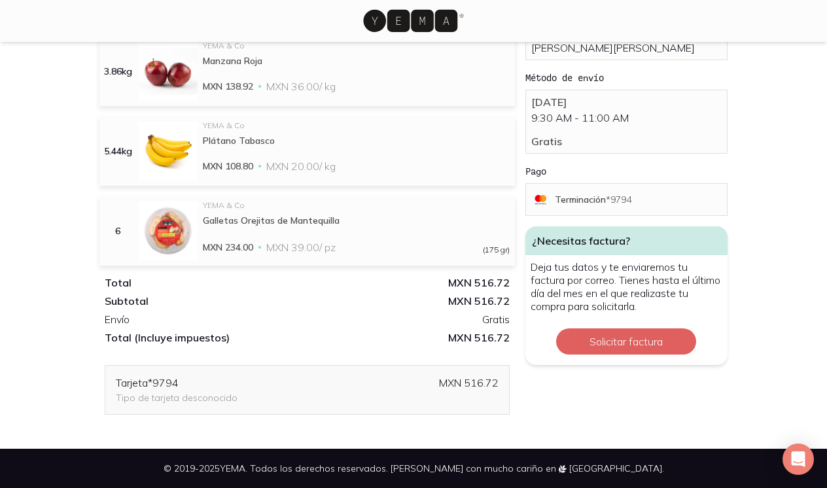
scroll to position [554, 0]
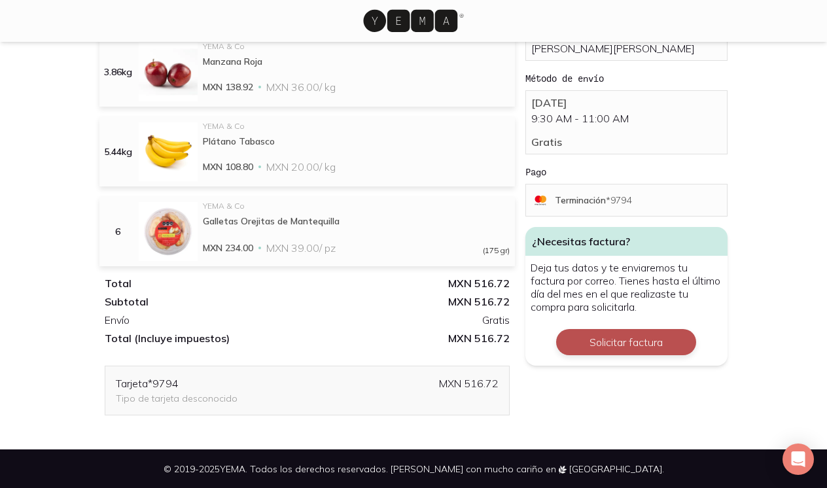
click at [626, 353] on button "Solicitar factura" at bounding box center [626, 342] width 140 height 26
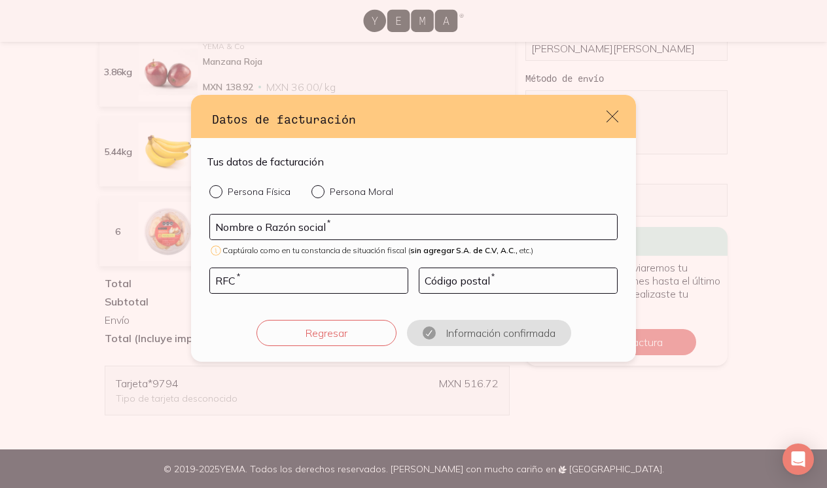
click at [323, 190] on div "default" at bounding box center [321, 191] width 18 height 13
click at [322, 190] on input "Persona Moral" at bounding box center [317, 190] width 10 height 10
radio input "true"
type input "CONECTAMX DIGITAL CENTER"
click at [267, 279] on input "default" at bounding box center [309, 280] width 198 height 25
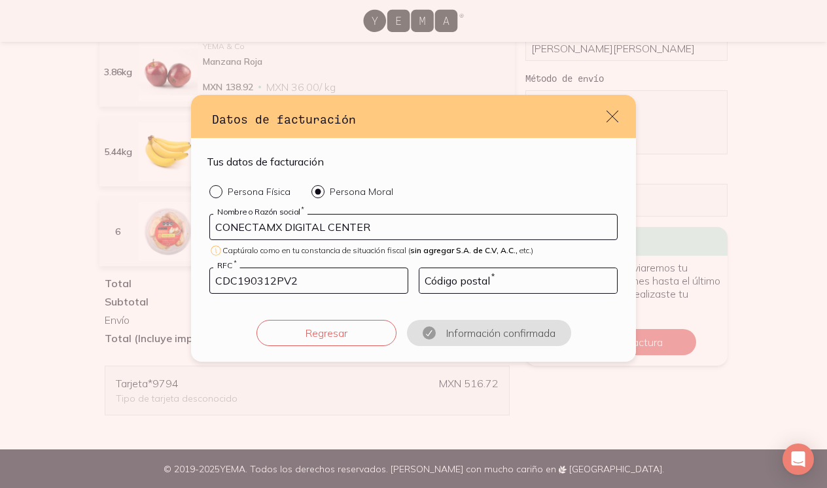
type input "CDC190312PV2"
click at [425, 279] on input "default" at bounding box center [519, 280] width 198 height 25
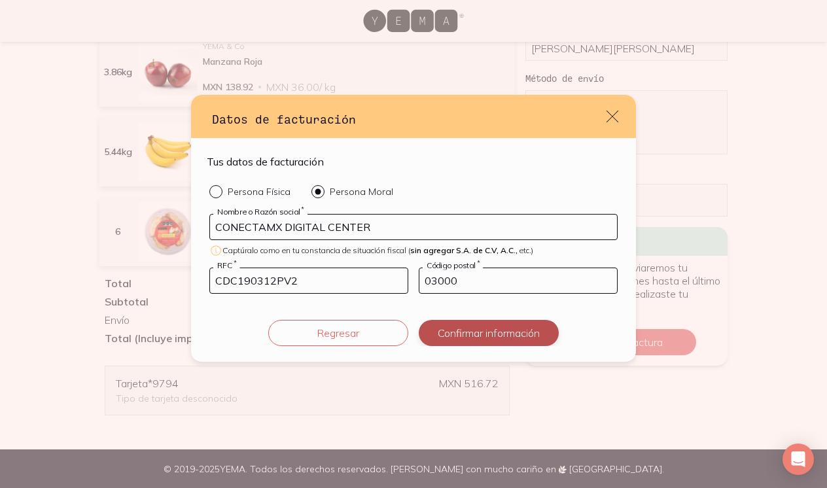
type input "03000"
click at [481, 330] on button "Confirmar información" at bounding box center [489, 333] width 140 height 26
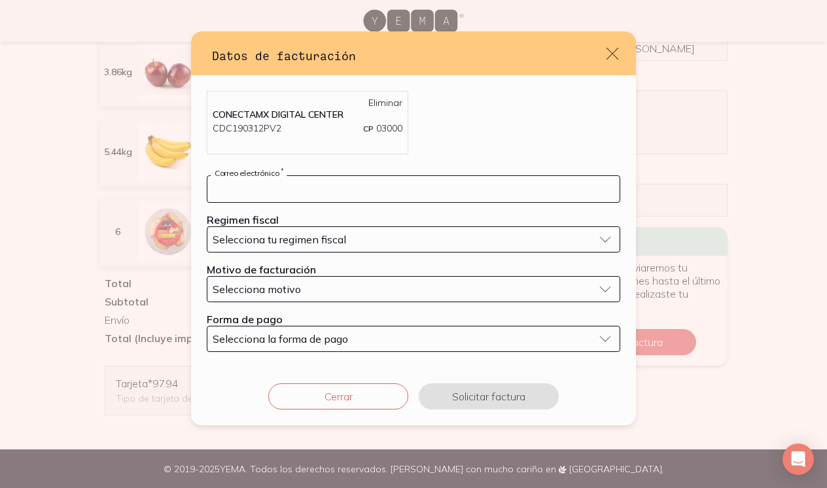
click at [393, 178] on input "default" at bounding box center [413, 189] width 412 height 26
type input "[EMAIL_ADDRESS][DOMAIN_NAME]"
click at [404, 245] on div "Selecciona tu regimen fiscal" at bounding box center [403, 239] width 381 height 13
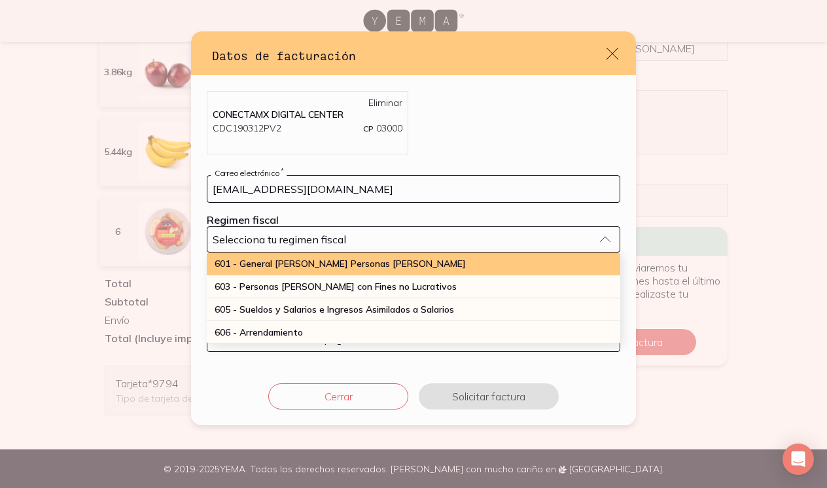
click at [399, 261] on div "601 - General [PERSON_NAME] Personas [PERSON_NAME]" at bounding box center [414, 264] width 414 height 23
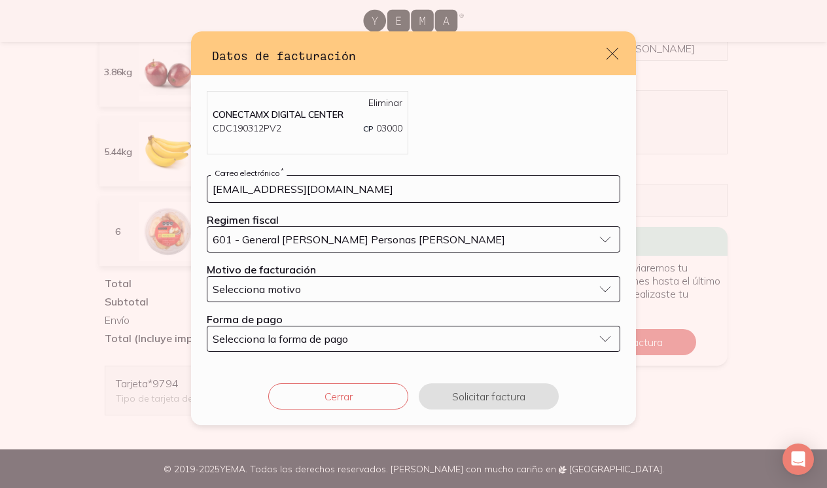
click at [382, 291] on div "Selecciona motivo" at bounding box center [403, 289] width 381 height 13
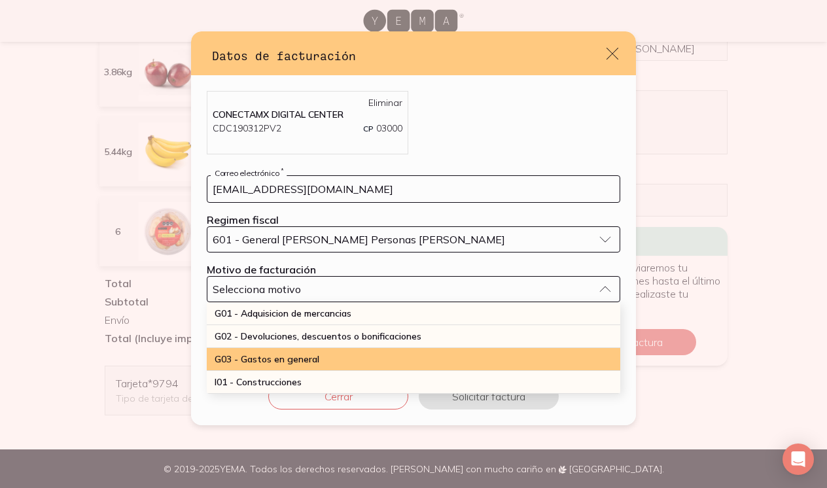
click at [377, 355] on div "G03 - Gastos en general" at bounding box center [414, 359] width 414 height 23
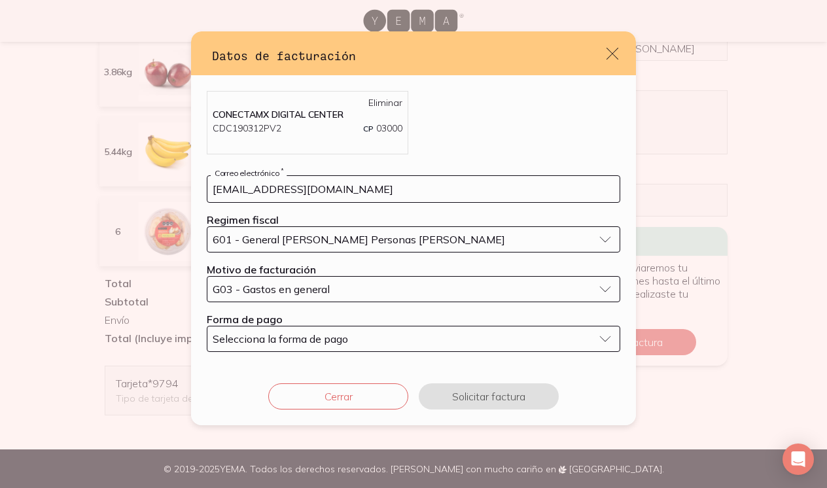
click at [375, 340] on div "Selecciona la forma de pago" at bounding box center [403, 338] width 381 height 13
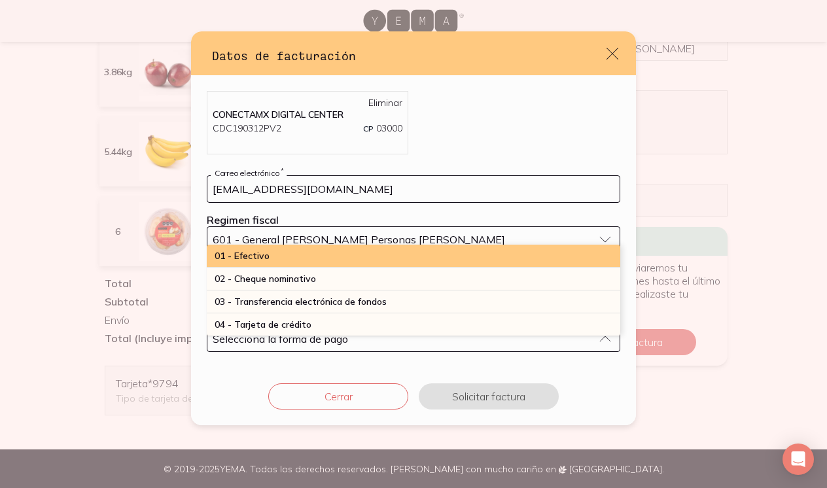
click at [365, 255] on div "01 - Efectivo" at bounding box center [414, 256] width 414 height 23
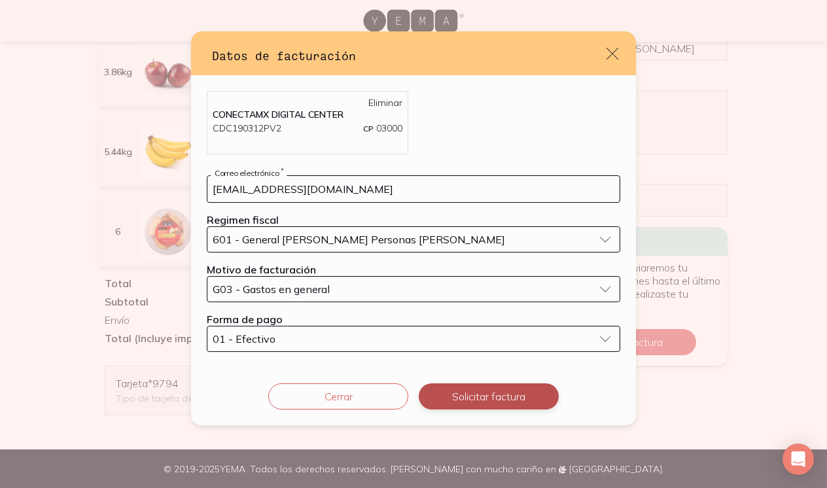
click at [509, 402] on button "Solicitar factura" at bounding box center [489, 397] width 140 height 26
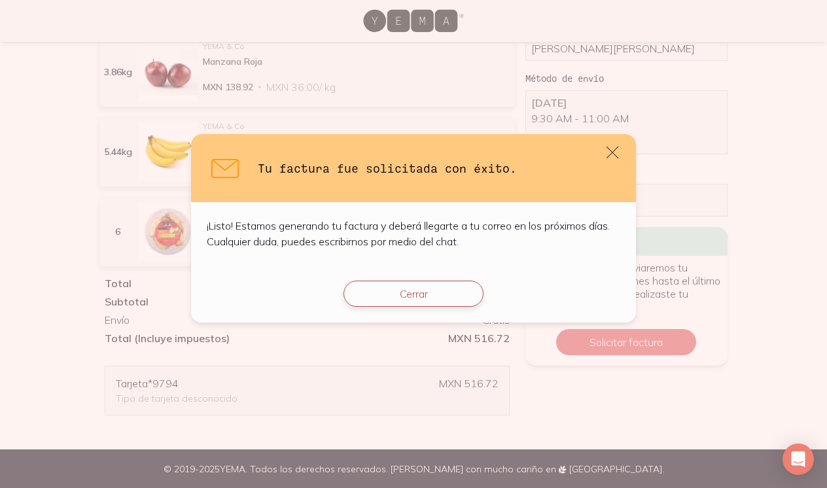
click at [427, 295] on button "Cerrar" at bounding box center [414, 294] width 140 height 26
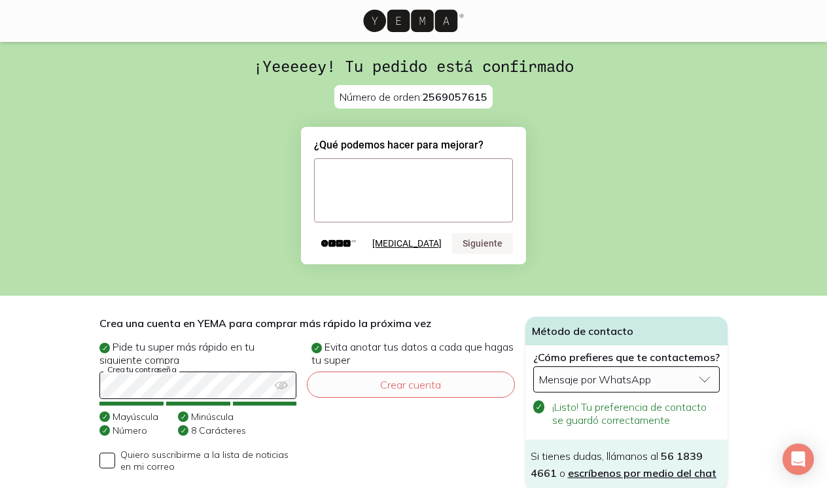
scroll to position [0, 0]
